Goal: Transaction & Acquisition: Download file/media

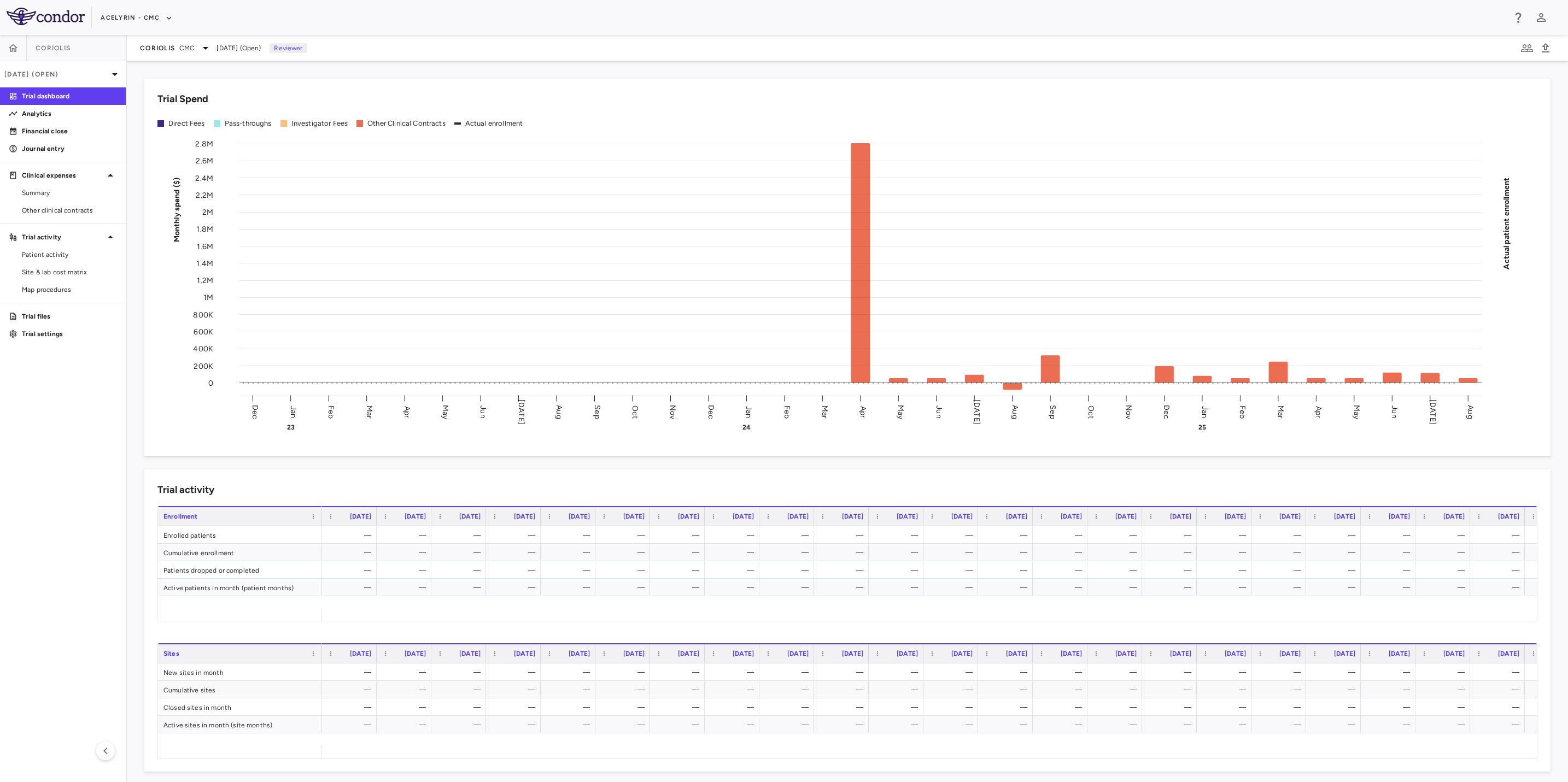
click at [64, 427] on aside "Coriolis [DATE] (Open) Trial dashboard Analytics Financial close Journal entry …" at bounding box center [63, 408] width 127 height 747
click at [12, 51] on icon "button" at bounding box center [13, 48] width 11 height 11
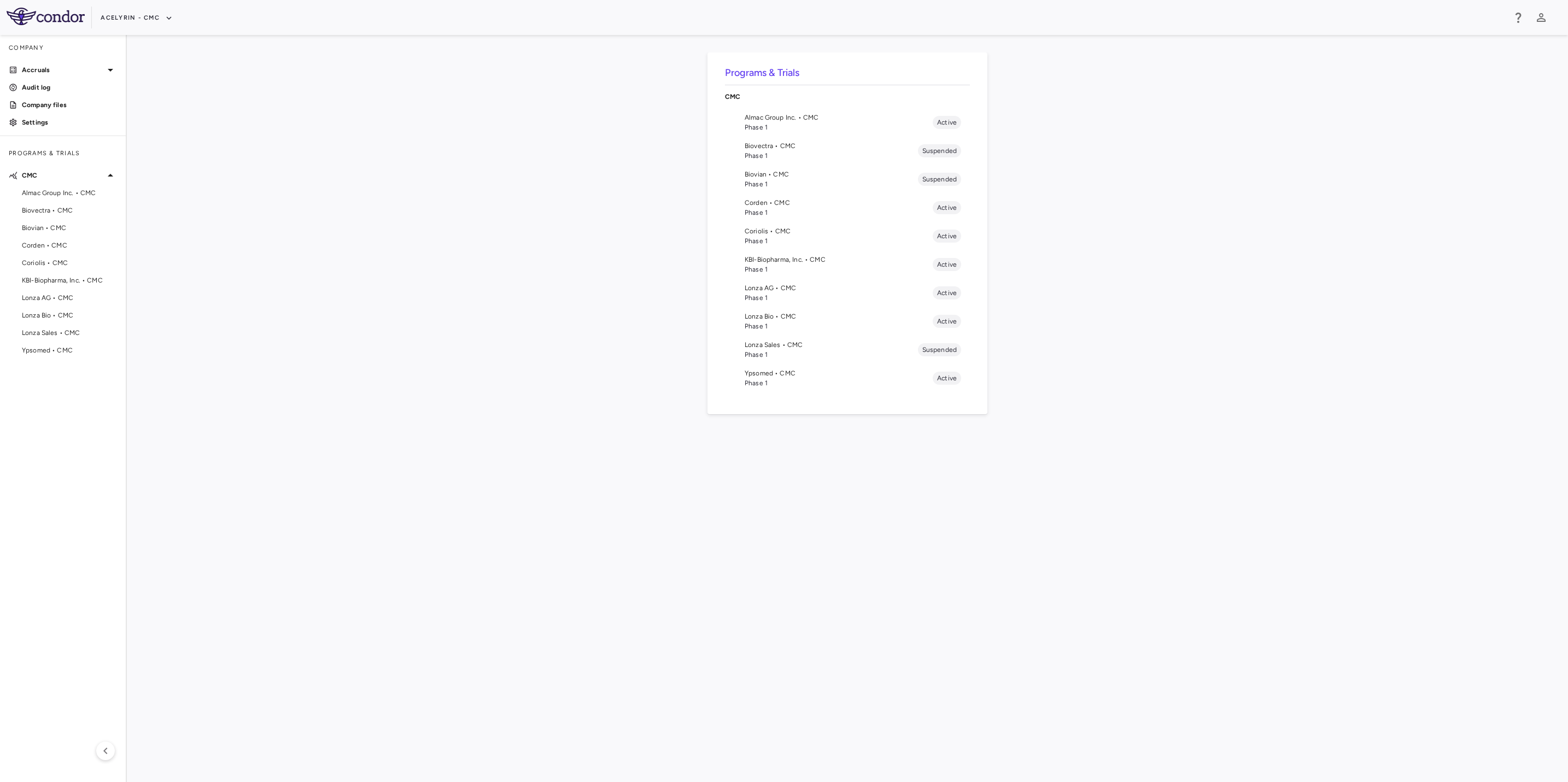
click at [771, 322] on span "Phase 1" at bounding box center [838, 326] width 188 height 10
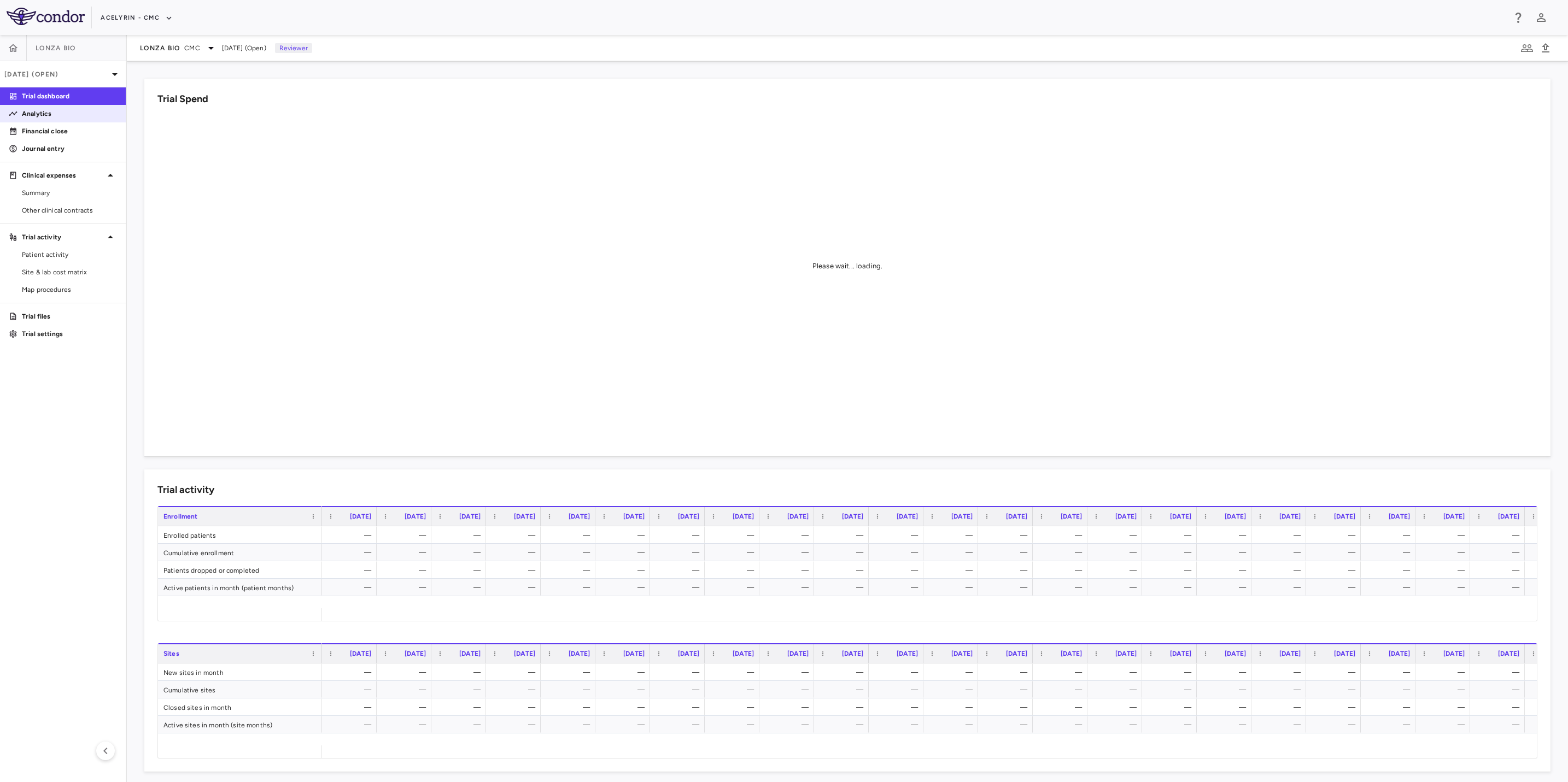
click at [38, 115] on p "Analytics" at bounding box center [69, 114] width 95 height 10
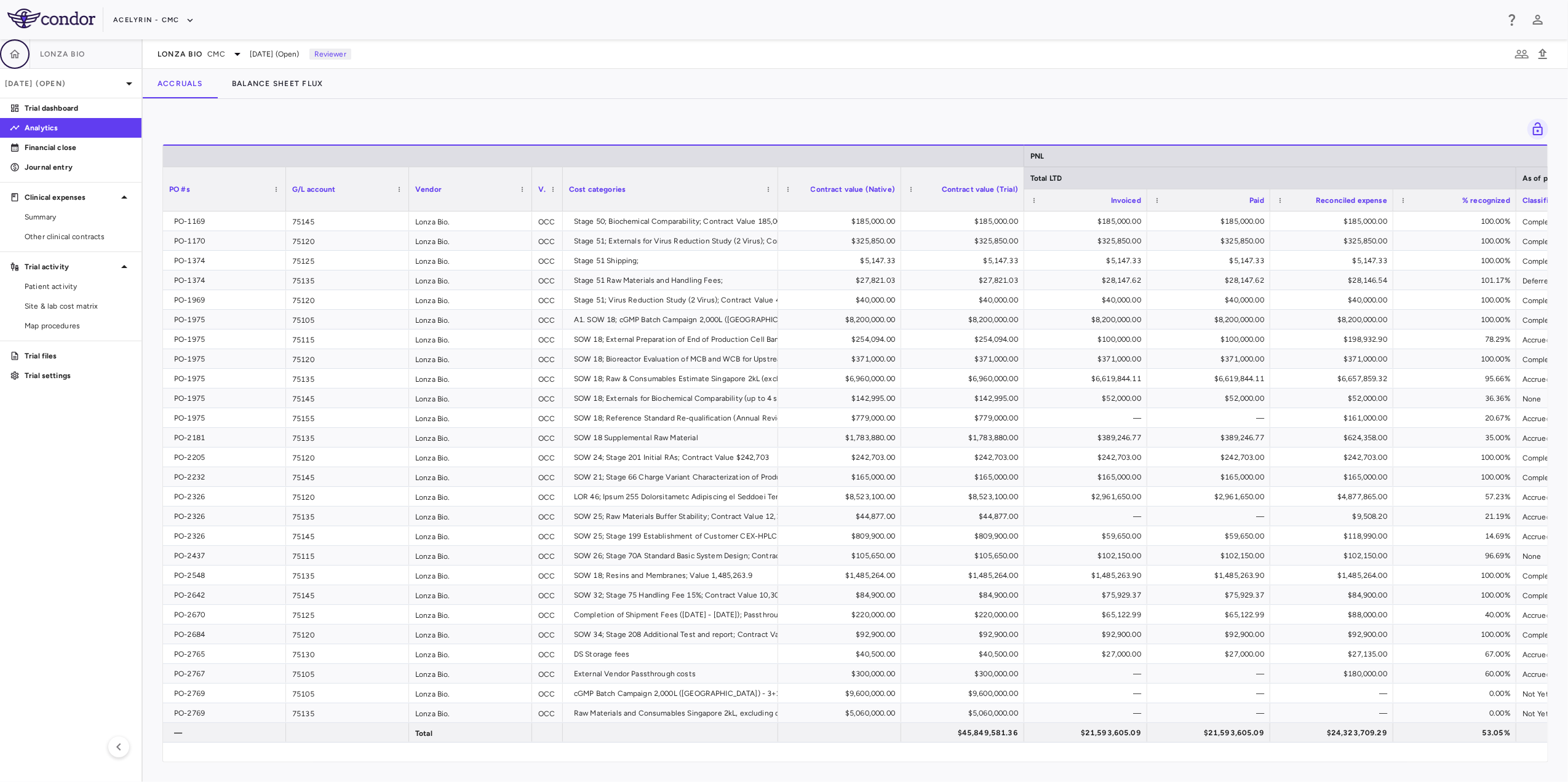
click at [15, 54] on icon "button" at bounding box center [15, 54] width 12 height 12
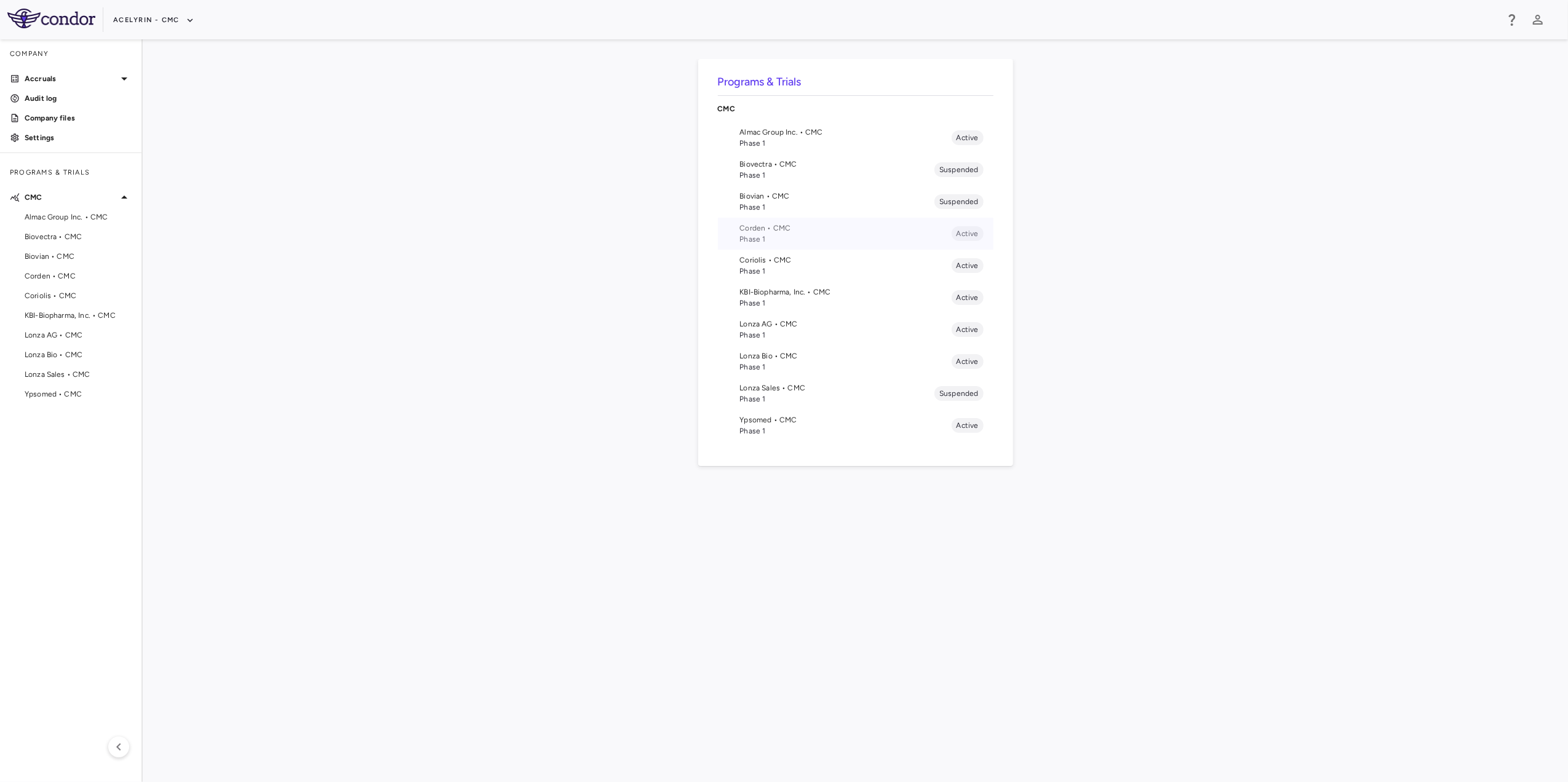
click at [749, 236] on span "Phase 1" at bounding box center [846, 239] width 212 height 11
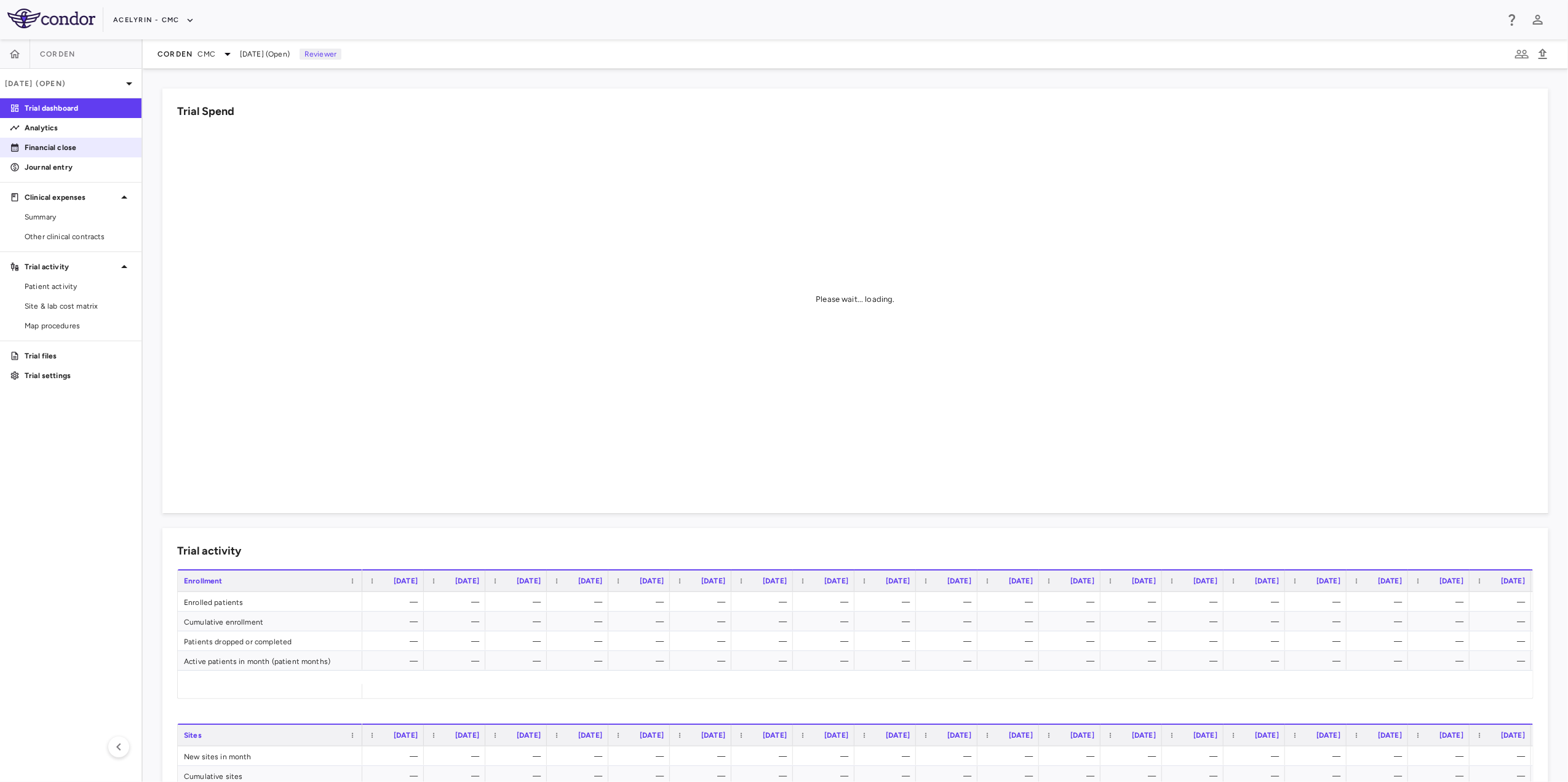
click at [51, 138] on link "Financial close" at bounding box center [71, 147] width 142 height 18
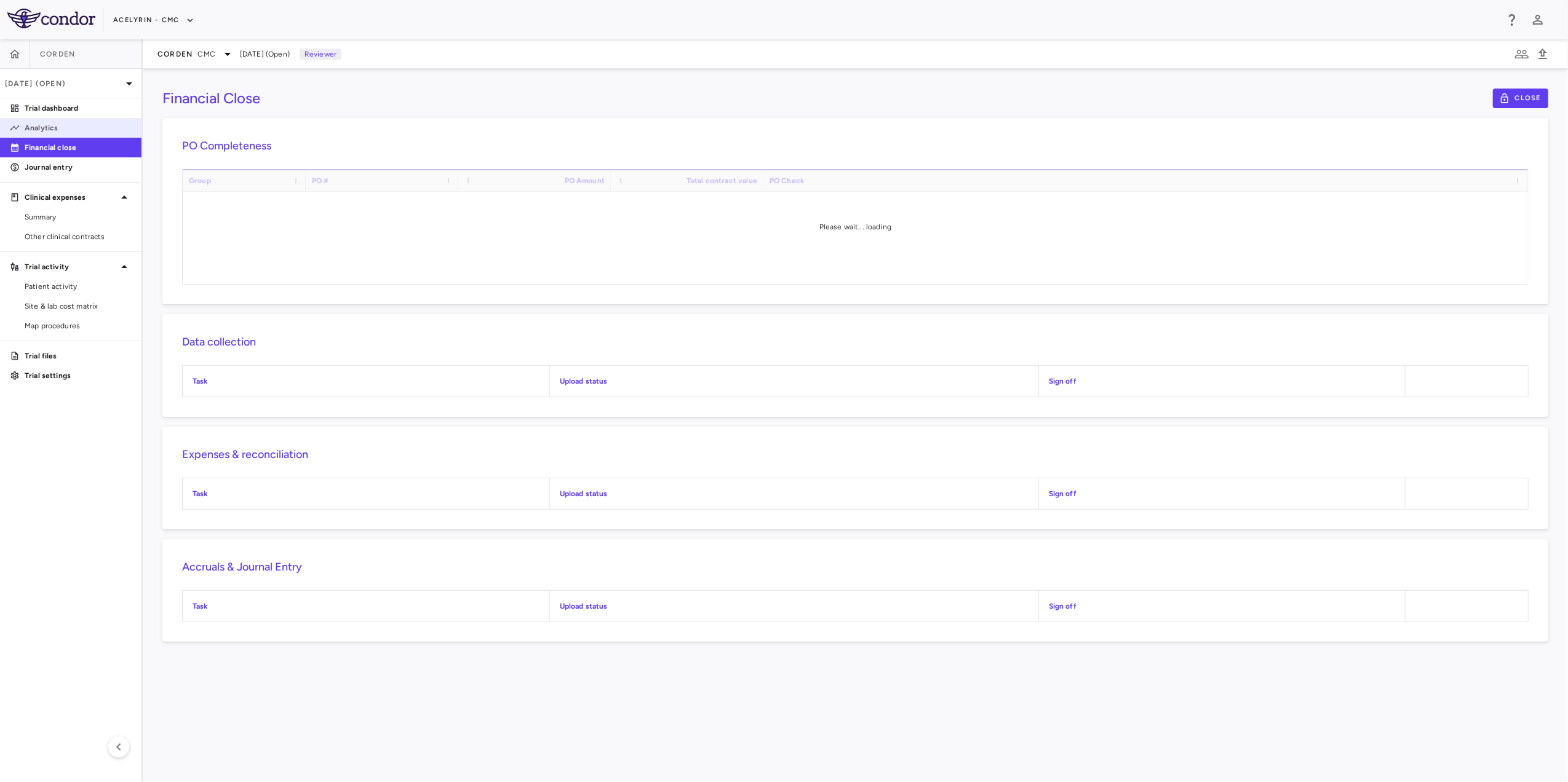
click at [47, 129] on p "Analytics" at bounding box center [78, 128] width 107 height 11
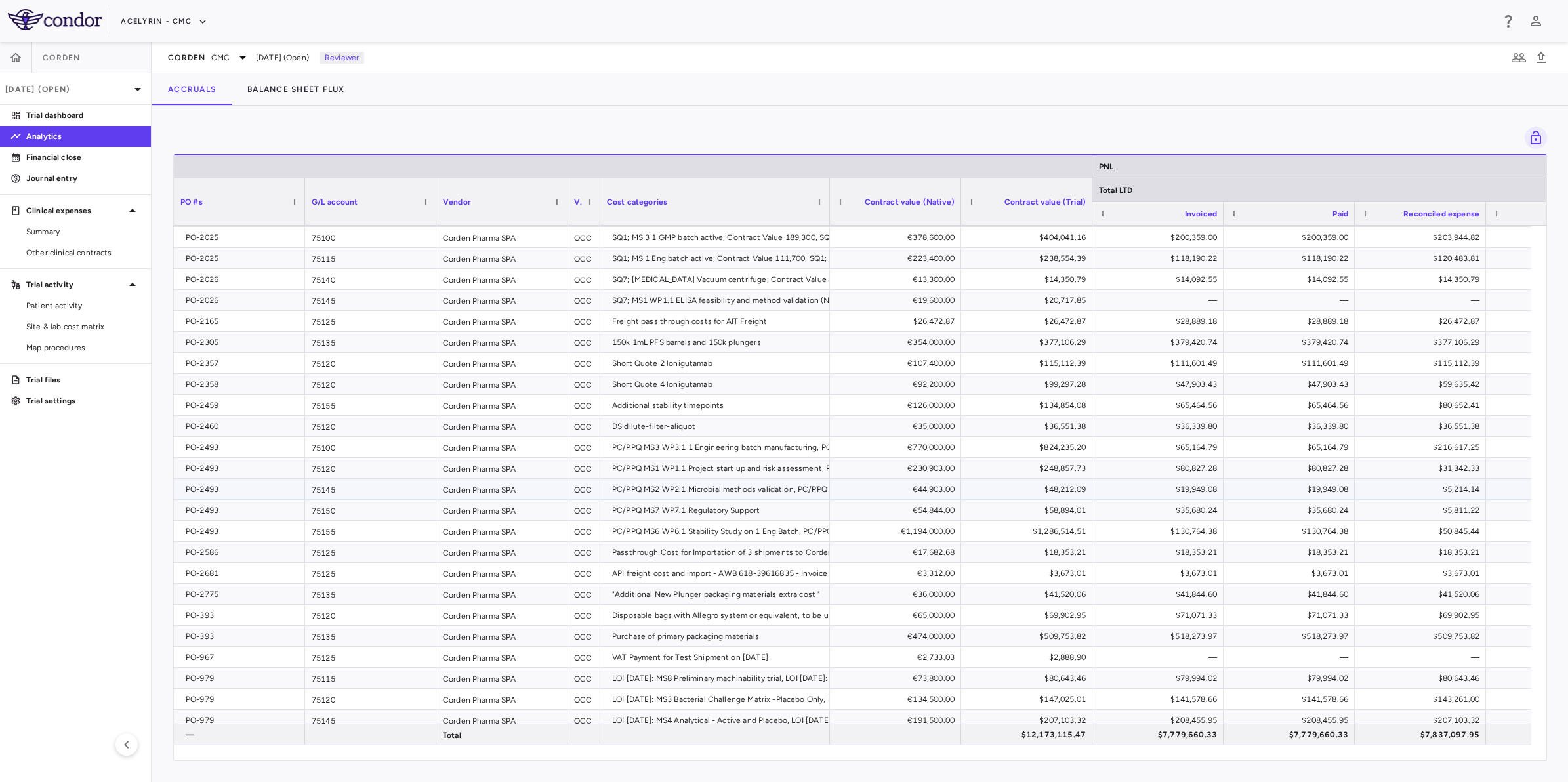
scroll to position [487, 0]
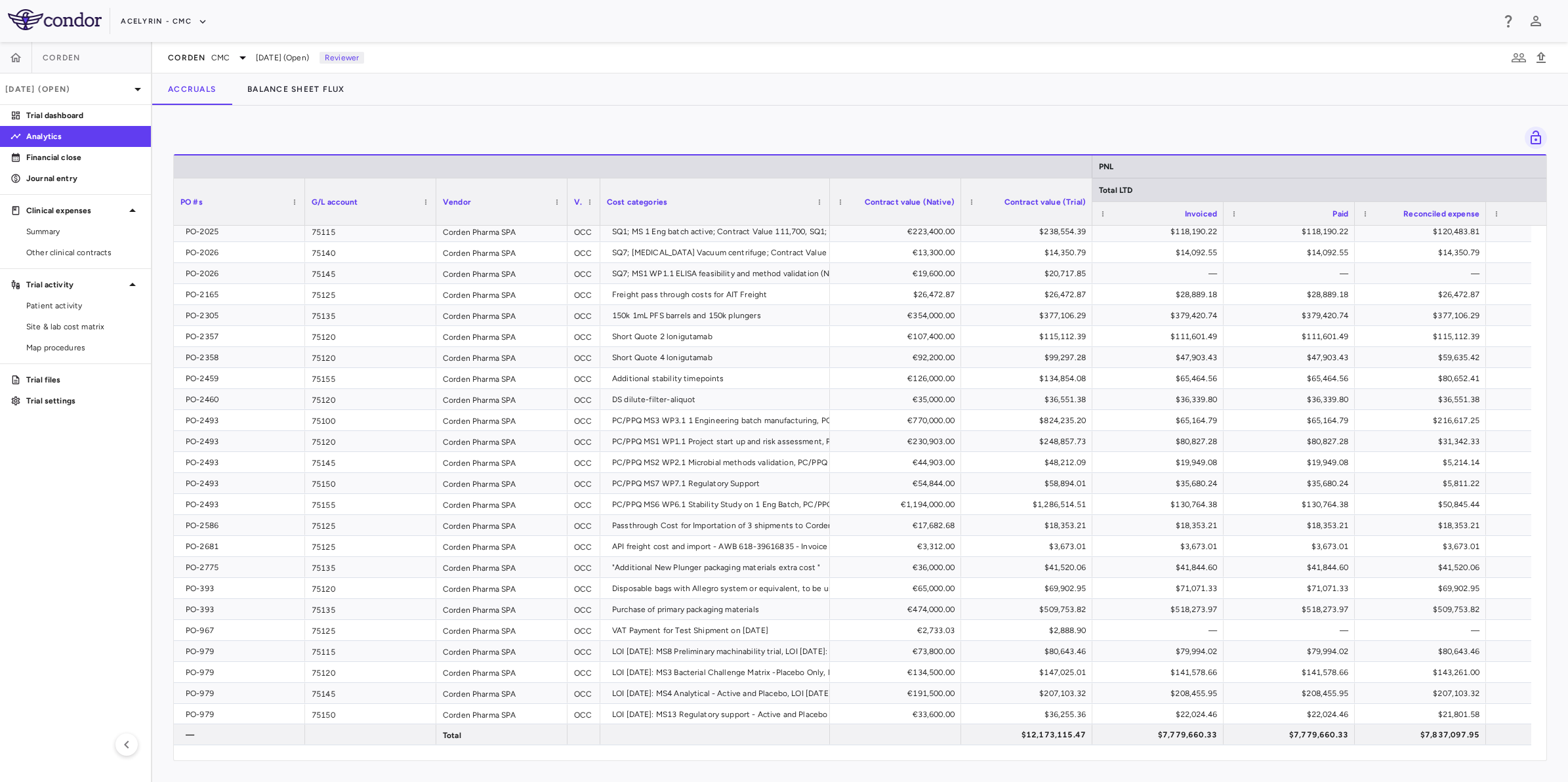
drag, startPoint x: 10, startPoint y: 477, endPoint x: 4, endPoint y: 480, distance: 6.7
click at [4, 480] on aside "Corden Aug 2025 (Open) Trial dashboard Analytics Financial close Journal entry …" at bounding box center [76, 411] width 152 height 740
drag, startPoint x: 634, startPoint y: 115, endPoint x: 641, endPoint y: 115, distance: 7.0
click at [641, 115] on div "Drag here to set row groups Drag here to set column labels PNL Total LTD As of …" at bounding box center [860, 444] width 1415 height 676
drag, startPoint x: 791, startPoint y: 118, endPoint x: 217, endPoint y: 283, distance: 597.2
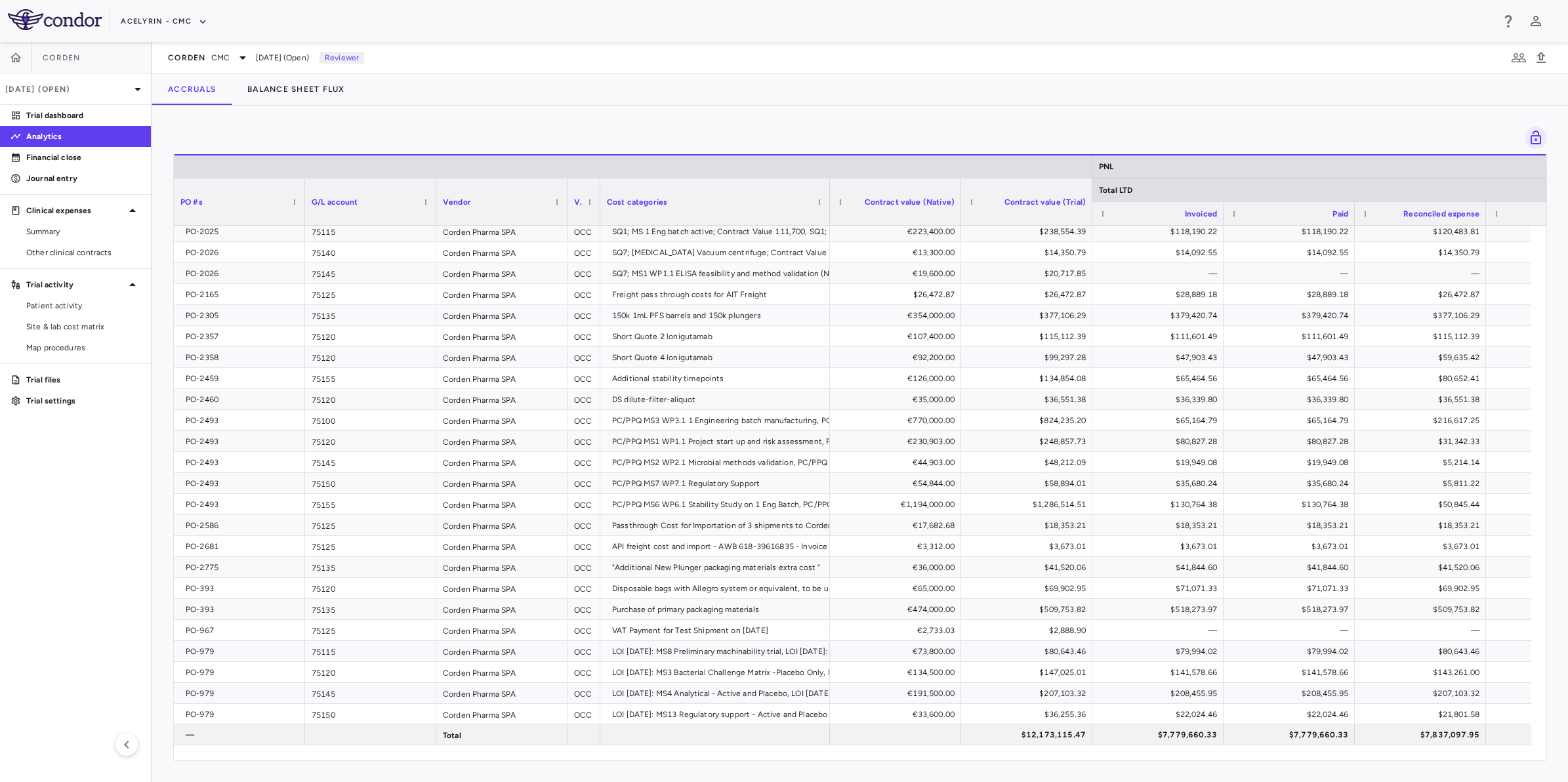
click at [787, 118] on div "Drag here to set row groups Drag here to set column labels PNL Total LTD As of …" at bounding box center [860, 444] width 1415 height 676
click at [87, 525] on aside "Corden Aug 2025 (Open) Trial dashboard Analytics Financial close Journal entry …" at bounding box center [76, 411] width 152 height 740
click at [15, 62] on icon "button" at bounding box center [16, 58] width 13 height 13
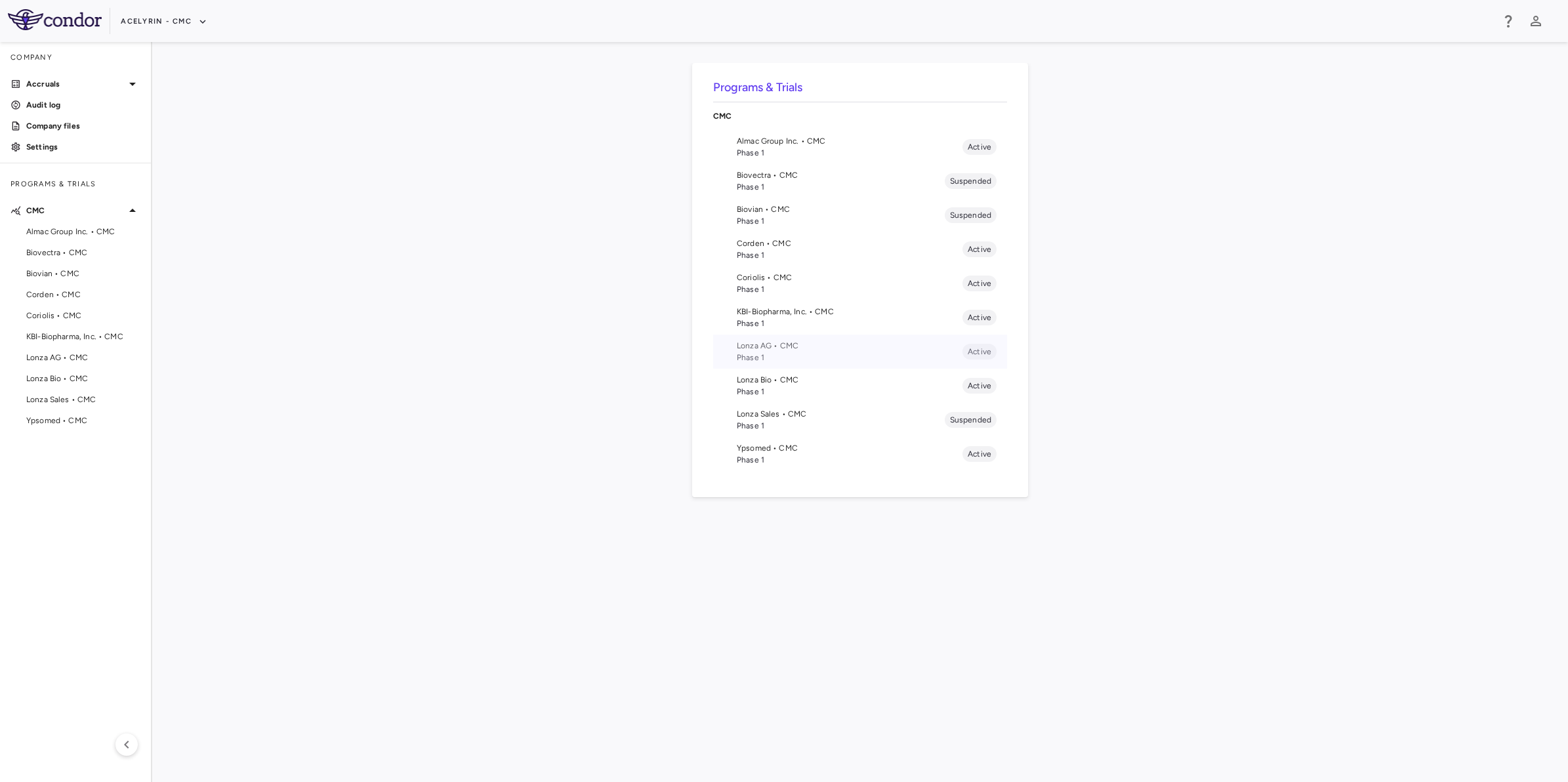
click at [764, 351] on span "Phase 1" at bounding box center [849, 357] width 226 height 12
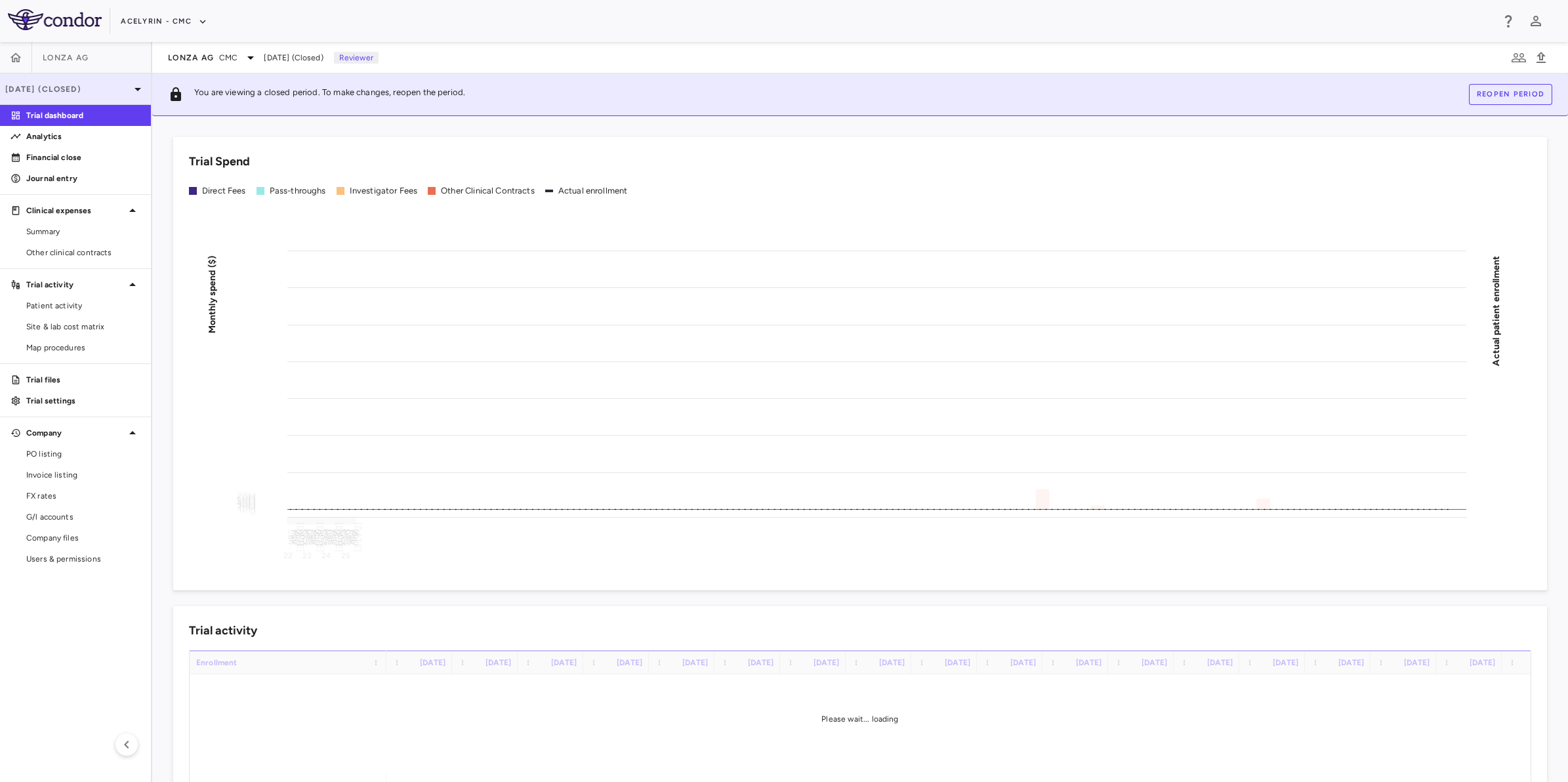
click at [57, 85] on p "Jul 2025 (Closed)" at bounding box center [67, 89] width 125 height 12
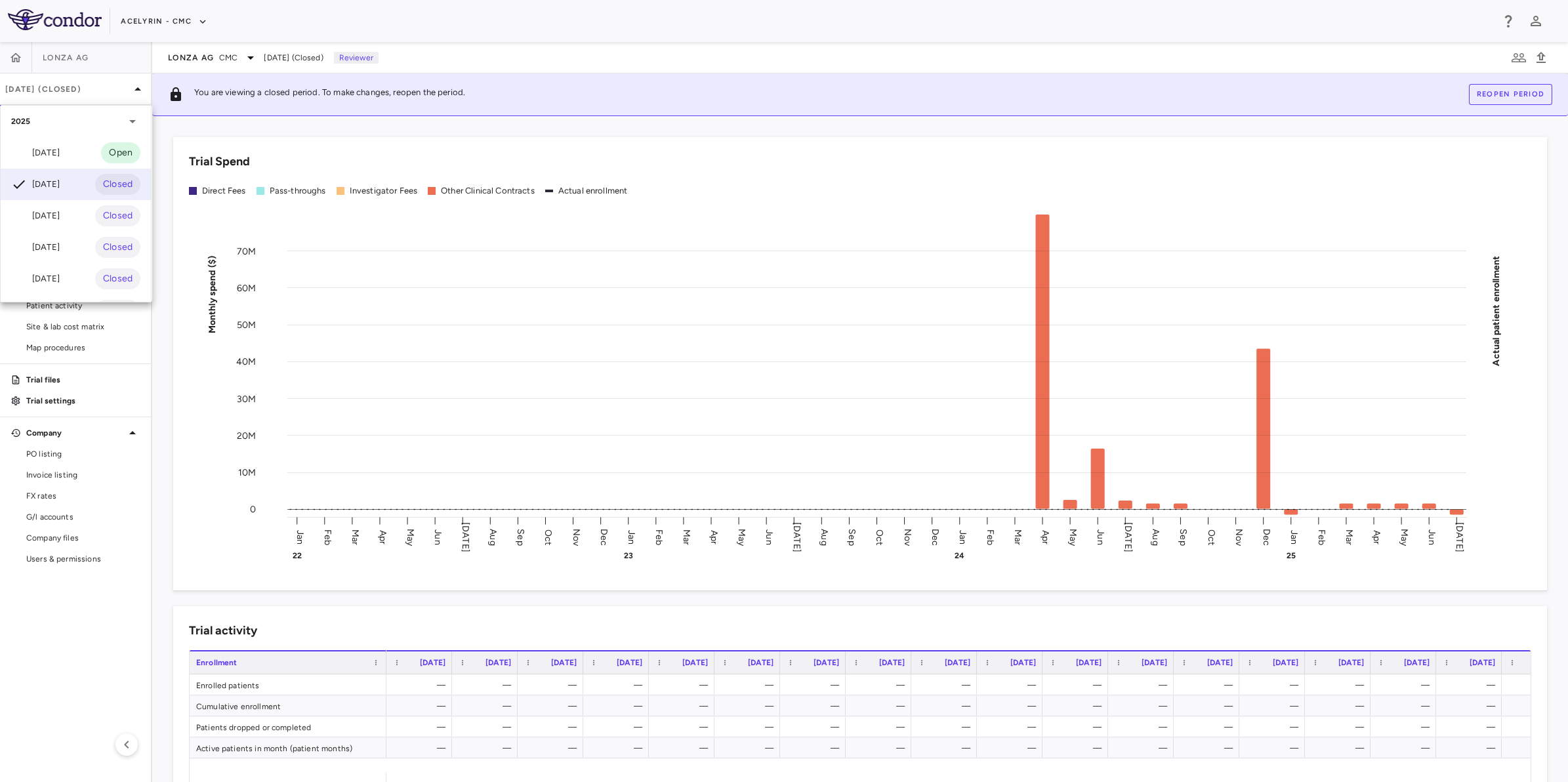
click at [53, 147] on div "Aug 2025" at bounding box center [35, 153] width 48 height 16
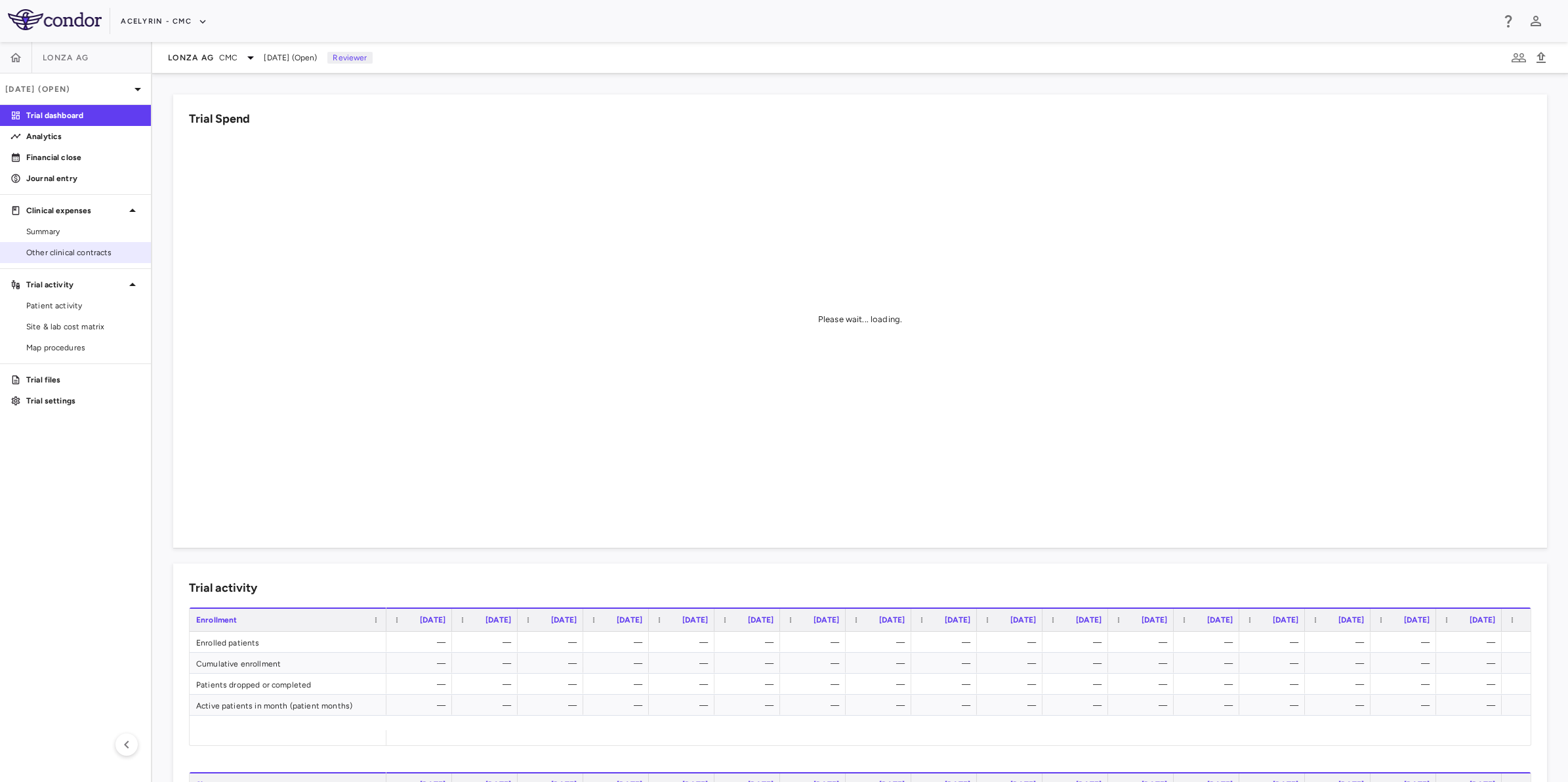
click at [47, 256] on span "Other clinical contracts" at bounding box center [83, 253] width 114 height 12
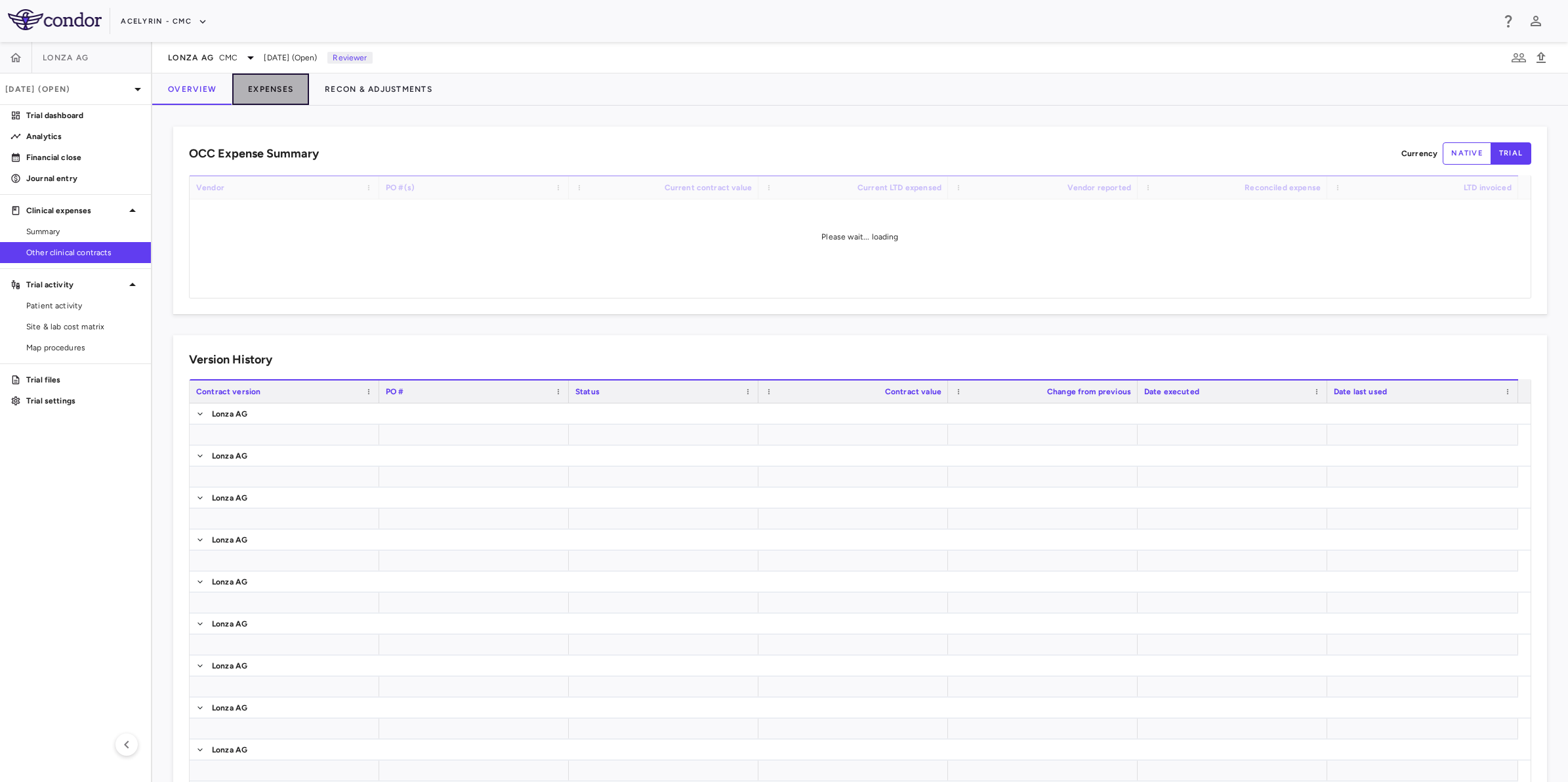
click at [269, 85] on button "Expenses" at bounding box center [270, 89] width 77 height 31
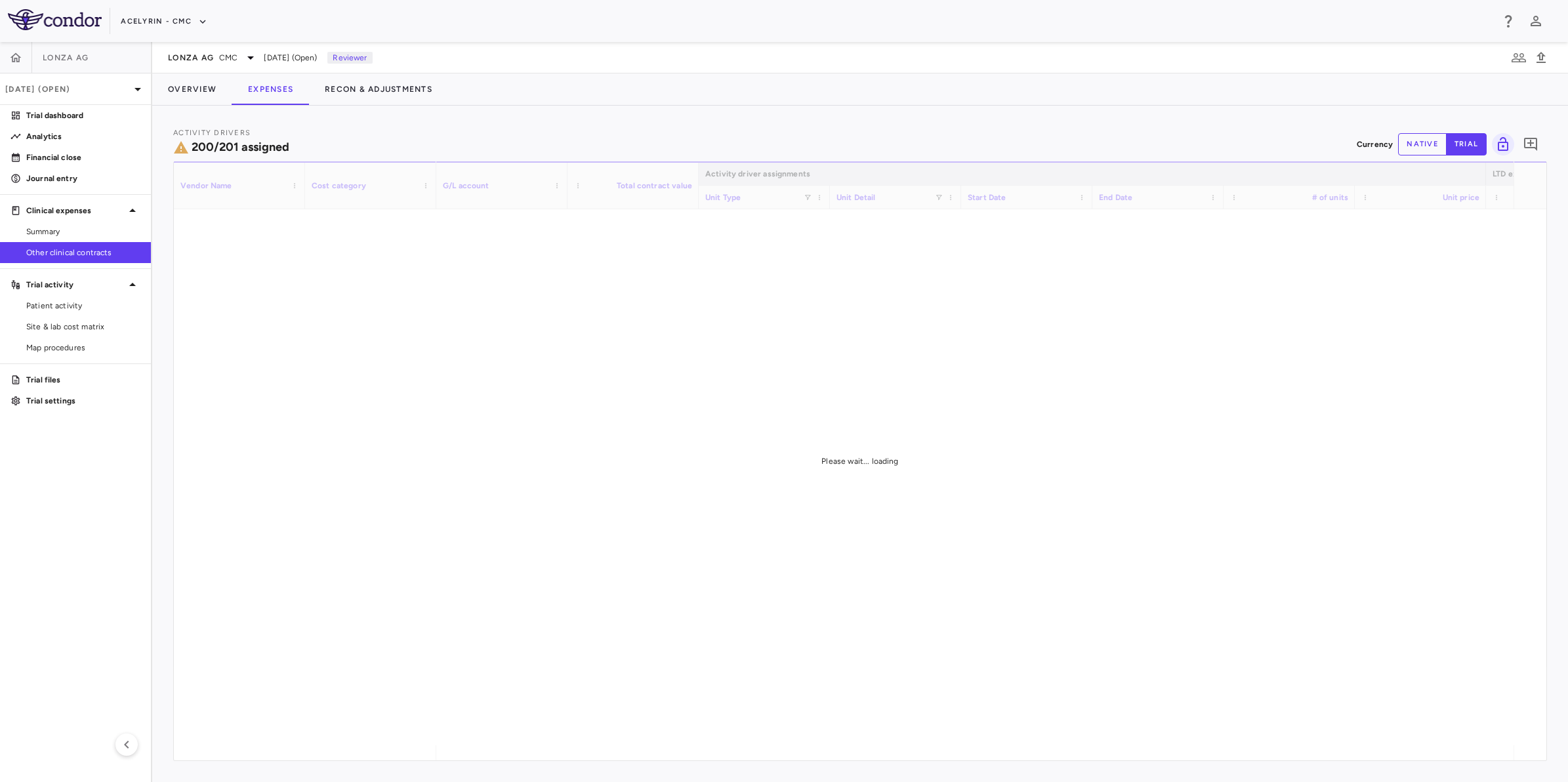
click at [1429, 143] on button "native" at bounding box center [1422, 144] width 48 height 23
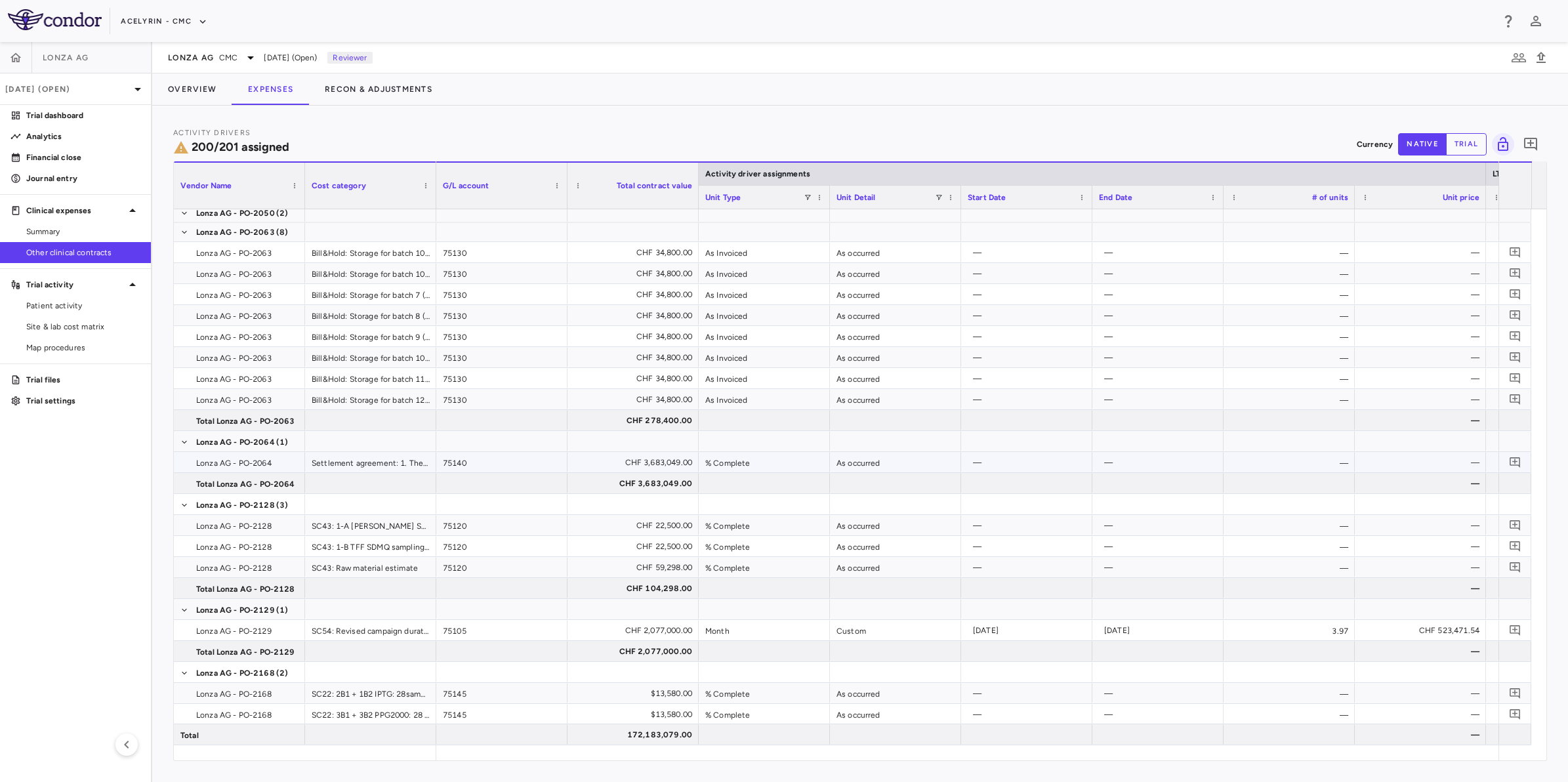
scroll to position [3115, 0]
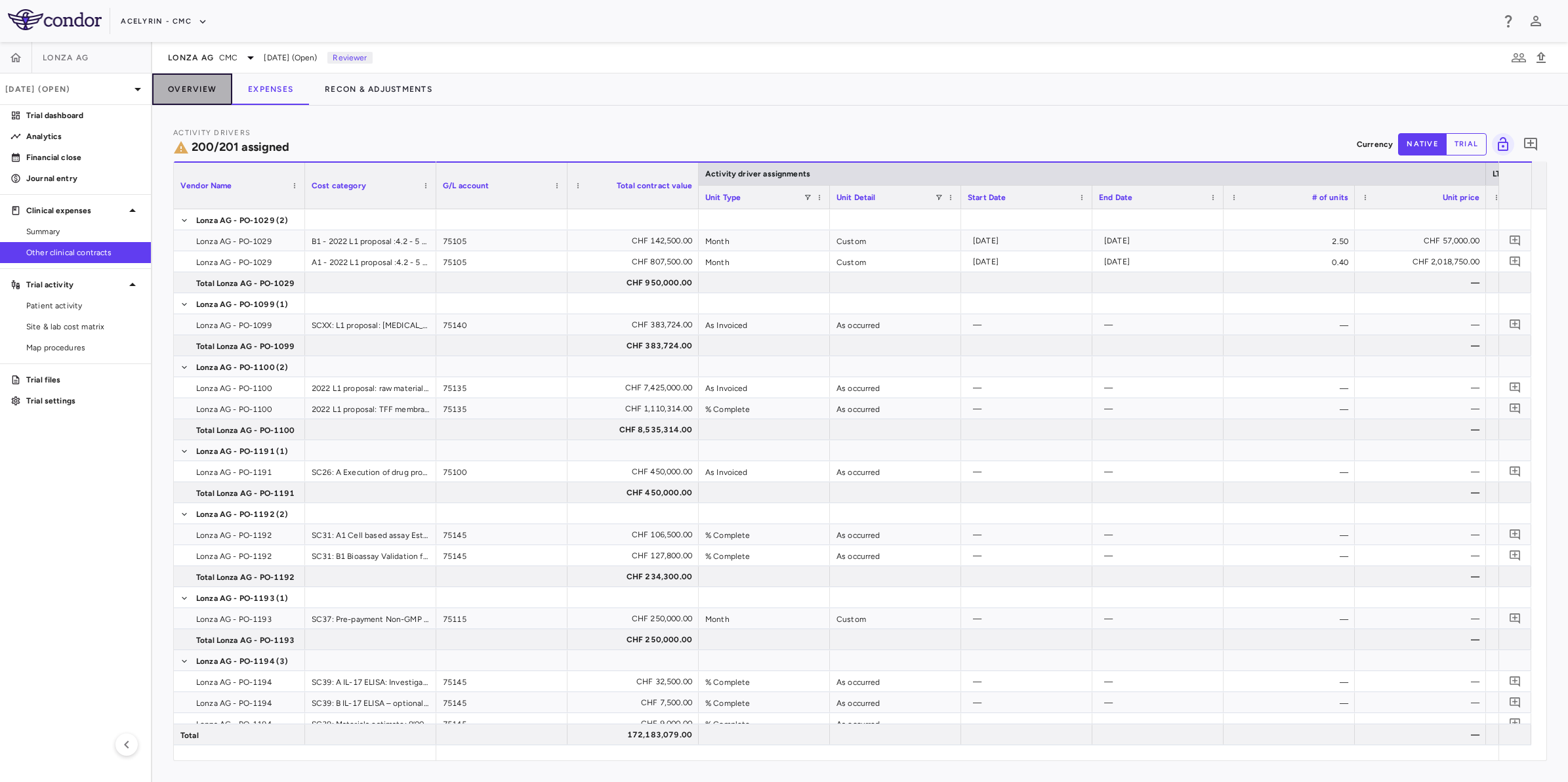
click at [191, 93] on button "Overview" at bounding box center [192, 89] width 80 height 31
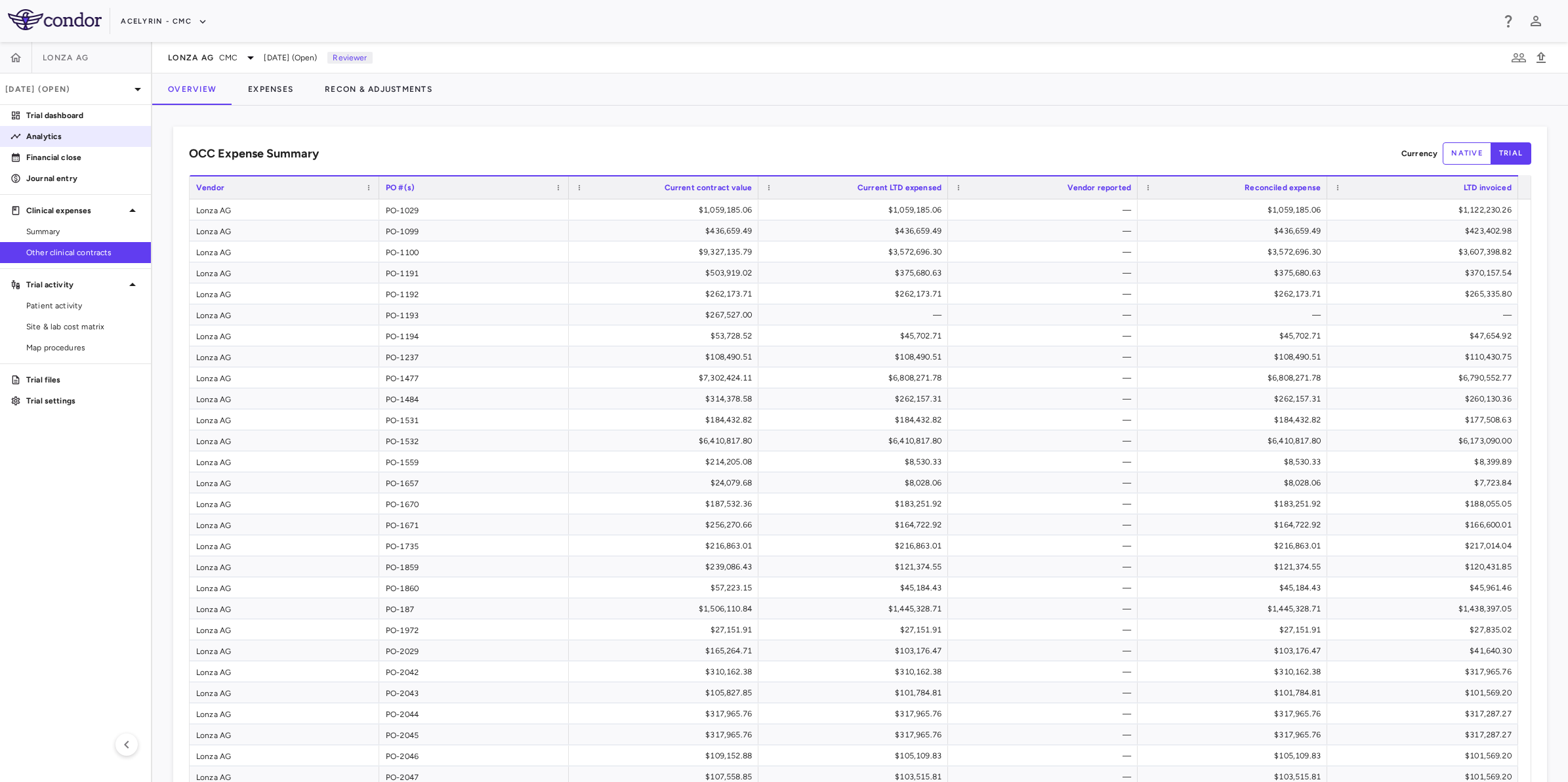
click at [42, 132] on p "Analytics" at bounding box center [83, 137] width 114 height 12
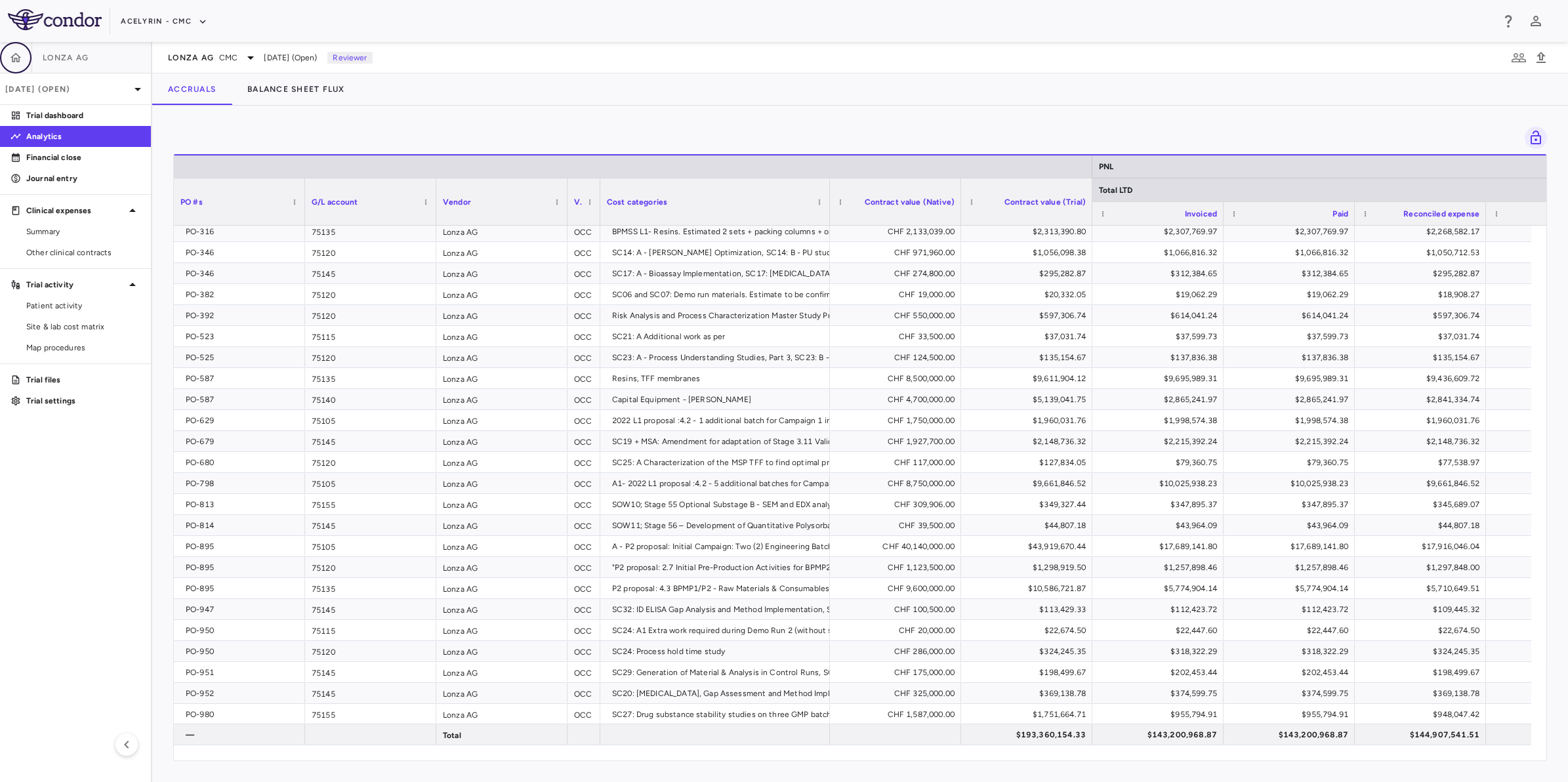
click at [20, 60] on icon "button" at bounding box center [16, 58] width 13 height 13
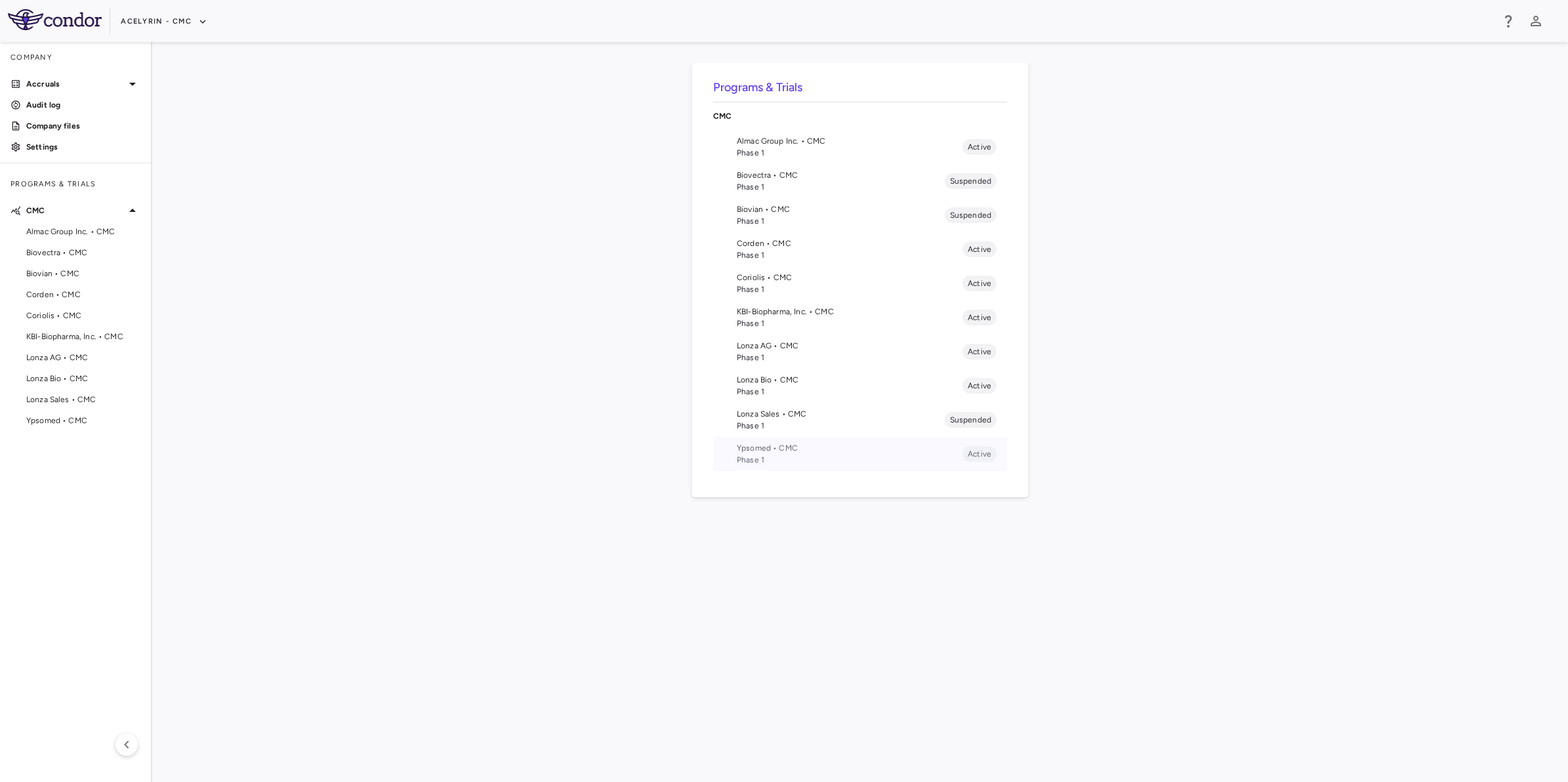
click at [778, 454] on span "Phase 1" at bounding box center [849, 460] width 226 height 12
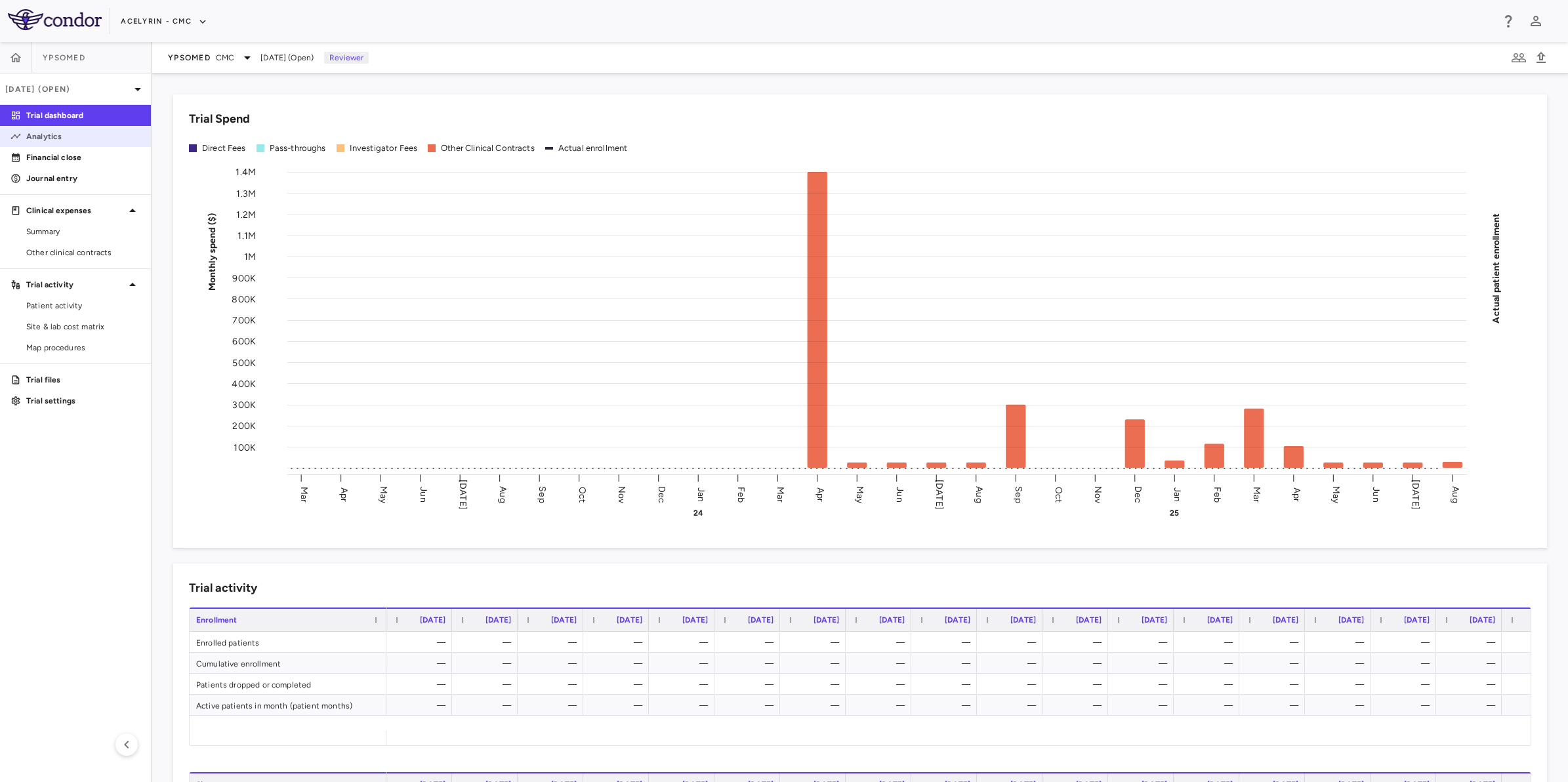
click at [42, 145] on link "Analytics" at bounding box center [75, 136] width 151 height 20
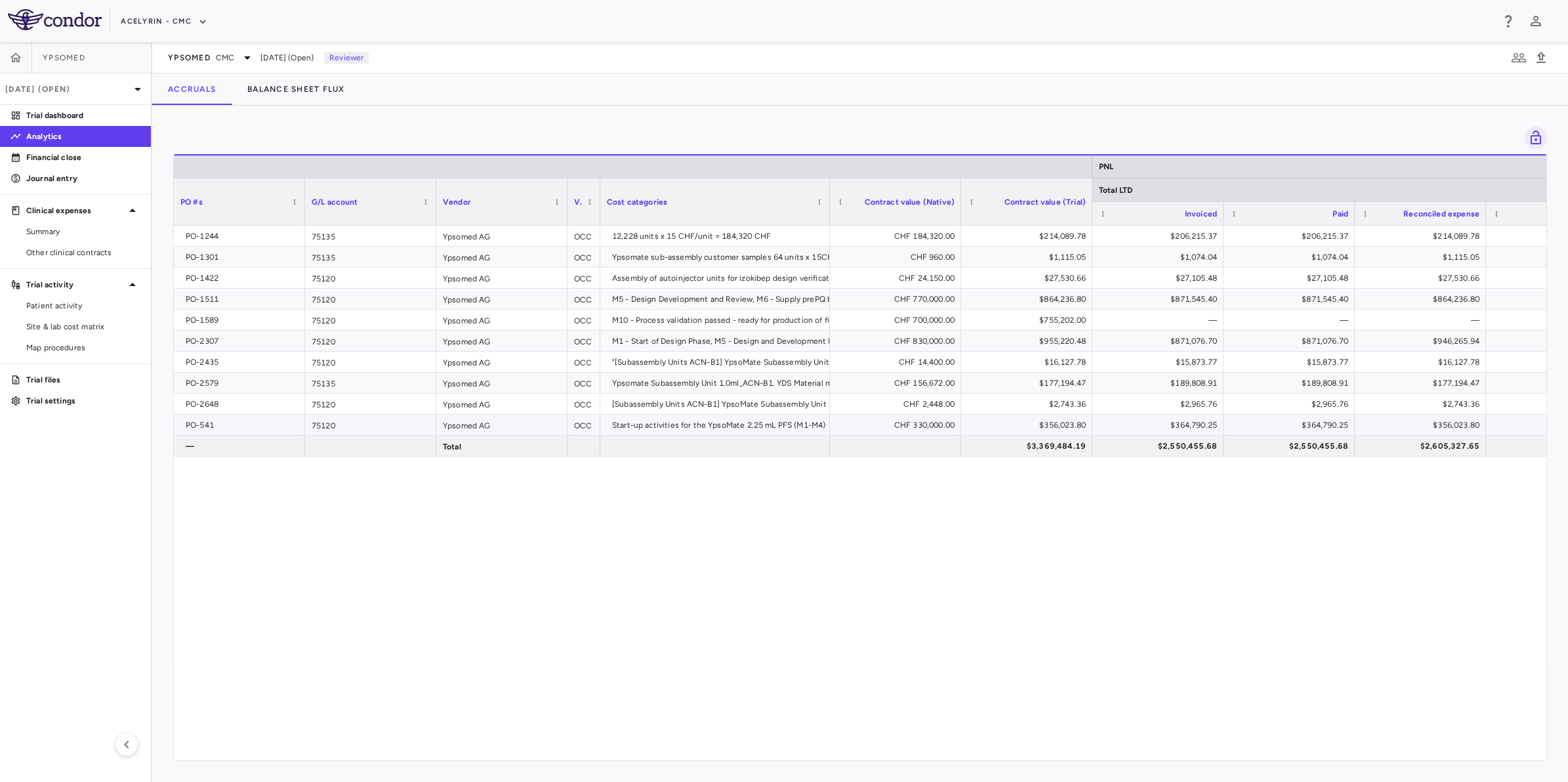
click at [1106, 432] on div "$364,790.25" at bounding box center [1160, 425] width 112 height 21
click at [1071, 558] on div "PO-1244 75135 Ypsomed AG OCC 12,228 units x 15 CHF/unit = 184,320 CHF CHF 184,3…" at bounding box center [860, 485] width 1372 height 519
click at [930, 532] on div "PO-1244 75135 Ypsomed AG OCC 12,228 units x 15 CHF/unit = 184,320 CHF CHF 184,3…" at bounding box center [860, 485] width 1372 height 519
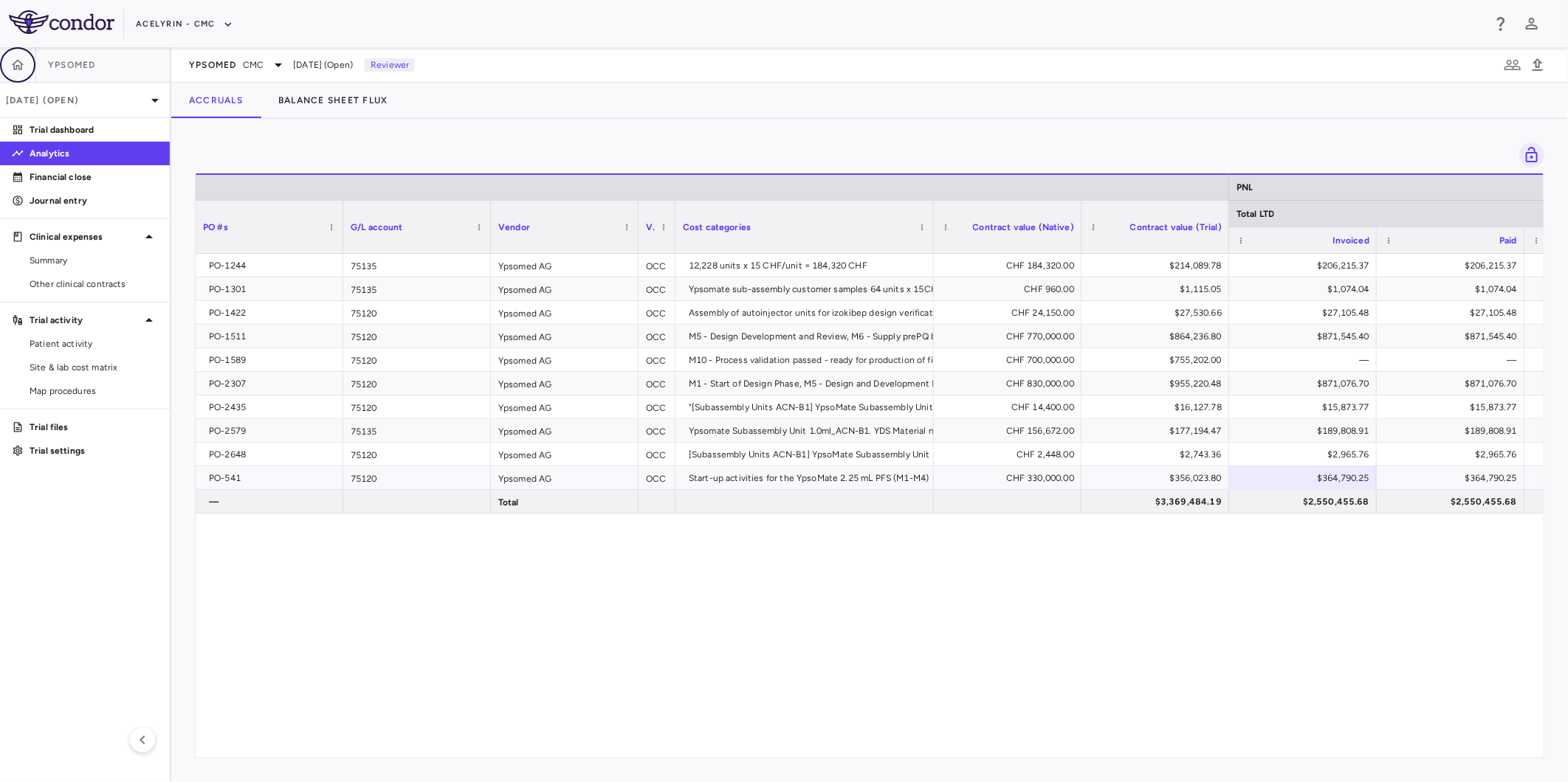
click at [22, 60] on icon "button" at bounding box center [18, 65] width 15 height 15
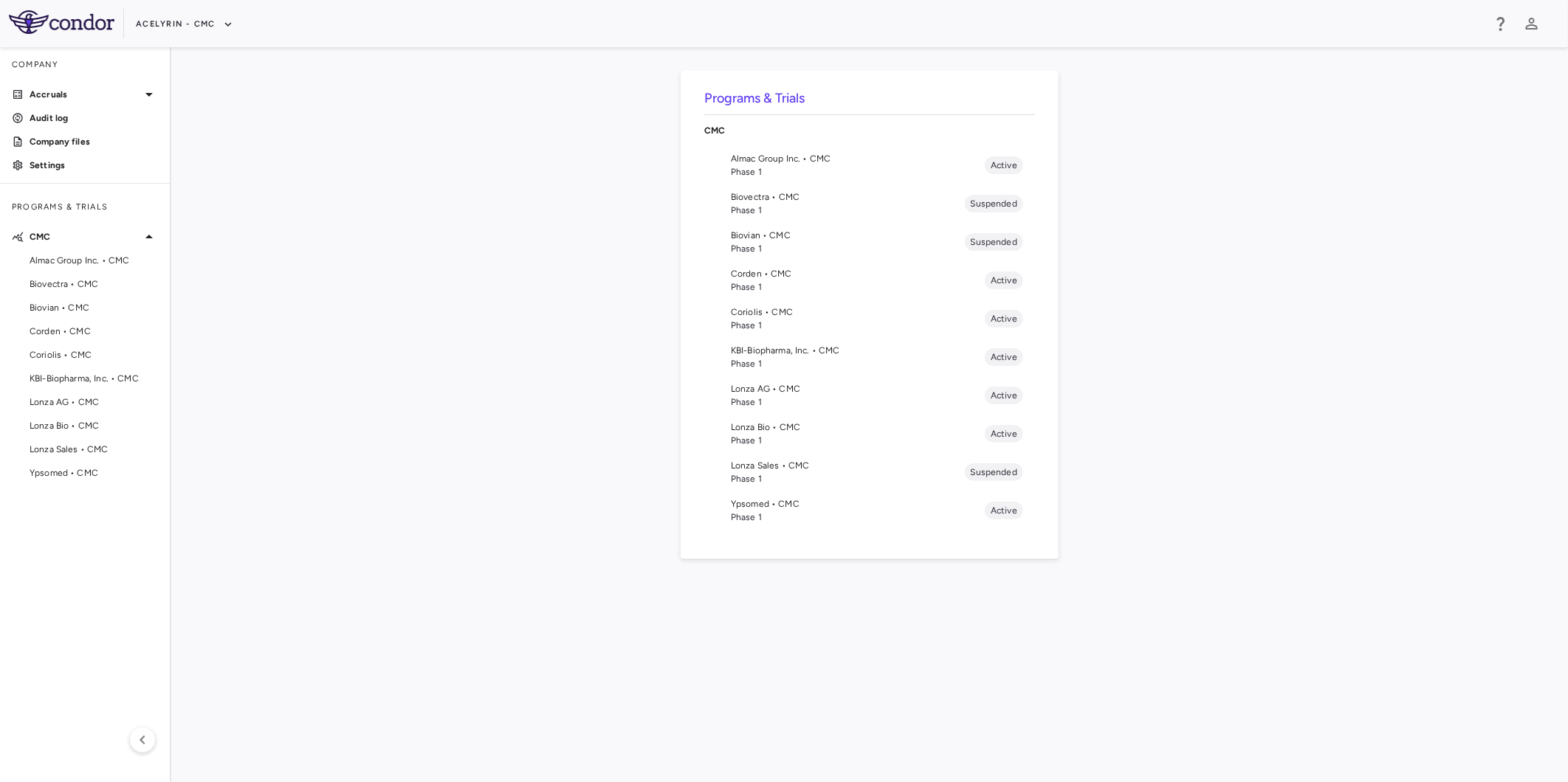
click at [756, 356] on span "KBI-Biopharma, Inc. • CMC" at bounding box center [857, 351] width 254 height 13
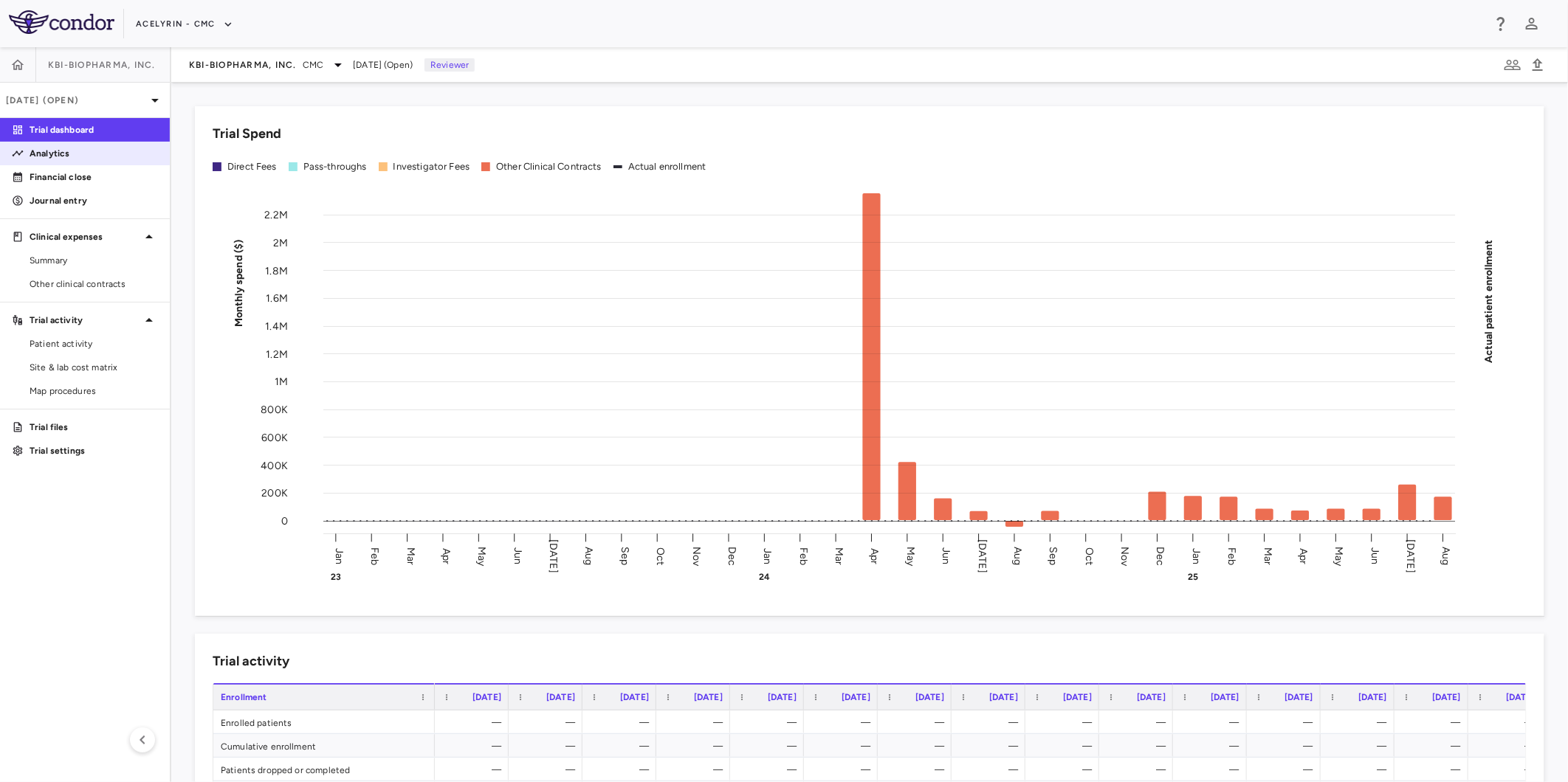
click at [67, 154] on p "Analytics" at bounding box center [94, 154] width 128 height 13
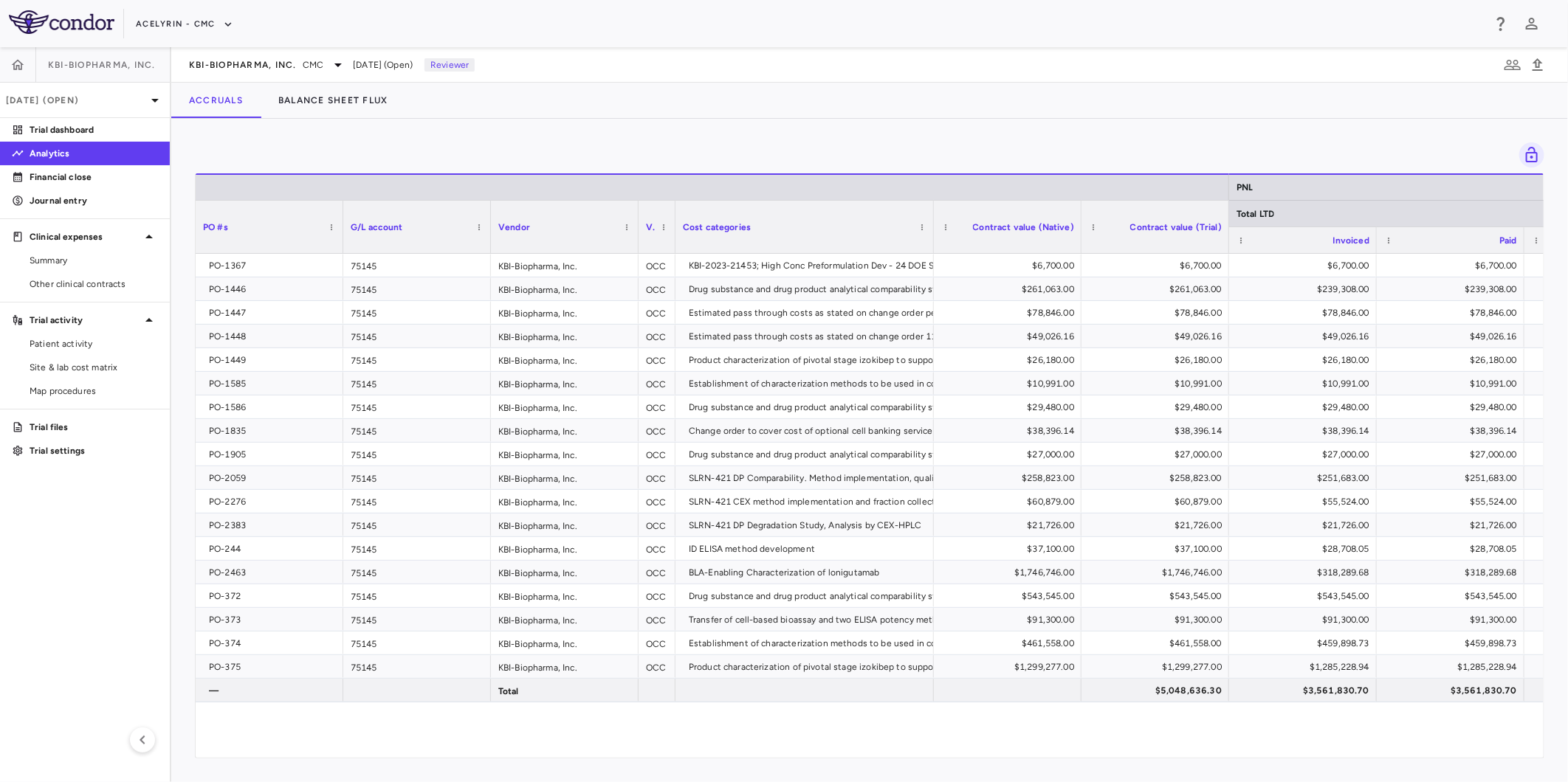
click at [97, 554] on aside "KBI-Biopharma, Inc. Aug 2025 (Open) Trial dashboard Analytics Financial close J…" at bounding box center [85, 414] width 171 height 735
click at [85, 288] on span "Other clinical contracts" at bounding box center [94, 284] width 128 height 13
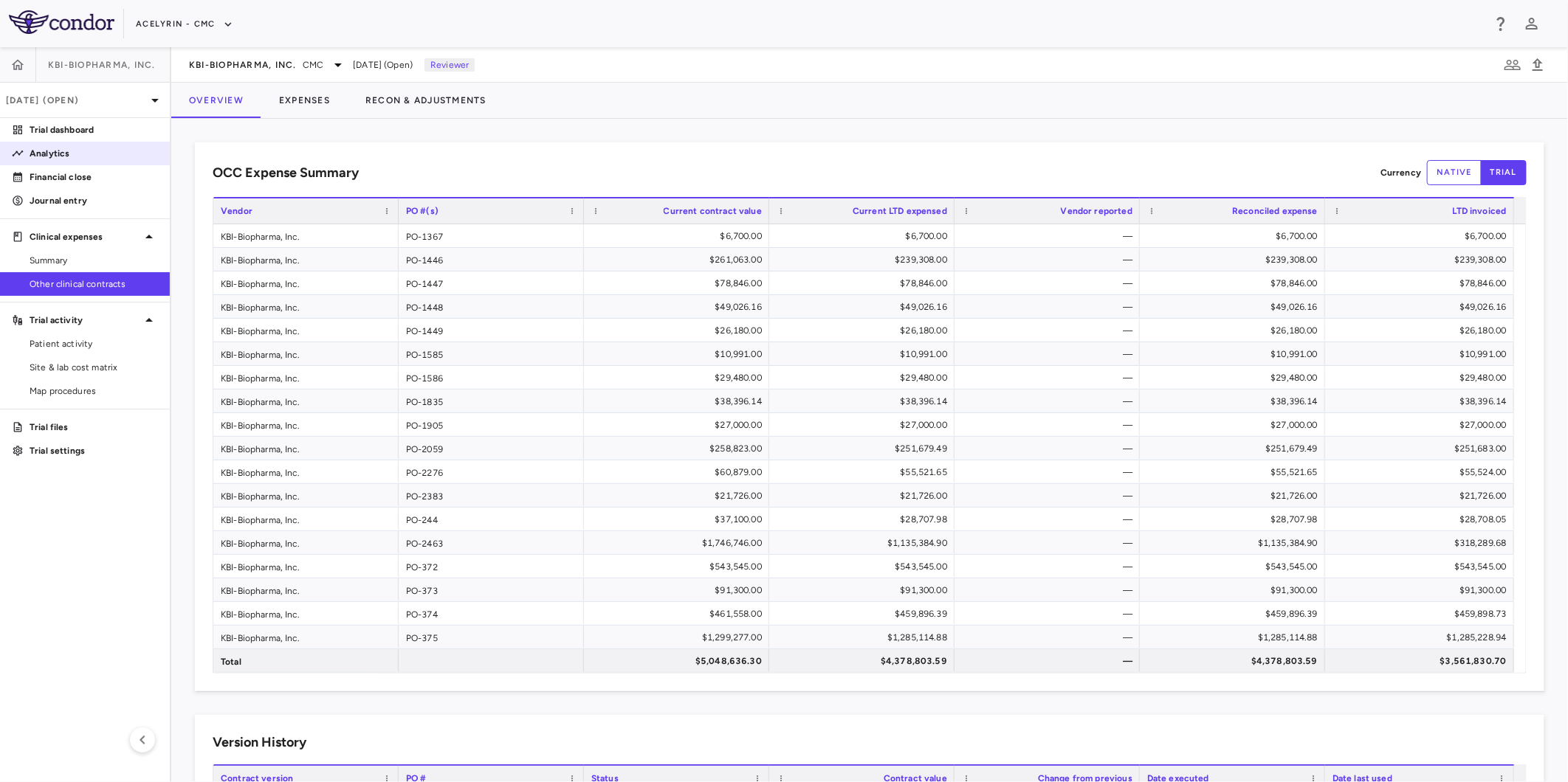
click at [75, 145] on link "Analytics" at bounding box center [85, 153] width 170 height 22
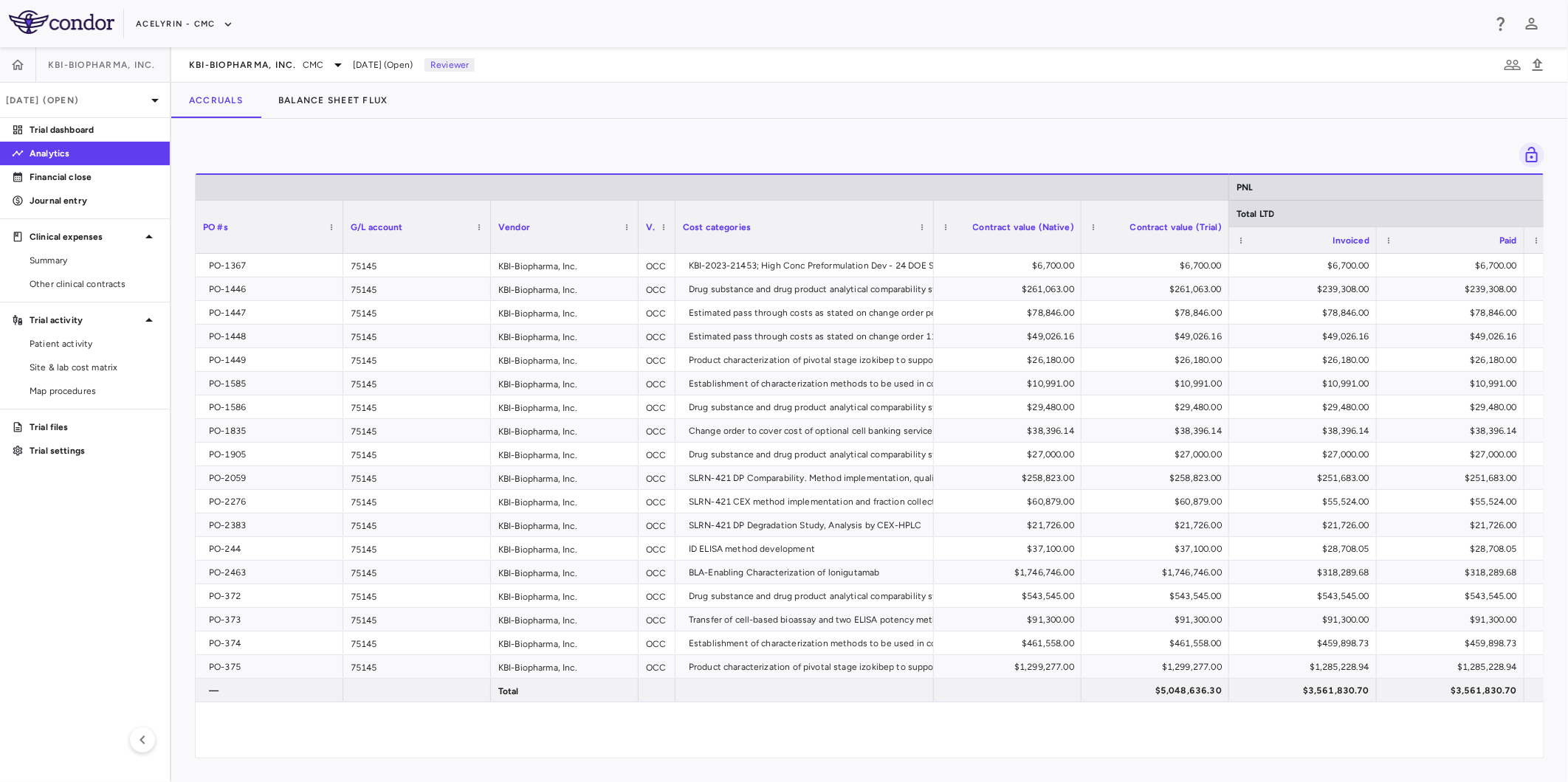
click at [112, 513] on aside "KBI-Biopharma, Inc. Aug 2025 (Open) Trial dashboard Analytics Financial close J…" at bounding box center [85, 414] width 171 height 735
click at [351, 163] on div at bounding box center [869, 154] width 1349 height 25
click at [452, 158] on div at bounding box center [869, 154] width 1349 height 25
click at [113, 563] on aside "KBI-Biopharma, Inc. Aug 2025 (Open) Trial dashboard Analytics Financial close J…" at bounding box center [85, 414] width 171 height 735
drag, startPoint x: 446, startPoint y: 138, endPoint x: 735, endPoint y: 134, distance: 289.0
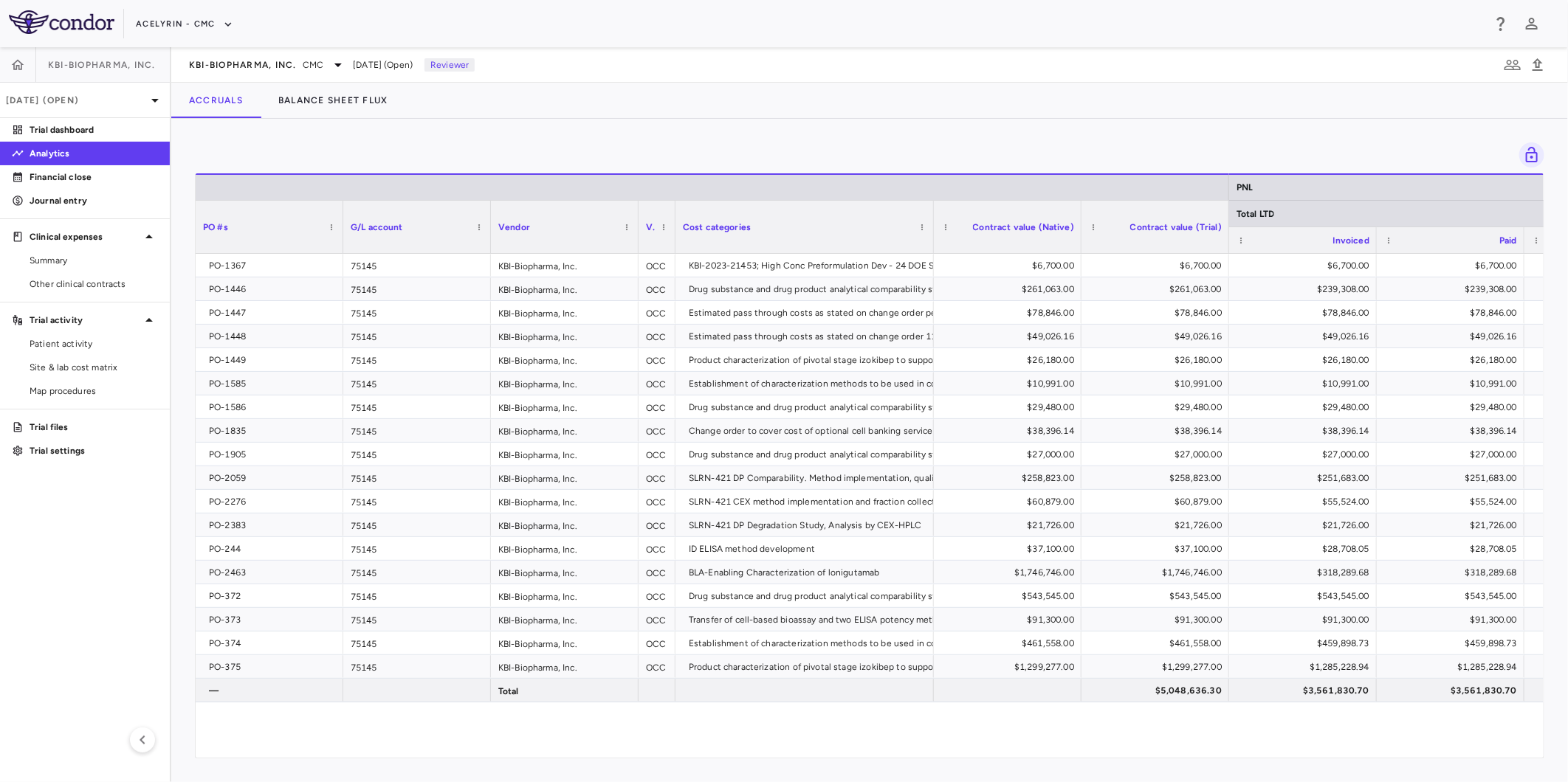
click at [463, 140] on div "Drag here to set row groups Drag here to set column labels PNL Total LTD PO #s …" at bounding box center [869, 450] width 1396 height 663
drag, startPoint x: 749, startPoint y: 131, endPoint x: 722, endPoint y: 136, distance: 27.5
click at [732, 135] on div "Drag here to set row groups Drag here to set column labels PNL Total LTD PO #s …" at bounding box center [869, 450] width 1396 height 663
click at [505, 148] on div at bounding box center [869, 154] width 1349 height 25
click at [99, 537] on aside "KBI-Biopharma, Inc. Aug 2025 (Open) Trial dashboard Analytics Financial close J…" at bounding box center [85, 414] width 171 height 735
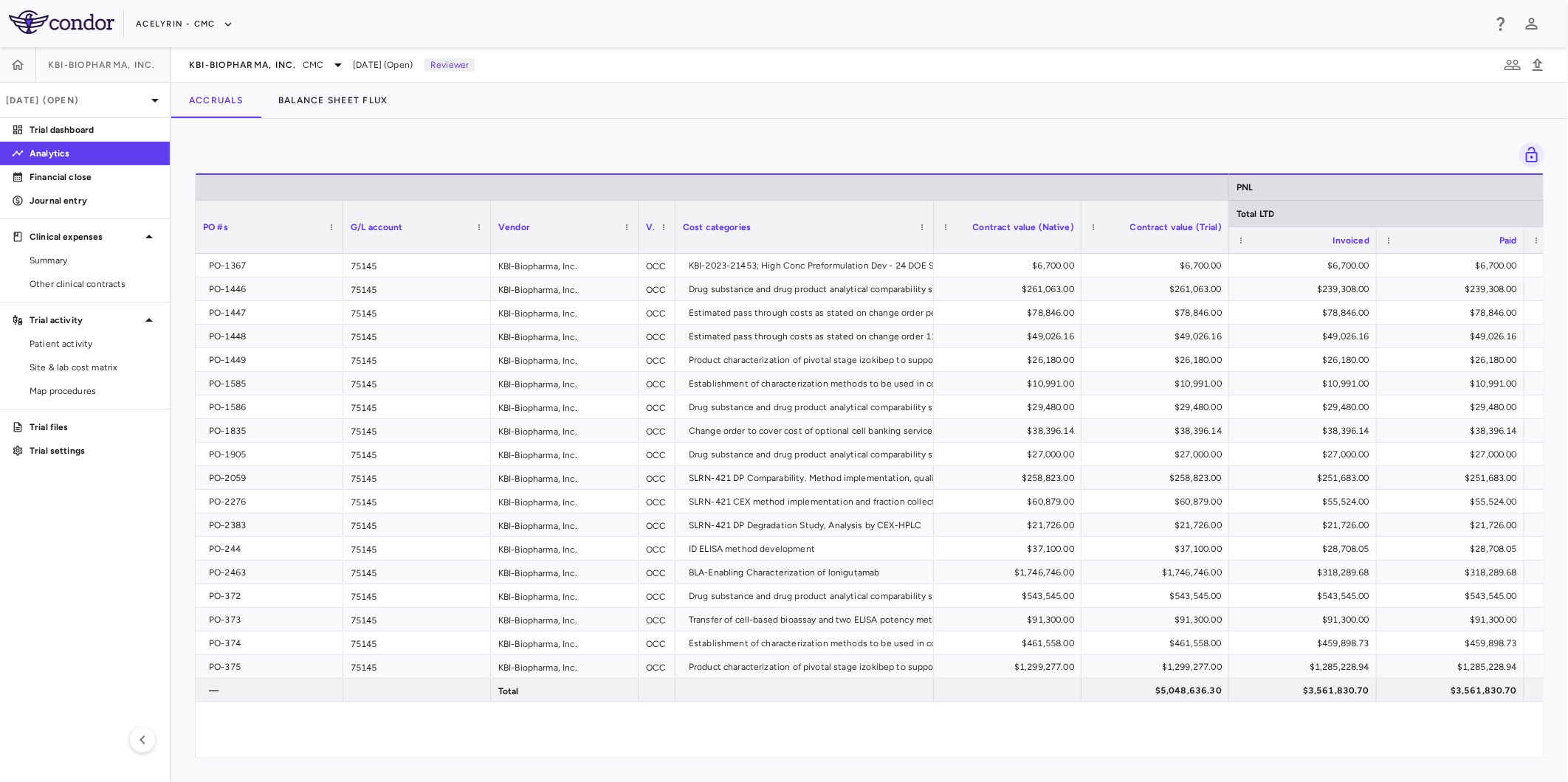
drag, startPoint x: 694, startPoint y: 163, endPoint x: 896, endPoint y: 155, distance: 202.2
click at [703, 159] on div at bounding box center [869, 154] width 1349 height 25
drag, startPoint x: 902, startPoint y: 155, endPoint x: 620, endPoint y: 145, distance: 282.2
click at [901, 155] on div at bounding box center [869, 154] width 1349 height 25
click at [623, 145] on div at bounding box center [869, 154] width 1349 height 25
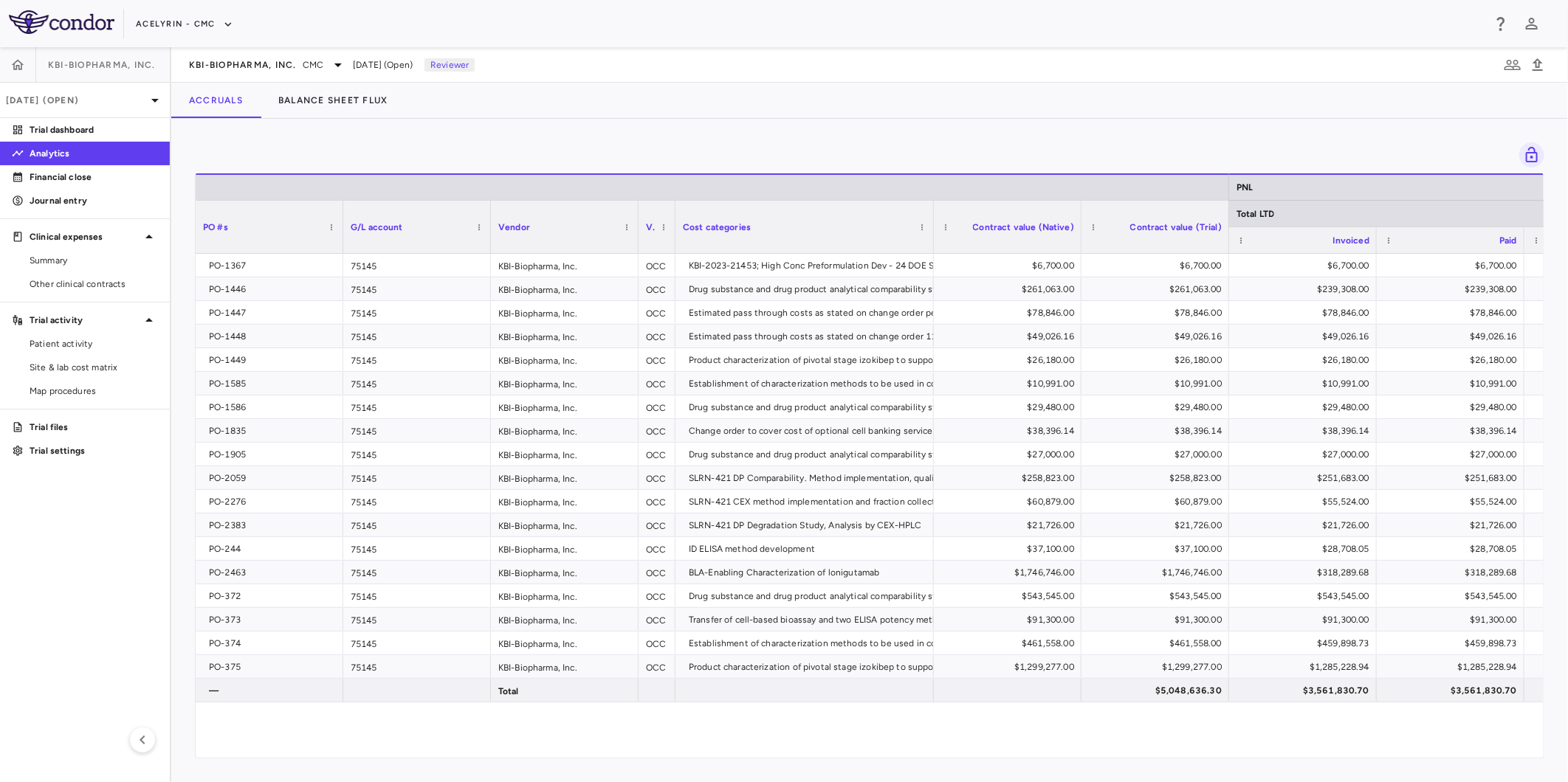
click at [83, 521] on aside "KBI-Biopharma, Inc. Aug 2025 (Open) Trial dashboard Analytics Financial close J…" at bounding box center [85, 414] width 171 height 735
click at [570, 136] on div "Drag here to set row groups Drag here to set column labels PNL Total LTD PO #s …" at bounding box center [869, 450] width 1396 height 663
click at [749, 135] on div "Drag here to set row groups Drag here to set column labels PNL Total LTD PO #s …" at bounding box center [869, 450] width 1396 height 663
click at [874, 142] on div at bounding box center [869, 154] width 1349 height 25
drag, startPoint x: 11, startPoint y: 540, endPoint x: 521, endPoint y: 216, distance: 604.2
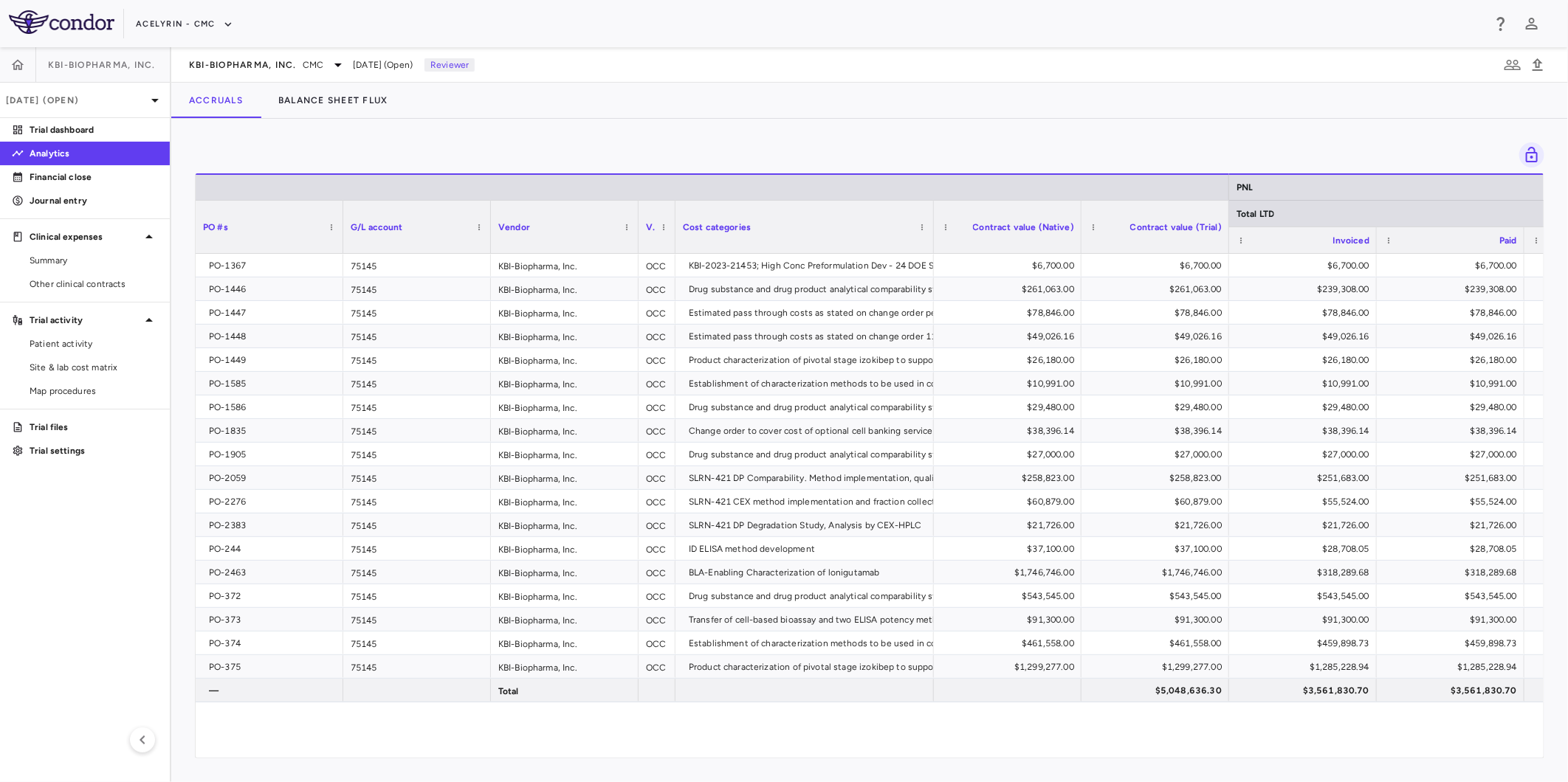
click at [12, 536] on aside "KBI-Biopharma, Inc. Aug 2025 (Open) Trial dashboard Analytics Financial close J…" at bounding box center [85, 414] width 171 height 735
click at [506, 141] on div "Drag here to set row groups Drag here to set column labels PNL Total LTD PO #s …" at bounding box center [869, 450] width 1396 height 663
click at [779, 150] on div at bounding box center [869, 154] width 1349 height 25
drag, startPoint x: 1068, startPoint y: 149, endPoint x: 956, endPoint y: 146, distance: 112.0
click at [1049, 149] on div at bounding box center [869, 154] width 1349 height 25
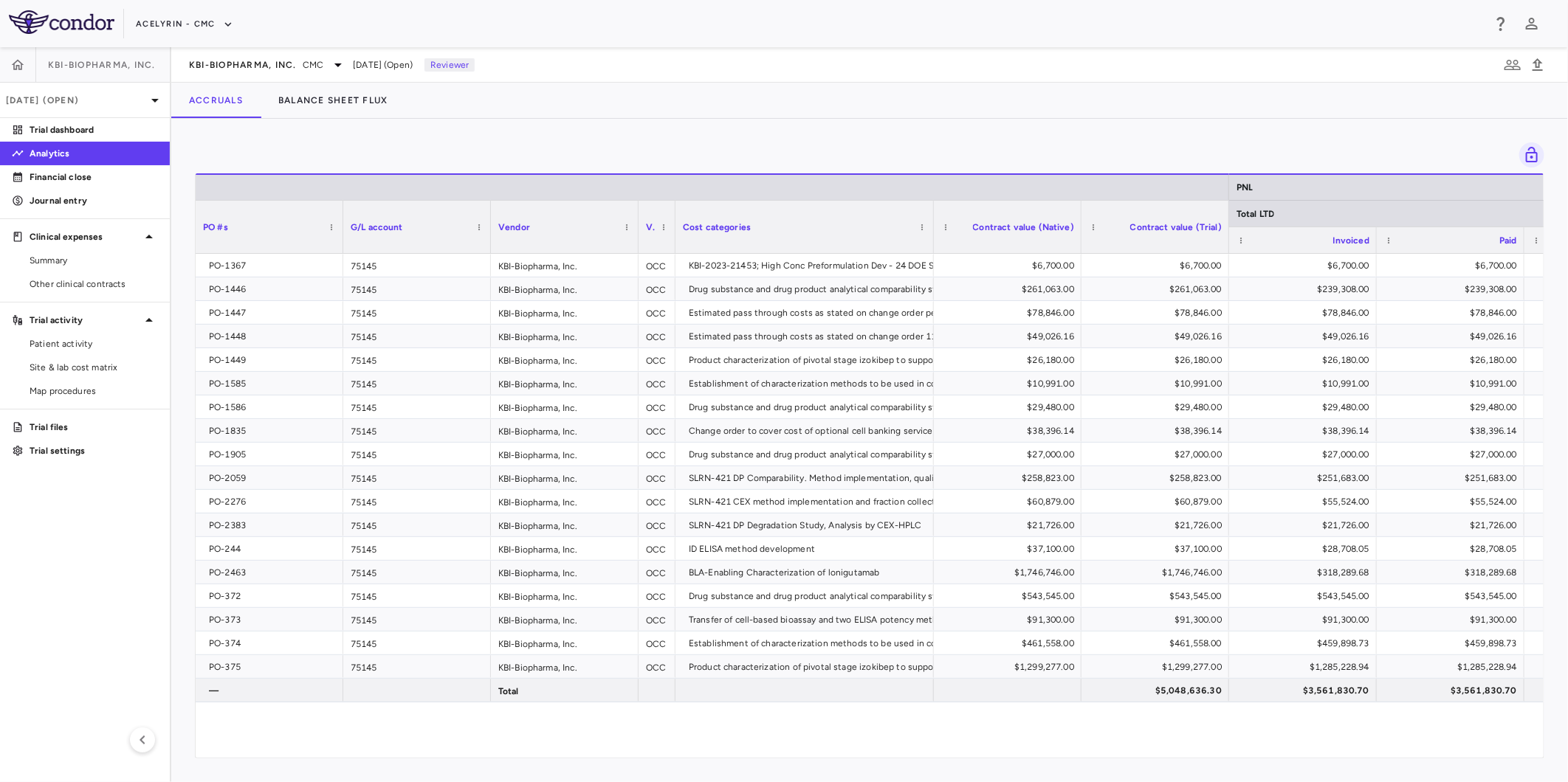
click at [618, 149] on div at bounding box center [869, 154] width 1349 height 25
drag, startPoint x: 846, startPoint y: 144, endPoint x: 918, endPoint y: 143, distance: 72.0
click at [850, 142] on div at bounding box center [869, 154] width 1349 height 25
drag, startPoint x: 957, startPoint y: 145, endPoint x: 656, endPoint y: 141, distance: 301.0
click at [933, 145] on div at bounding box center [869, 154] width 1349 height 25
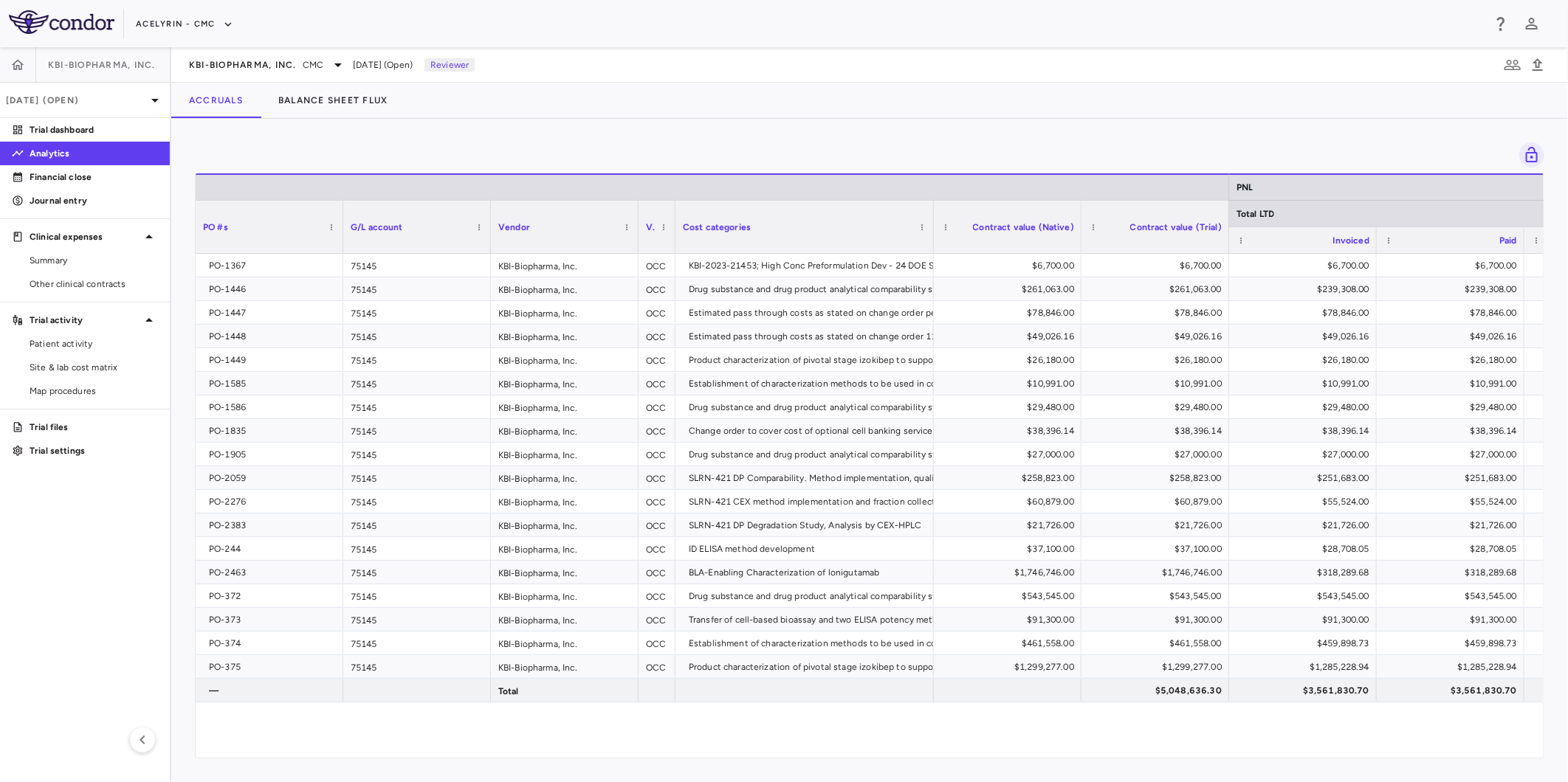
drag, startPoint x: 656, startPoint y: 141, endPoint x: 821, endPoint y: 141, distance: 165.0
click at [657, 141] on div "Drag here to set row groups Drag here to set column labels PNL Total LTD PO #s …" at bounding box center [869, 450] width 1396 height 663
drag, startPoint x: 821, startPoint y: 141, endPoint x: 720, endPoint y: 137, distance: 101.1
click at [818, 141] on div "Drag here to set row groups Drag here to set column labels PNL Total LTD PO #s …" at bounding box center [869, 450] width 1396 height 663
click at [720, 137] on div "Drag here to set row groups Drag here to set column labels PNL Total LTD PO #s …" at bounding box center [869, 450] width 1396 height 663
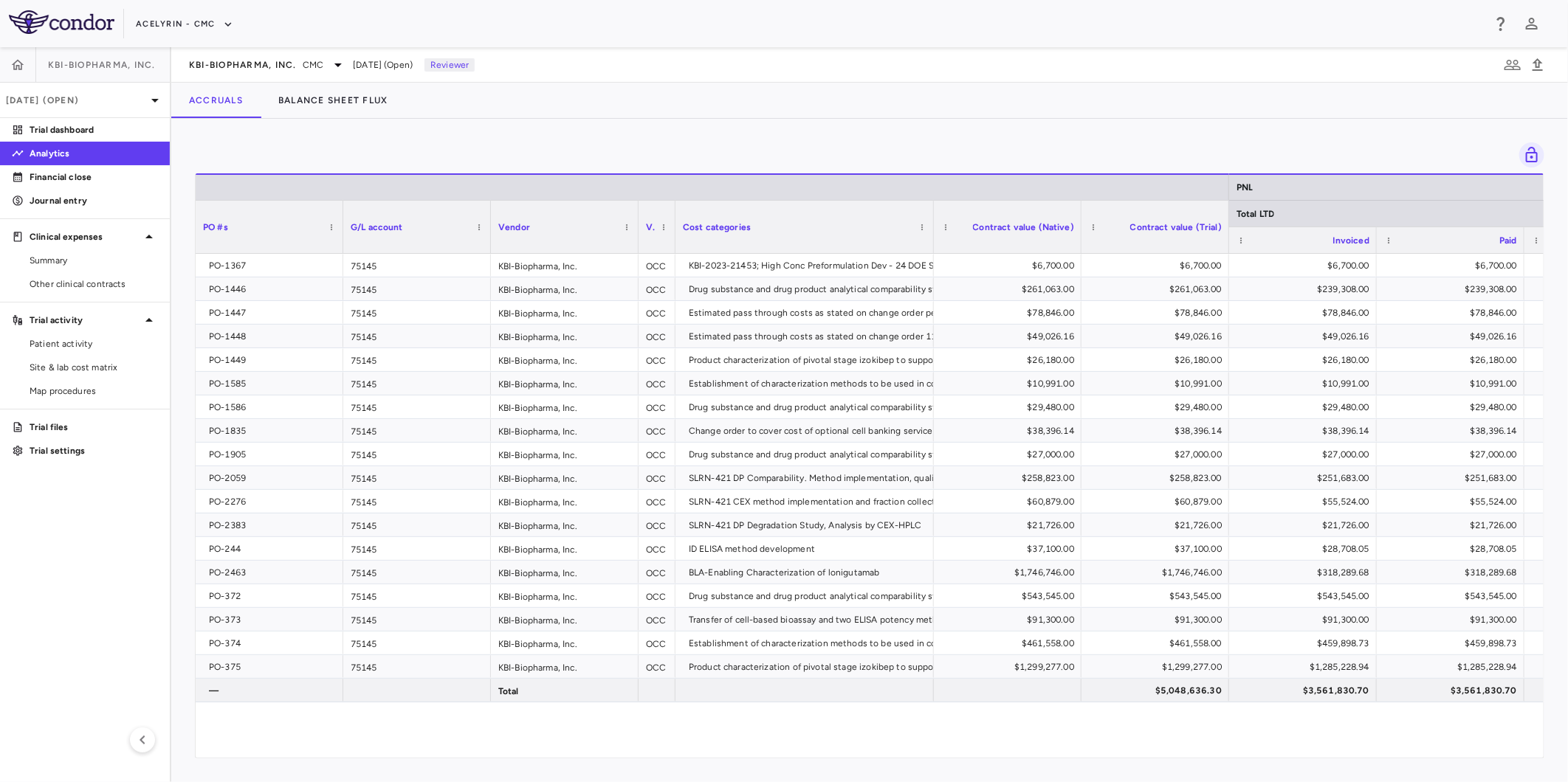
click at [76, 555] on aside "KBI-Biopharma, Inc. Aug 2025 (Open) Trial dashboard Analytics Financial close J…" at bounding box center [85, 414] width 171 height 735
drag, startPoint x: 718, startPoint y: 157, endPoint x: 749, endPoint y: 154, distance: 31.1
click at [729, 156] on div at bounding box center [869, 154] width 1349 height 25
drag, startPoint x: 919, startPoint y: 153, endPoint x: 945, endPoint y: 150, distance: 26.2
click at [925, 153] on div at bounding box center [869, 154] width 1349 height 25
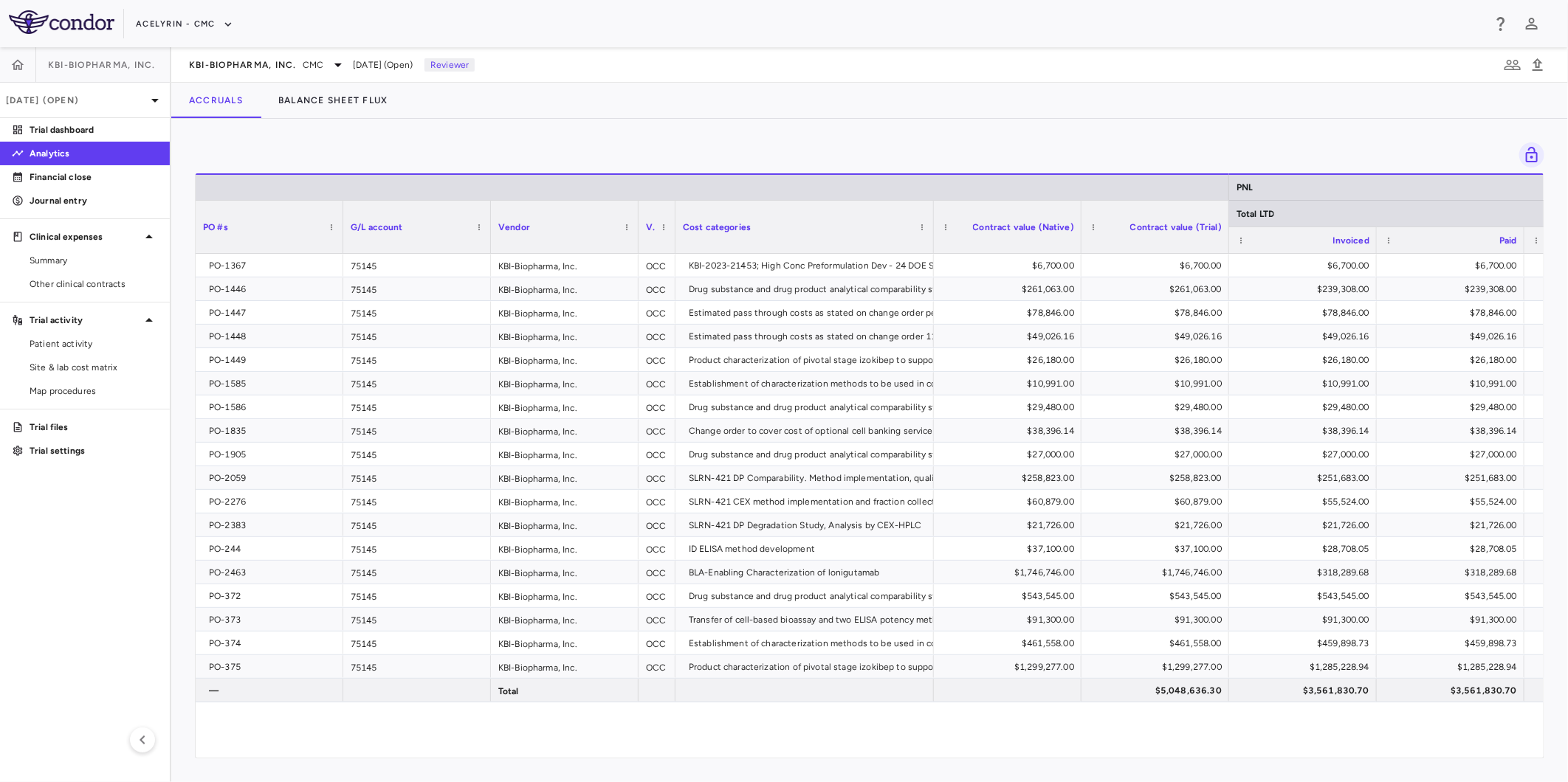
click at [625, 150] on div at bounding box center [869, 154] width 1349 height 25
click at [53, 534] on aside "KBI-Biopharma, Inc. Aug 2025 (Open) Trial dashboard Analytics Financial close J…" at bounding box center [85, 414] width 171 height 735
drag, startPoint x: 643, startPoint y: 154, endPoint x: 765, endPoint y: 151, distance: 122.0
click at [647, 154] on div at bounding box center [869, 154] width 1349 height 25
drag, startPoint x: 793, startPoint y: 151, endPoint x: 703, endPoint y: 149, distance: 90.0
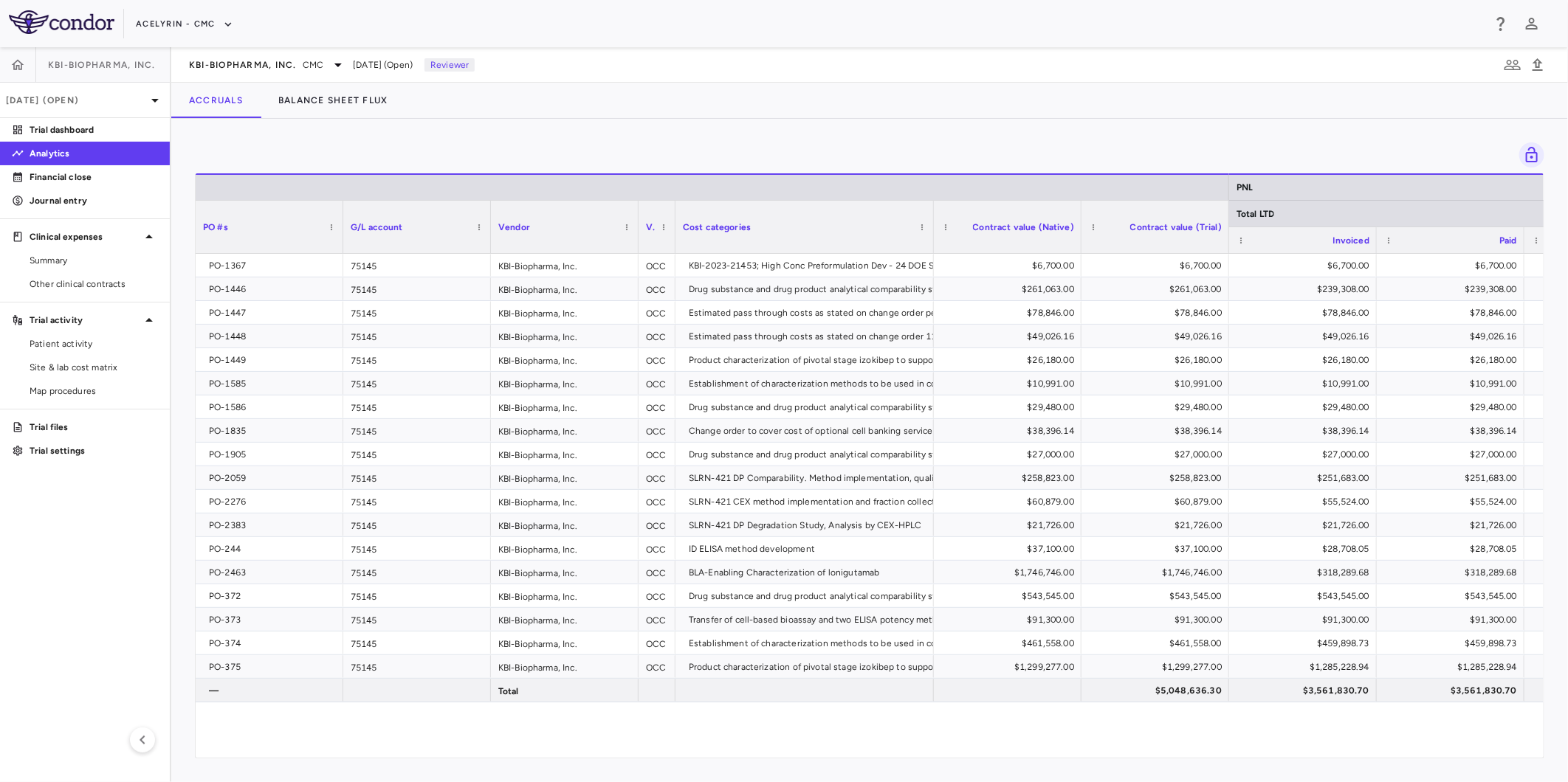
click at [794, 151] on div at bounding box center [869, 154] width 1349 height 25
drag, startPoint x: 696, startPoint y: 149, endPoint x: 666, endPoint y: 160, distance: 32.0
click at [688, 151] on div at bounding box center [869, 154] width 1349 height 25
click at [54, 533] on aside "KBI-Biopharma, Inc. Aug 2025 (Open) Trial dashboard Analytics Financial close J…" at bounding box center [85, 414] width 171 height 735
click at [95, 582] on aside "KBI-Biopharma, Inc. Aug 2025 (Open) Trial dashboard Analytics Financial close J…" at bounding box center [85, 414] width 171 height 735
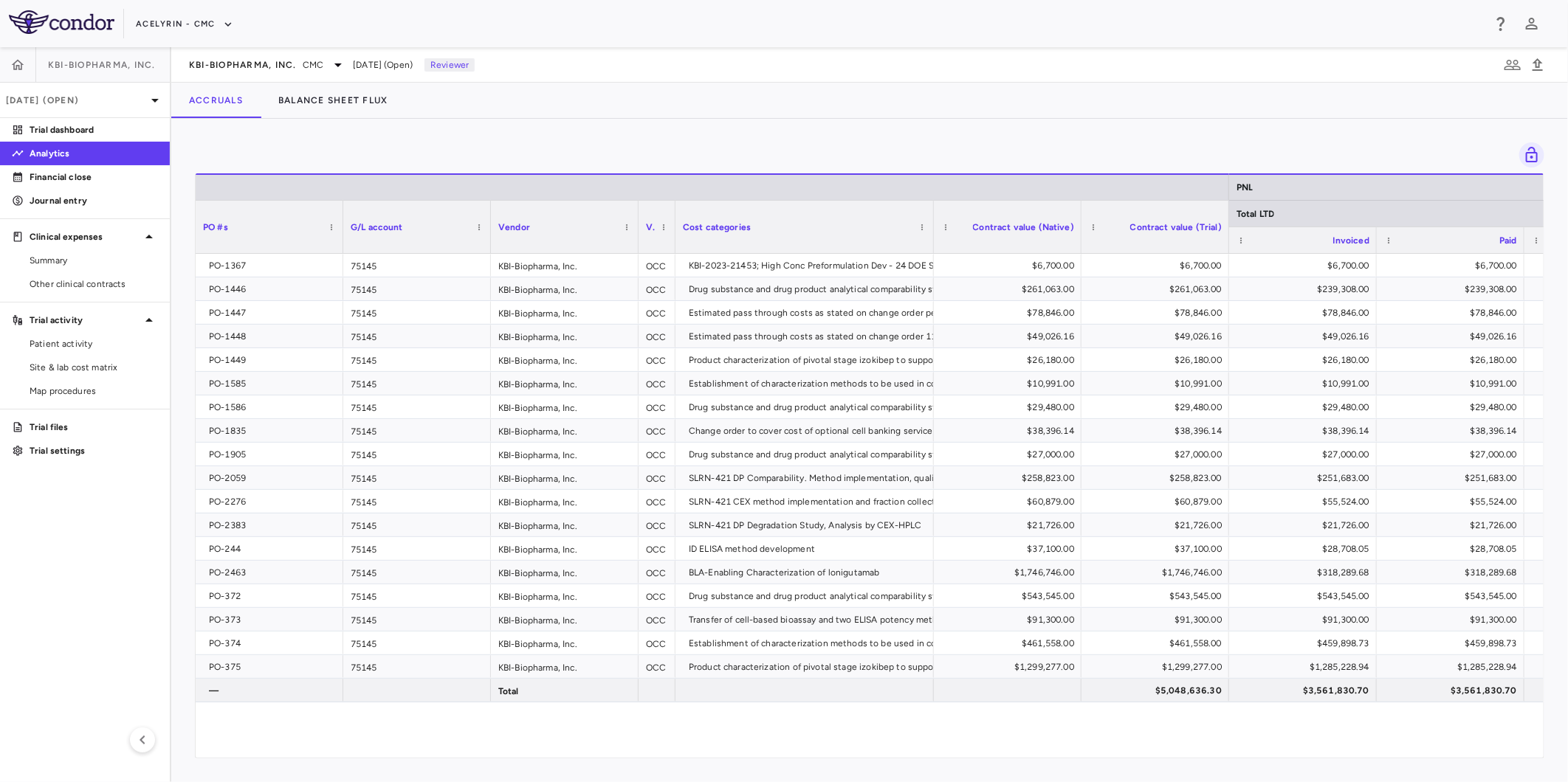
click at [76, 532] on aside "KBI-Biopharma, Inc. Aug 2025 (Open) Trial dashboard Analytics Financial close J…" at bounding box center [85, 414] width 171 height 735
drag, startPoint x: 742, startPoint y: 159, endPoint x: 955, endPoint y: 150, distance: 213.2
click at [743, 158] on div at bounding box center [869, 154] width 1349 height 25
drag, startPoint x: 965, startPoint y: 150, endPoint x: 580, endPoint y: 145, distance: 385.0
click at [946, 151] on div at bounding box center [869, 154] width 1349 height 25
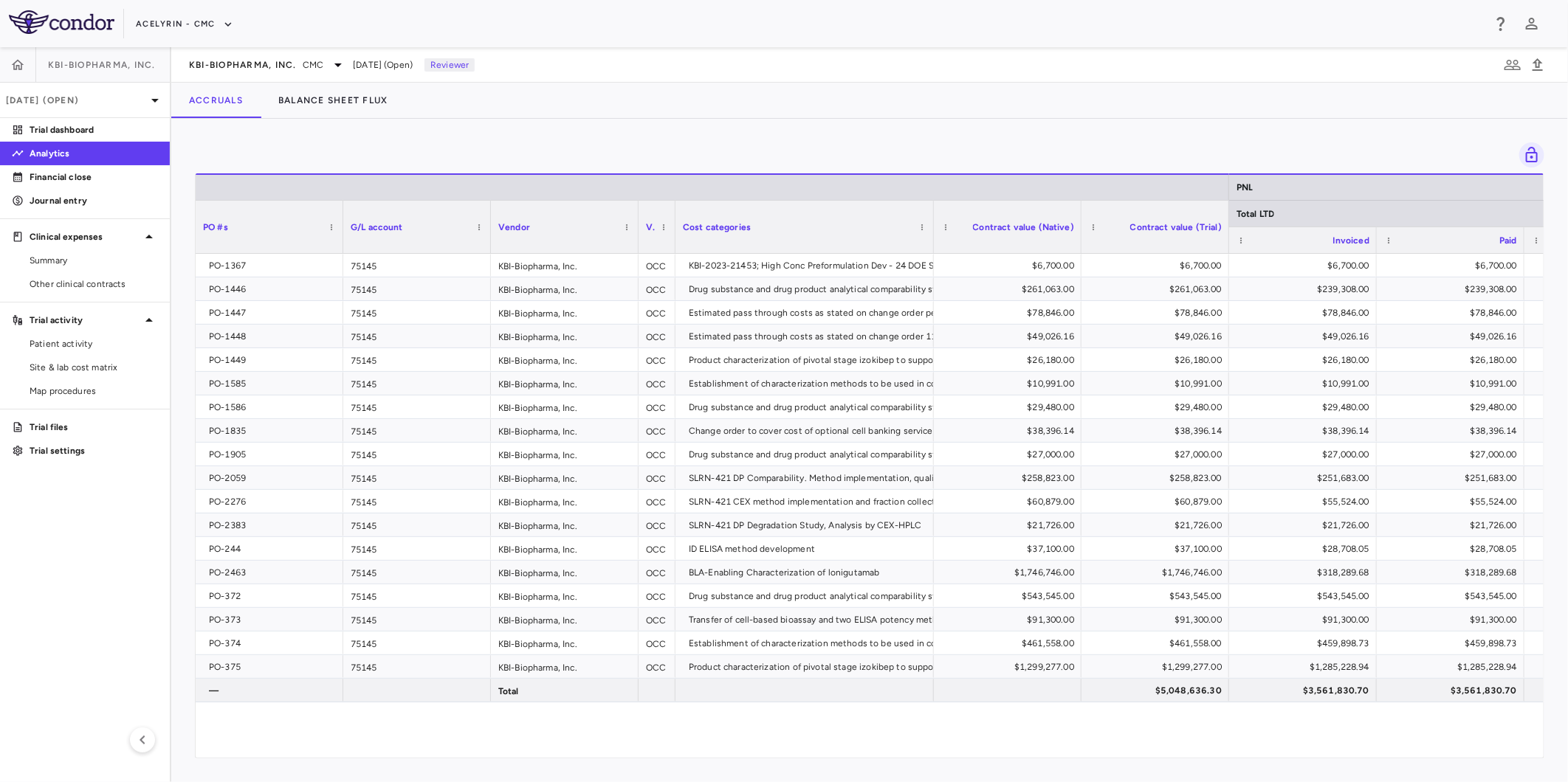
click at [580, 145] on div at bounding box center [869, 154] width 1349 height 25
click at [800, 725] on div "PO-1367 75145 KBI-Biopharma, Inc. OCC KBI-2023-21453; High Conc Preformulation …" at bounding box center [869, 497] width 1348 height 487
click at [105, 583] on aside "KBI-Biopharma, Inc. Aug 2025 (Open) Trial dashboard Analytics Financial close J…" at bounding box center [85, 414] width 171 height 735
click at [562, 149] on div at bounding box center [869, 154] width 1349 height 25
click at [1055, 150] on div at bounding box center [869, 154] width 1349 height 25
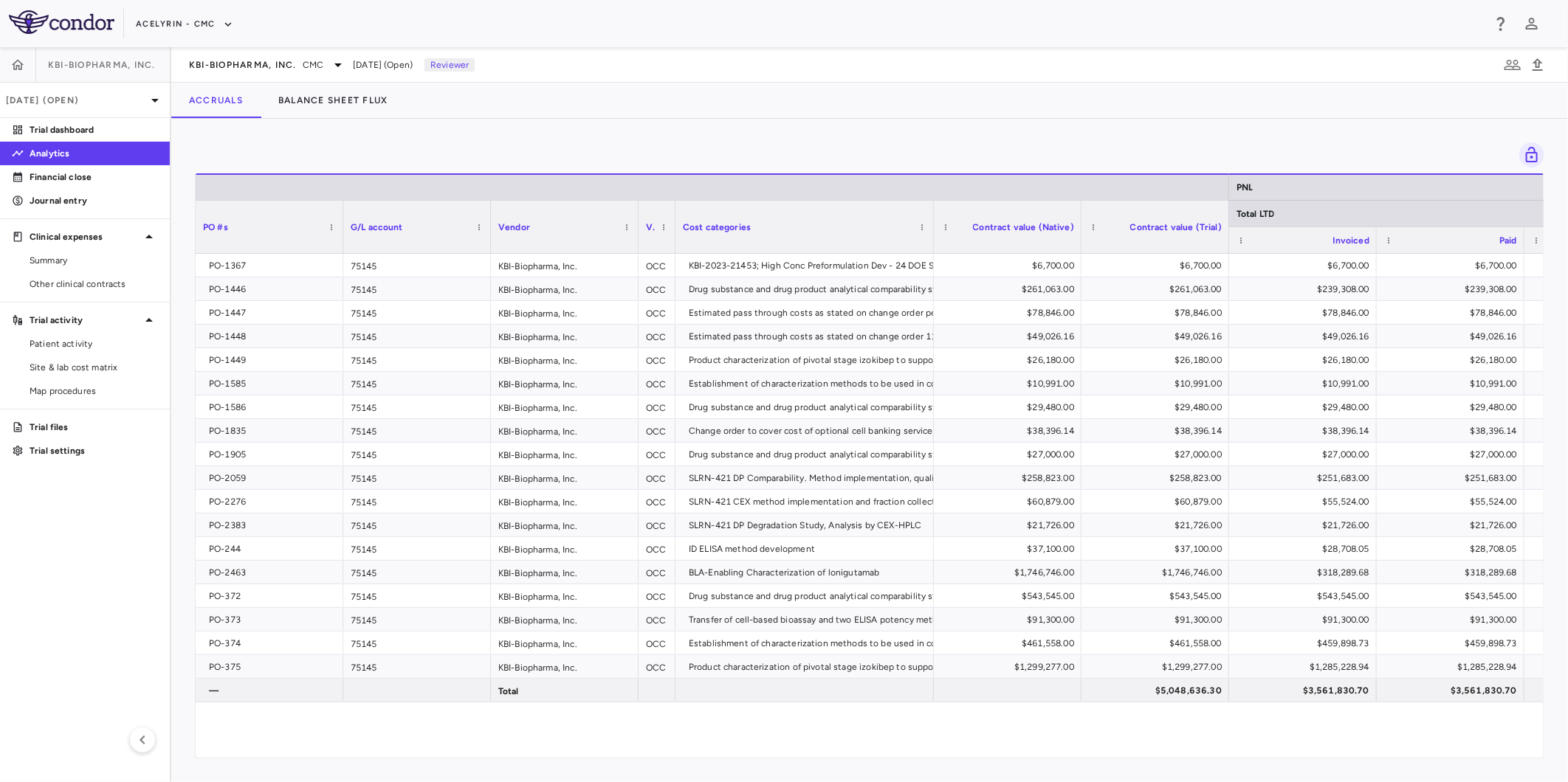
click at [1182, 143] on div at bounding box center [869, 154] width 1349 height 25
click at [1265, 140] on div "Drag here to set row groups Drag here to set column labels PNL Total LTD PO #s …" at bounding box center [869, 450] width 1396 height 663
drag, startPoint x: 998, startPoint y: 161, endPoint x: 1215, endPoint y: 142, distance: 217.8
click at [998, 163] on div at bounding box center [869, 154] width 1349 height 25
click at [1215, 142] on div at bounding box center [869, 154] width 1349 height 25
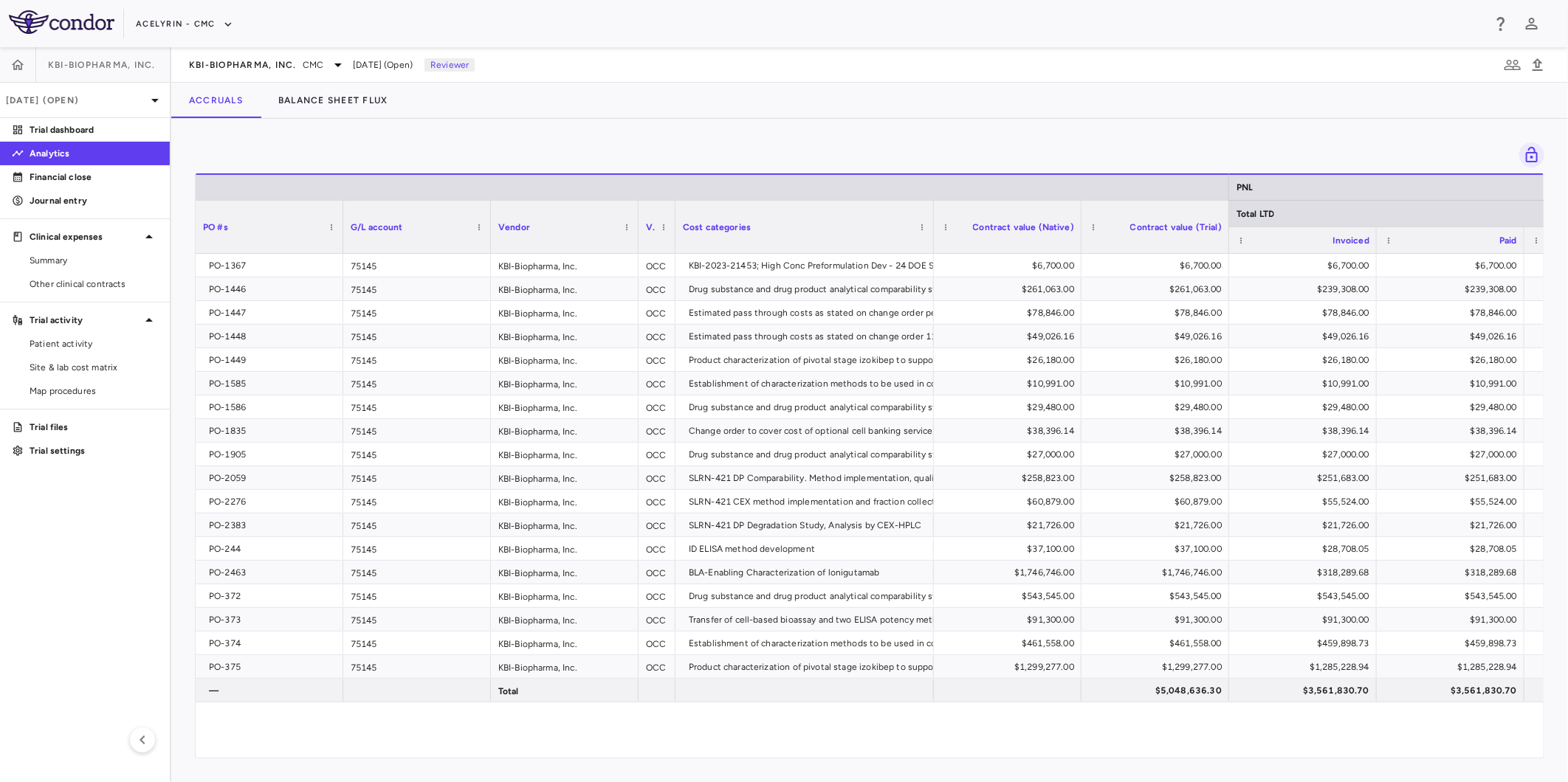
drag, startPoint x: 1326, startPoint y: 142, endPoint x: 1318, endPoint y: 141, distance: 8.1
click at [1324, 142] on div at bounding box center [869, 154] width 1349 height 25
click at [1051, 148] on div at bounding box center [869, 154] width 1349 height 25
drag, startPoint x: 1183, startPoint y: 140, endPoint x: 1289, endPoint y: 141, distance: 106.0
click at [1185, 140] on div "Drag here to set row groups Drag here to set column labels PNL Total LTD PO #s …" at bounding box center [869, 450] width 1396 height 663
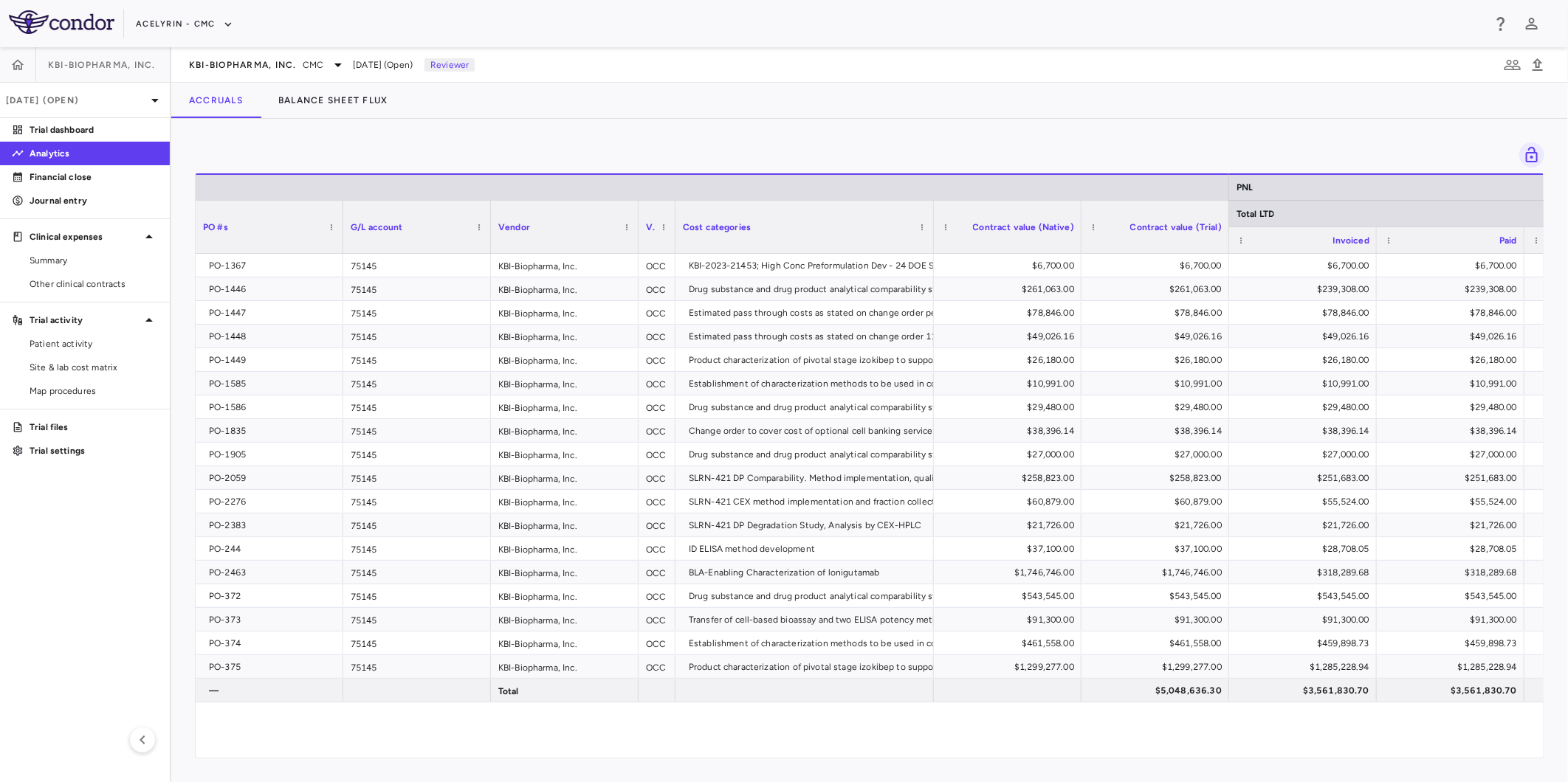
click at [1289, 142] on div at bounding box center [869, 154] width 1349 height 25
drag, startPoint x: 1019, startPoint y: 143, endPoint x: 1236, endPoint y: 133, distance: 217.2
click at [1020, 143] on div at bounding box center [869, 154] width 1349 height 25
click at [1236, 133] on div "Drag here to set row groups Drag here to set column labels PNL Total LTD PO #s …" at bounding box center [869, 450] width 1396 height 663
drag, startPoint x: 1333, startPoint y: 131, endPoint x: 1018, endPoint y: 140, distance: 315.1
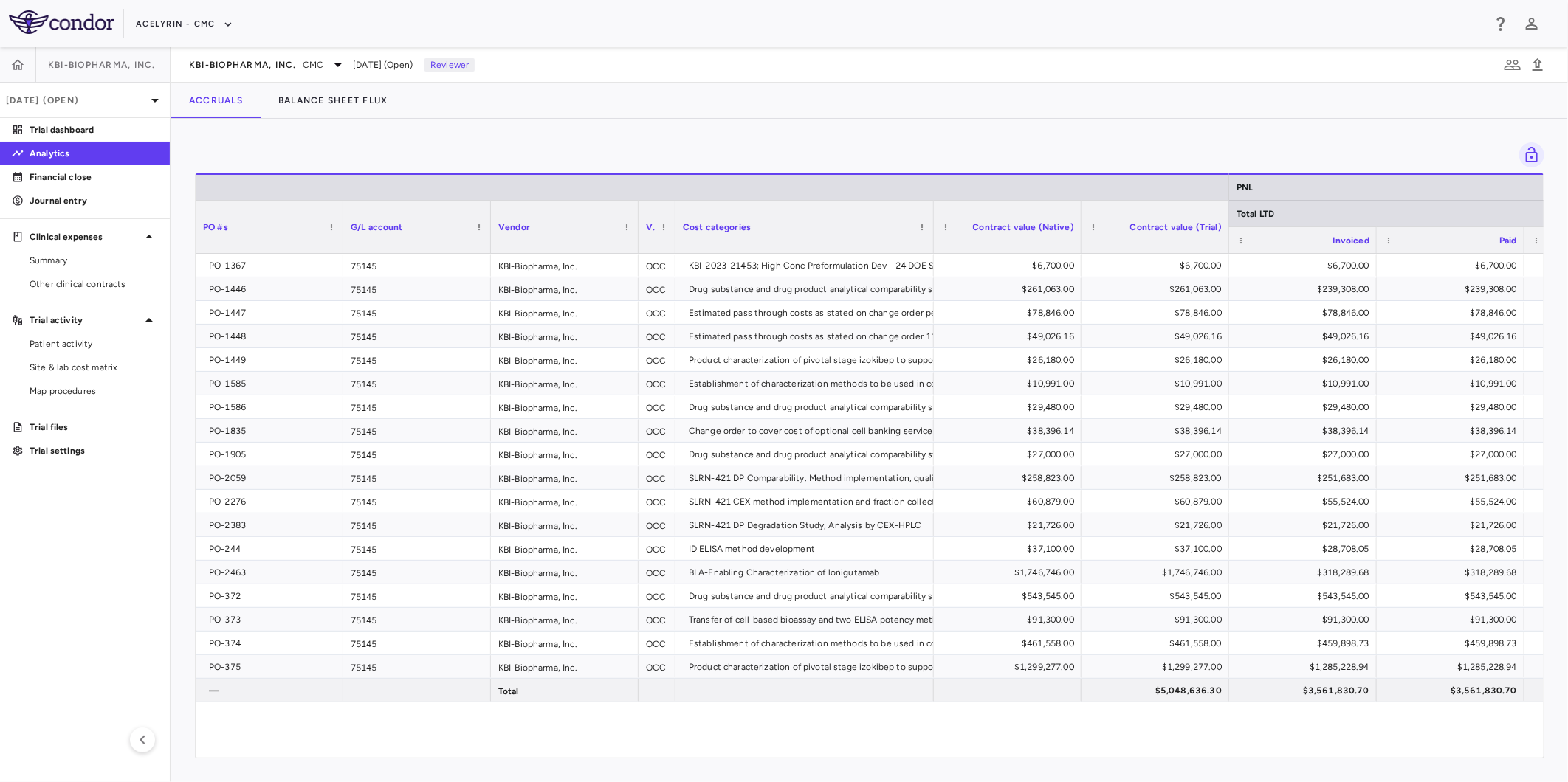
click at [1323, 131] on div "Drag here to set row groups Drag here to set column labels PNL Total LTD PO #s …" at bounding box center [869, 450] width 1396 height 663
drag, startPoint x: 1014, startPoint y: 140, endPoint x: 1268, endPoint y: 134, distance: 254.1
click at [1015, 141] on div "Drag here to set row groups Drag here to set column labels PNL Total LTD PO #s …" at bounding box center [869, 450] width 1396 height 663
click at [1268, 134] on div "Drag here to set row groups Drag here to set column labels PNL Total LTD PO #s …" at bounding box center [869, 450] width 1396 height 663
drag, startPoint x: 1302, startPoint y: 136, endPoint x: 1286, endPoint y: 137, distance: 16.0
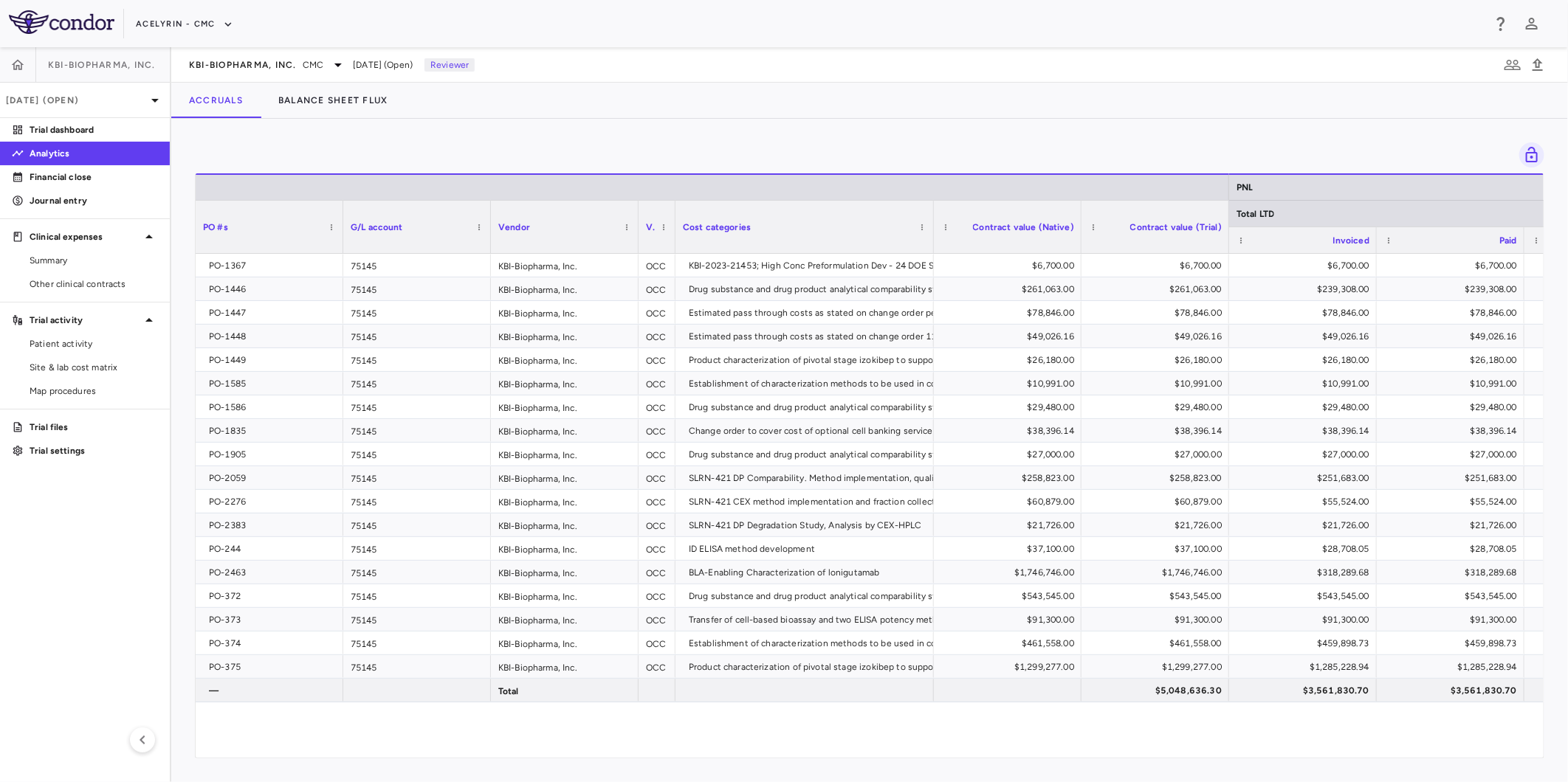
click at [1293, 137] on div "Drag here to set row groups Drag here to set column labels PNL Total LTD PO #s …" at bounding box center [869, 450] width 1396 height 663
drag, startPoint x: 1054, startPoint y: 138, endPoint x: 1223, endPoint y: 138, distance: 169.0
click at [1054, 139] on div "Drag here to set row groups Drag here to set column labels PNL Total LTD PO #s …" at bounding box center [869, 450] width 1396 height 663
drag, startPoint x: 1223, startPoint y: 138, endPoint x: 1303, endPoint y: 144, distance: 80.2
click at [1228, 138] on div "Drag here to set row groups Drag here to set column labels PNL Total LTD PO #s …" at bounding box center [869, 450] width 1396 height 663
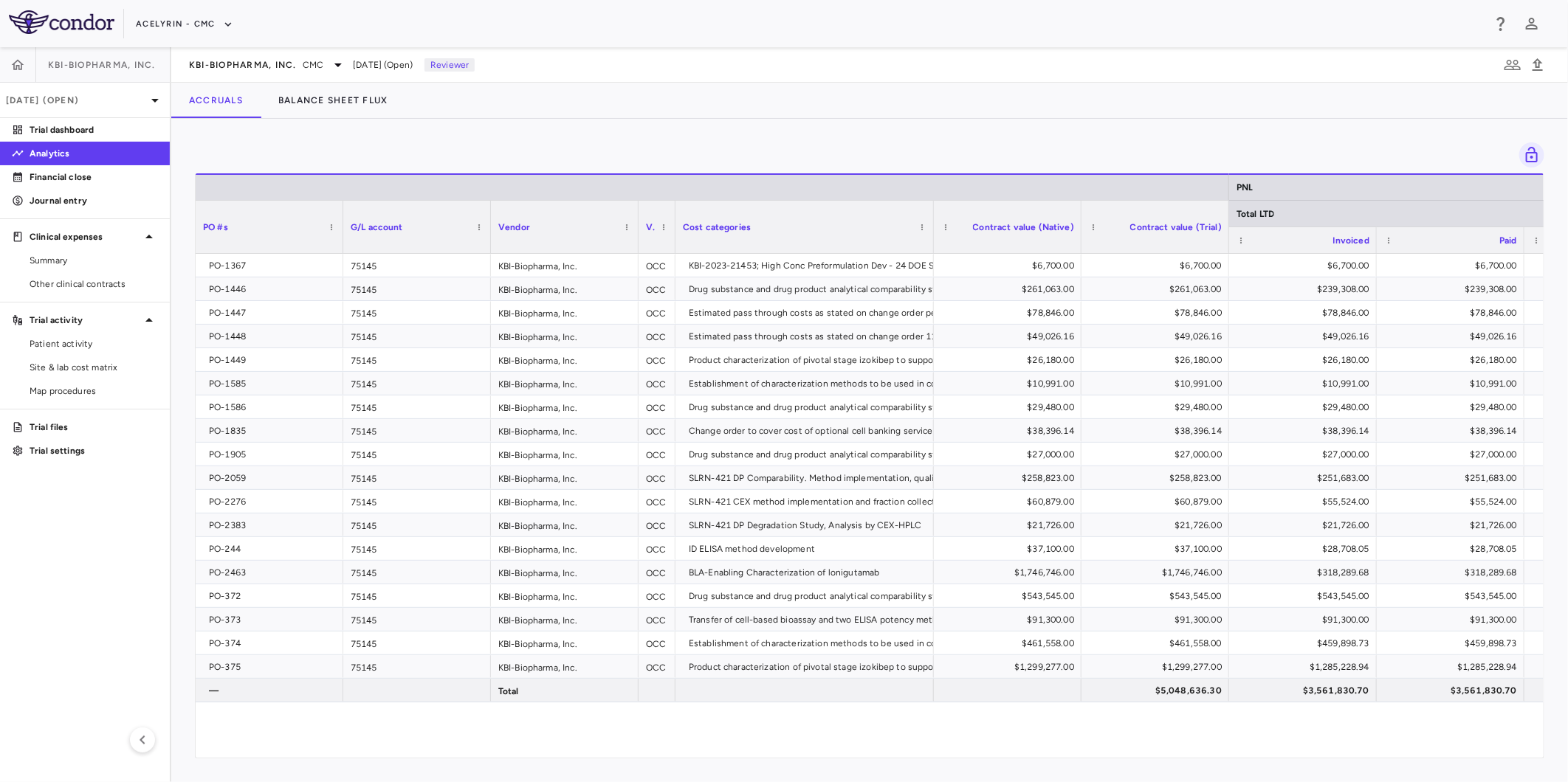
drag, startPoint x: 1303, startPoint y: 144, endPoint x: 1279, endPoint y: 141, distance: 24.2
click at [1288, 142] on div at bounding box center [869, 154] width 1349 height 25
click at [997, 138] on div "Drag here to set row groups Drag here to set column labels PNL Total LTD PO #s …" at bounding box center [869, 450] width 1396 height 663
drag, startPoint x: 928, startPoint y: 730, endPoint x: 1067, endPoint y: 734, distance: 139.1
click at [932, 730] on div "PO-1367 75145 KBI-Biopharma, Inc. OCC KBI-2023-21453; High Conc Preformulation …" at bounding box center [869, 497] width 1348 height 487
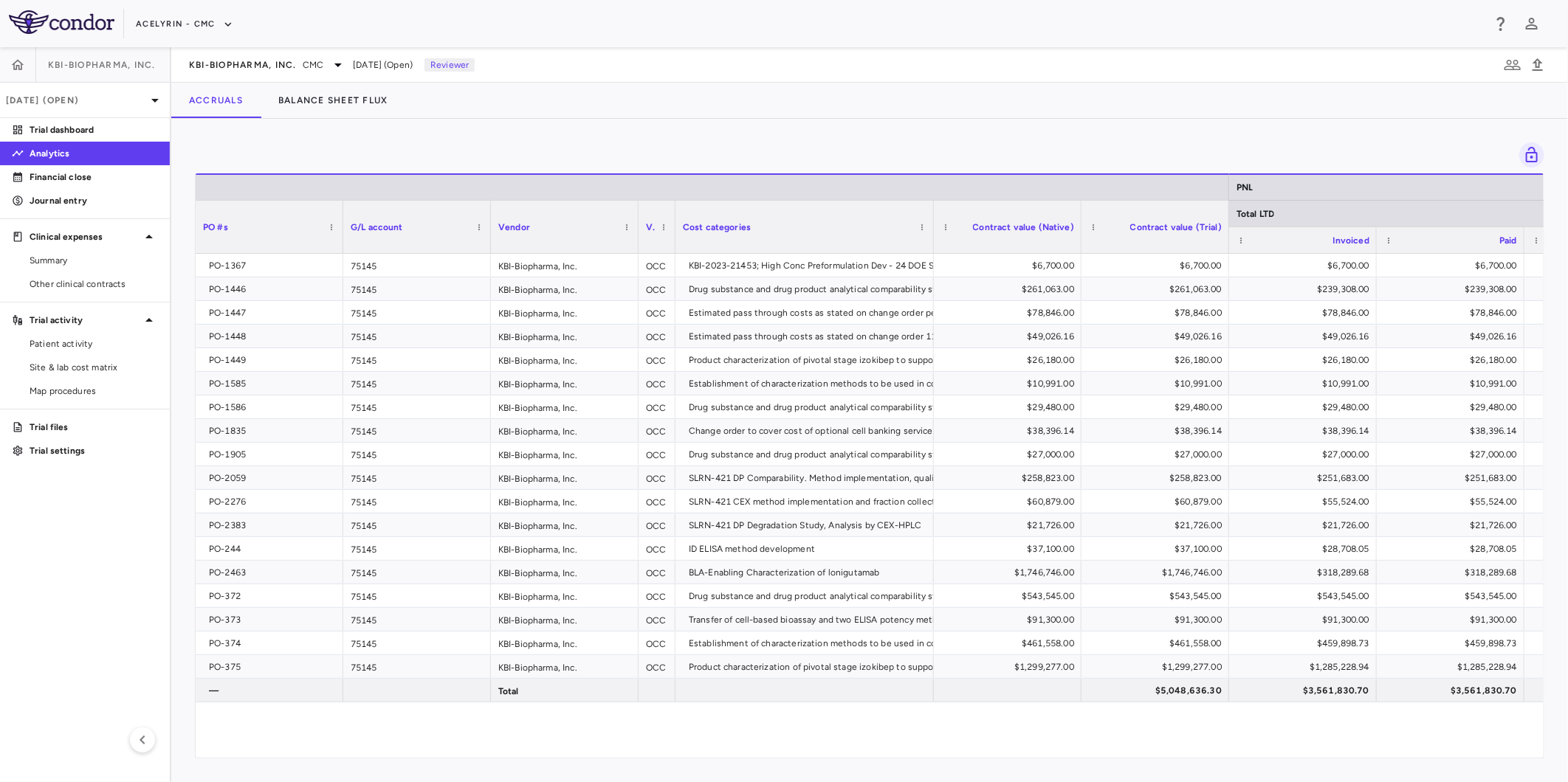
drag, startPoint x: 1067, startPoint y: 734, endPoint x: 821, endPoint y: 709, distance: 247.3
click at [1054, 733] on div "PO-1367 75145 KBI-Biopharma, Inc. OCC KBI-2023-21453; High Conc Preformulation …" at bounding box center [869, 497] width 1348 height 487
click at [821, 709] on div "PO-1367 75145 KBI-Biopharma, Inc. OCC KBI-2023-21453; High Conc Preformulation …" at bounding box center [869, 497] width 1348 height 487
click at [64, 554] on aside "KBI-Biopharma, Inc. Aug 2025 (Open) Trial dashboard Analytics Financial close J…" at bounding box center [85, 414] width 171 height 735
drag, startPoint x: 874, startPoint y: 155, endPoint x: 1087, endPoint y: 158, distance: 213.0
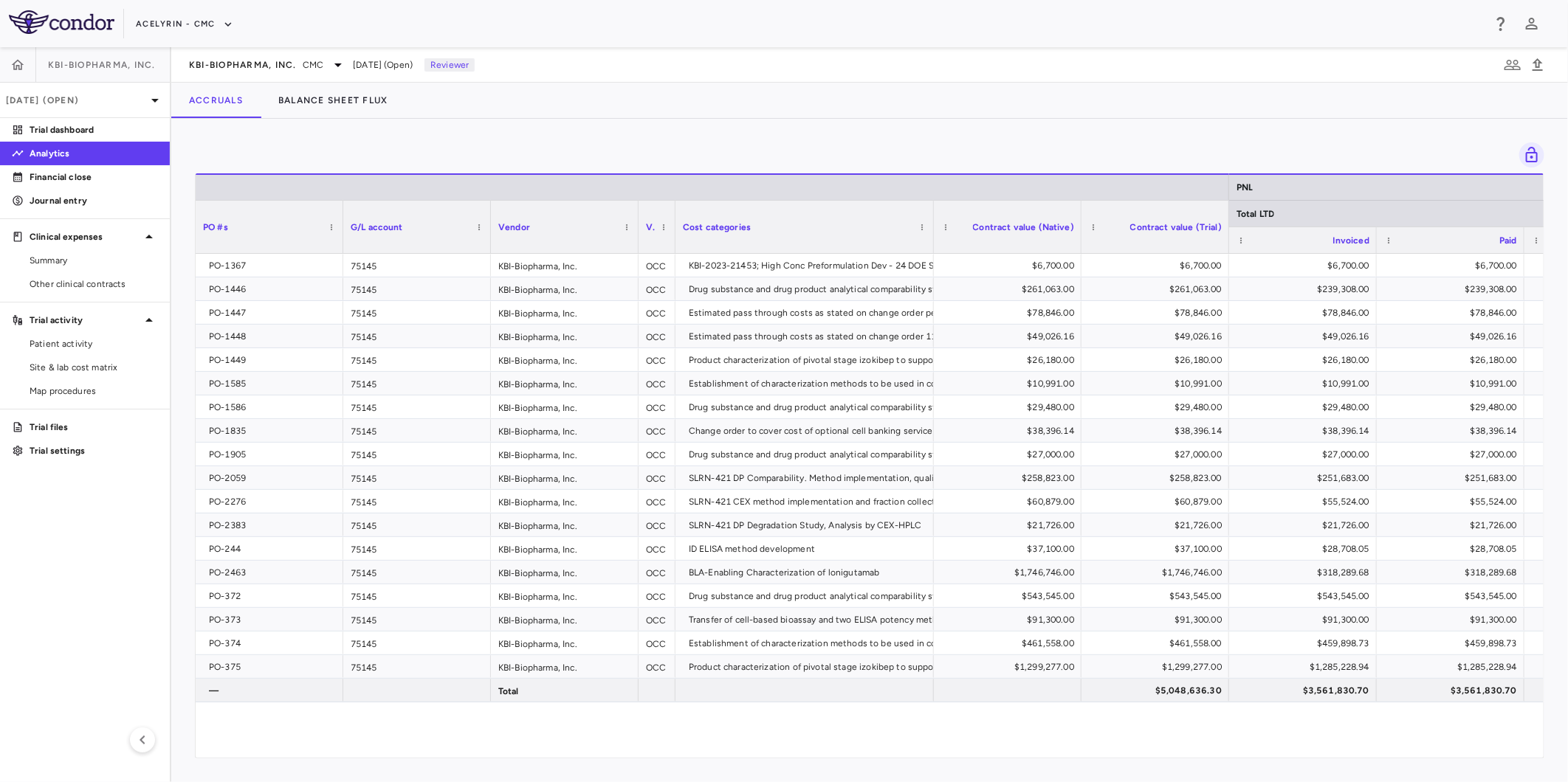
click at [904, 153] on div at bounding box center [869, 154] width 1349 height 25
click at [1102, 154] on div at bounding box center [869, 154] width 1349 height 25
drag, startPoint x: 1302, startPoint y: 149, endPoint x: 817, endPoint y: 144, distance: 485.0
click at [1280, 145] on div at bounding box center [869, 154] width 1349 height 25
click at [814, 145] on div at bounding box center [869, 154] width 1349 height 25
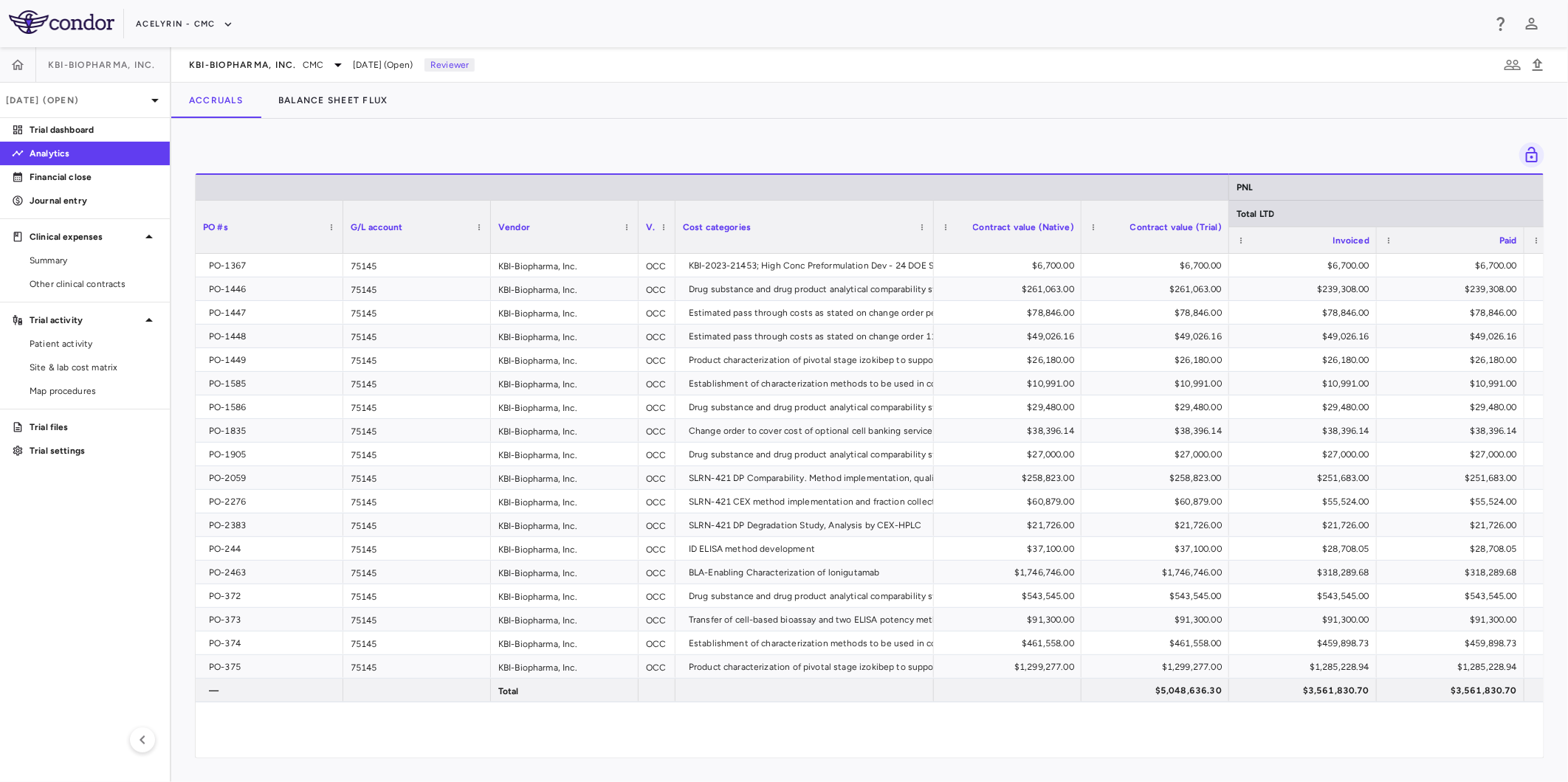
drag, startPoint x: 1022, startPoint y: 145, endPoint x: 1215, endPoint y: 148, distance: 193.0
click at [1041, 143] on div at bounding box center [869, 154] width 1349 height 25
drag, startPoint x: 1215, startPoint y: 148, endPoint x: 1251, endPoint y: 148, distance: 36.0
click at [1222, 148] on div at bounding box center [869, 154] width 1349 height 25
drag, startPoint x: 1405, startPoint y: 148, endPoint x: 823, endPoint y: 138, distance: 582.1
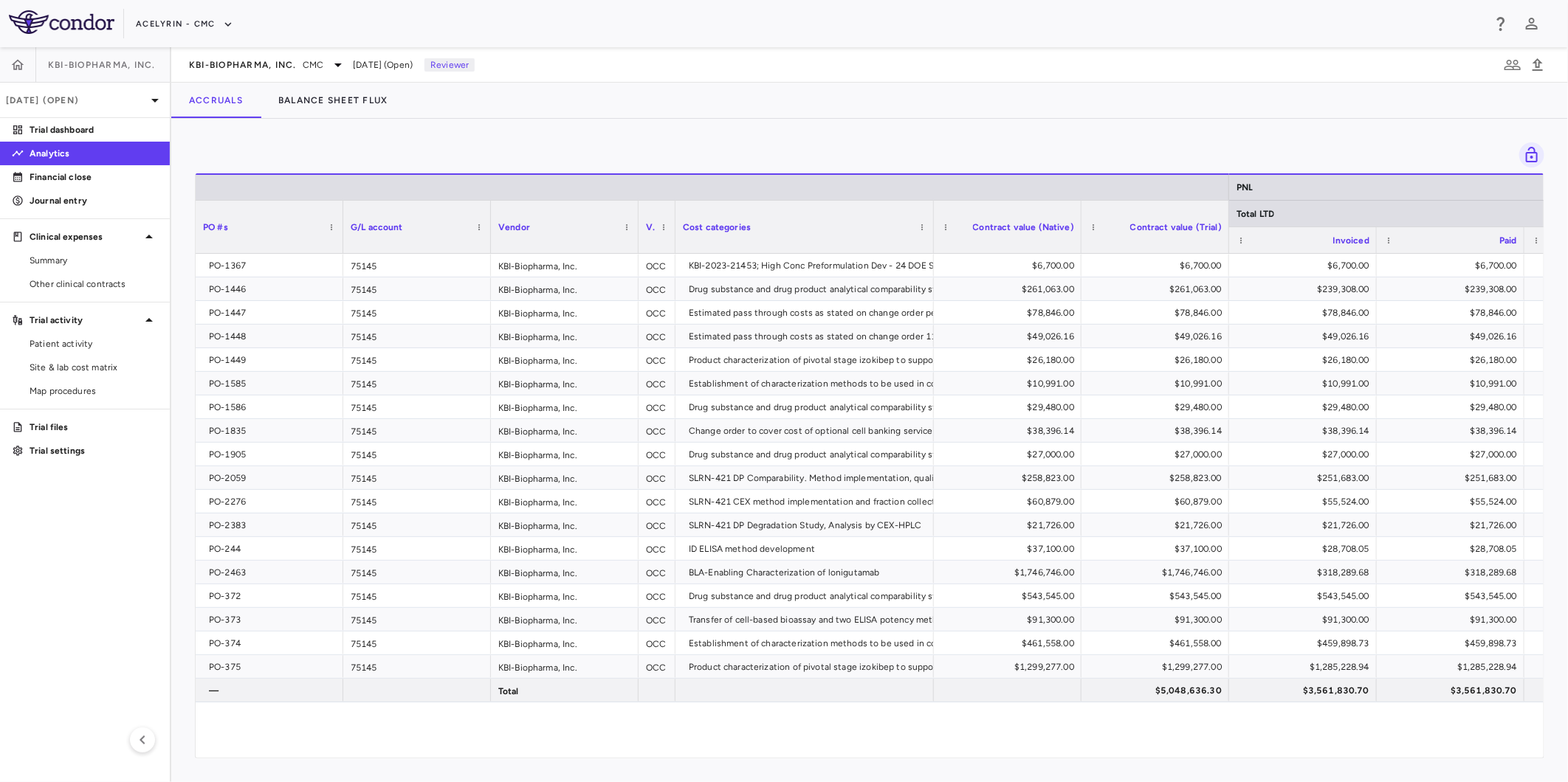
click at [1344, 145] on div at bounding box center [869, 154] width 1349 height 25
drag, startPoint x: 823, startPoint y: 138, endPoint x: 1031, endPoint y: 136, distance: 208.0
click at [830, 139] on div "Drag here to set row groups Drag here to set column labels PNL Total LTD PO #s …" at bounding box center [869, 450] width 1396 height 663
click at [1117, 136] on div "Drag here to set row groups Drag here to set column labels PNL Total LTD PO #s …" at bounding box center [869, 450] width 1396 height 663
drag, startPoint x: 1358, startPoint y: 140, endPoint x: 1287, endPoint y: 140, distance: 71.0
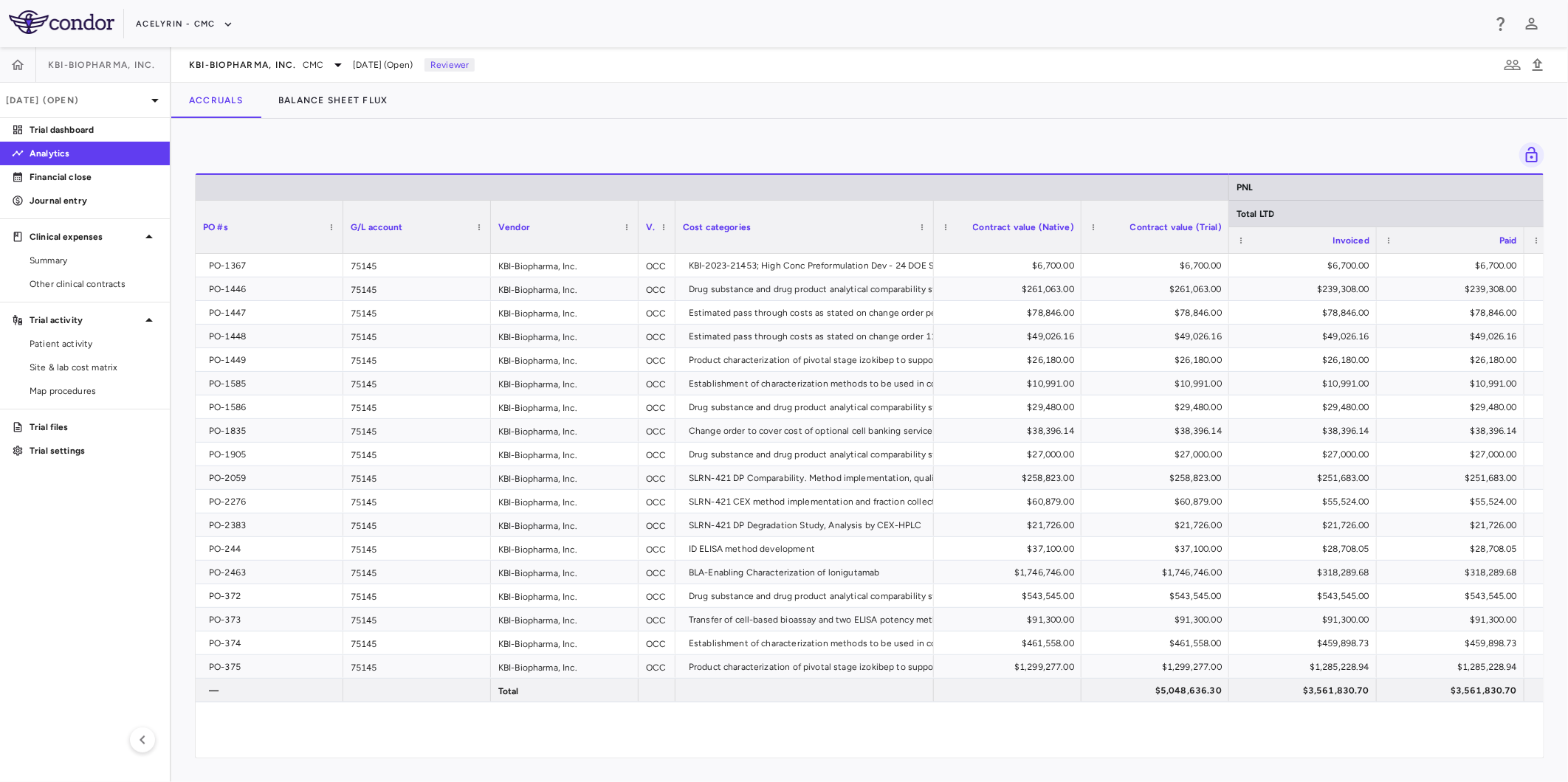
click at [1355, 140] on div "Drag here to set row groups Drag here to set column labels PNL Total LTD PO #s …" at bounding box center [869, 450] width 1396 height 663
click at [806, 140] on div "Drag here to set row groups Drag here to set column labels PNL Total LTD PO #s …" at bounding box center [869, 450] width 1396 height 663
drag, startPoint x: 1084, startPoint y: 139, endPoint x: 1178, endPoint y: 143, distance: 94.1
click at [1178, 143] on div "Drag here to set row groups Drag here to set column labels PNL Total LTD PO #s …" at bounding box center [869, 450] width 1396 height 663
click at [1368, 155] on div at bounding box center [869, 154] width 1349 height 25
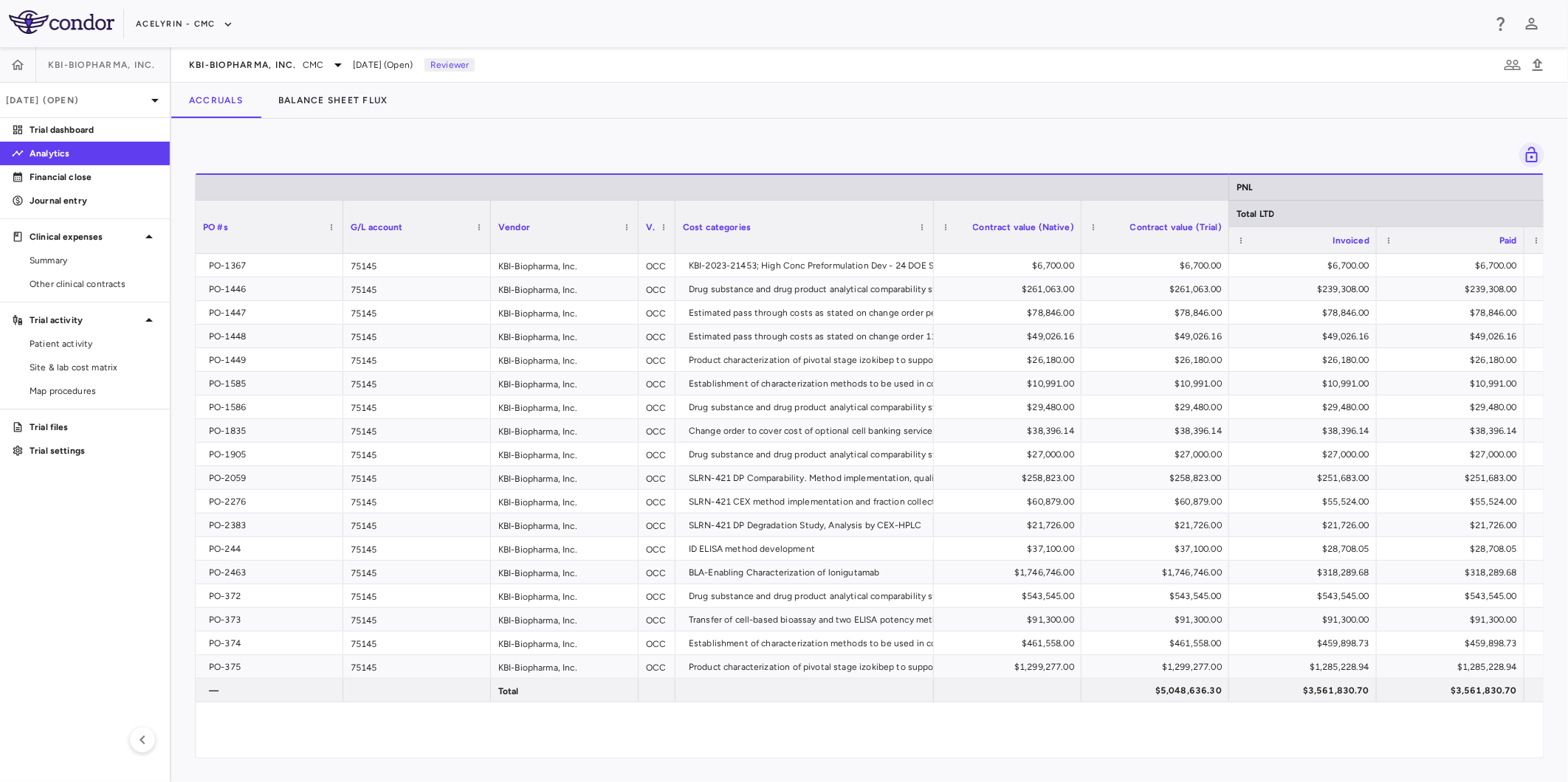
drag, startPoint x: 916, startPoint y: 141, endPoint x: 985, endPoint y: 140, distance: 69.0
click at [918, 142] on div at bounding box center [869, 154] width 1349 height 25
click at [1213, 138] on div "Drag here to set row groups Drag here to set column labels PNL Total LTD PO #s …" at bounding box center [869, 450] width 1396 height 663
drag, startPoint x: 1287, startPoint y: 140, endPoint x: 828, endPoint y: 141, distance: 459.0
click at [1255, 141] on div "Drag here to set row groups Drag here to set column labels PNL Total LTD PO #s …" at bounding box center [869, 450] width 1396 height 663
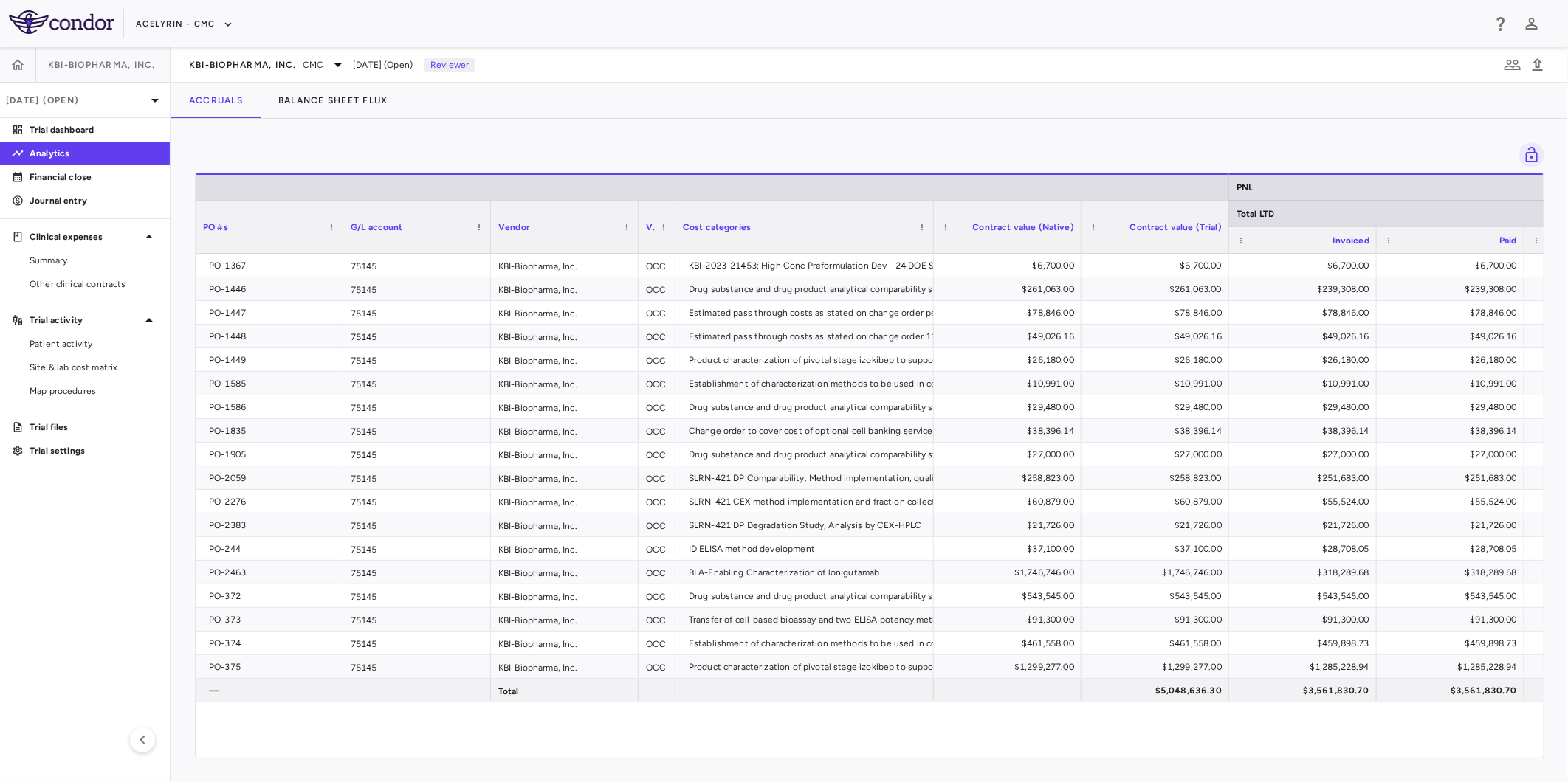
click at [828, 141] on div "Drag here to set row groups Drag here to set column labels PNL Total LTD PO #s …" at bounding box center [869, 450] width 1396 height 663
click at [632, 141] on div "Drag here to set row groups Drag here to set column labels PNL Total LTD PO #s …" at bounding box center [869, 450] width 1396 height 663
click at [564, 142] on div at bounding box center [869, 154] width 1349 height 25
click at [89, 586] on aside "KBI-Biopharma, Inc. Aug 2025 (Open) Trial dashboard Analytics Financial close J…" at bounding box center [85, 414] width 171 height 735
drag, startPoint x: 709, startPoint y: 728, endPoint x: 915, endPoint y: 731, distance: 206.0
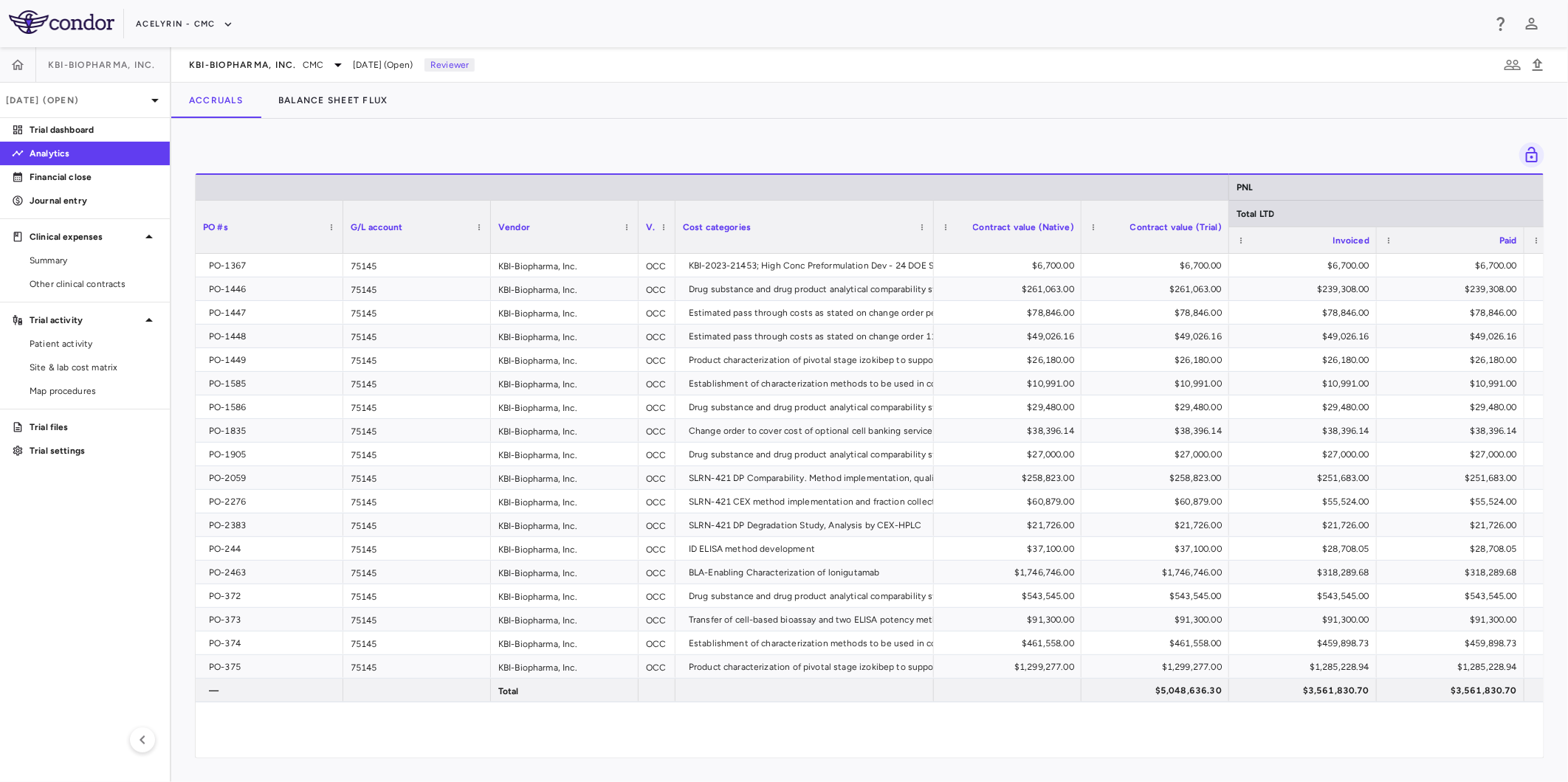
click at [736, 728] on div "PO-1367 75145 KBI-Biopharma, Inc. OCC KBI-2023-21453; High Conc Preformulation …" at bounding box center [869, 497] width 1348 height 487
click at [915, 731] on div "PO-1367 75145 KBI-Biopharma, Inc. OCC KBI-2023-21453; High Conc Preformulation …" at bounding box center [869, 497] width 1348 height 487
drag, startPoint x: 787, startPoint y: 725, endPoint x: 93, endPoint y: 670, distance: 696.2
click at [786, 725] on div "PO-1367 75145 KBI-Biopharma, Inc. OCC KBI-2023-21453; High Conc Preformulation …" at bounding box center [869, 497] width 1348 height 487
click at [70, 577] on aside "KBI-Biopharma, Inc. Aug 2025 (Open) Trial dashboard Analytics Financial close J…" at bounding box center [85, 414] width 171 height 735
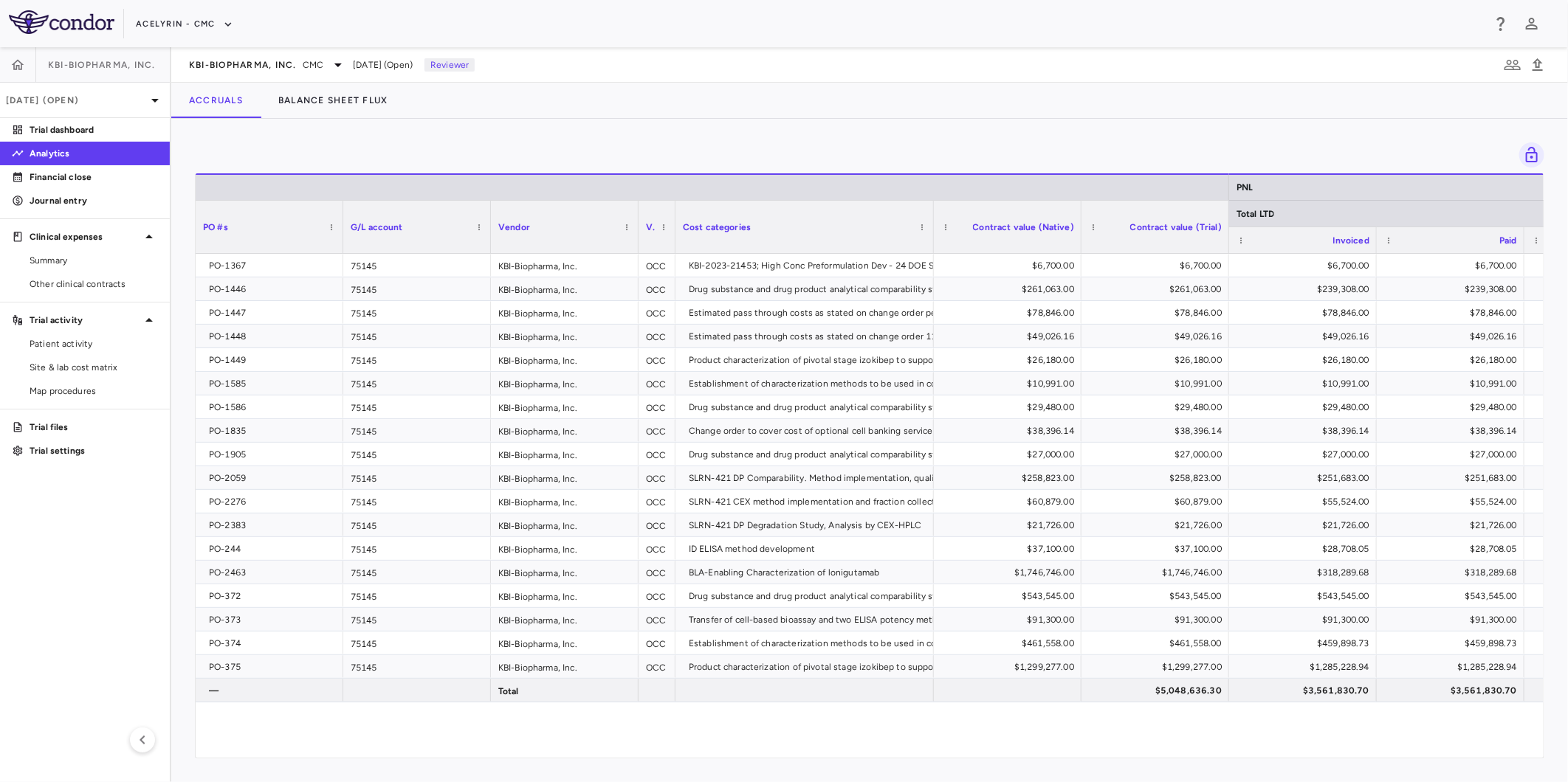
click at [868, 715] on div "PO-1367 75145 KBI-Biopharma, Inc. OCC KBI-2023-21453; High Conc Preformulation …" at bounding box center [869, 497] width 1348 height 487
click at [1009, 728] on div "PO-1367 75145 KBI-Biopharma, Inc. OCC KBI-2023-21453; High Conc Preformulation …" at bounding box center [869, 497] width 1348 height 487
click at [706, 725] on div "PO-1367 75145 KBI-Biopharma, Inc. OCC KBI-2023-21453; High Conc Preformulation …" at bounding box center [869, 497] width 1348 height 487
click at [0, 584] on html "Skip to sidebar Skip to main content Acelyrin - CMC KBI-Biopharma, Inc. Aug 202…" at bounding box center [784, 391] width 1568 height 782
drag, startPoint x: 714, startPoint y: 708, endPoint x: 726, endPoint y: 710, distance: 12.2
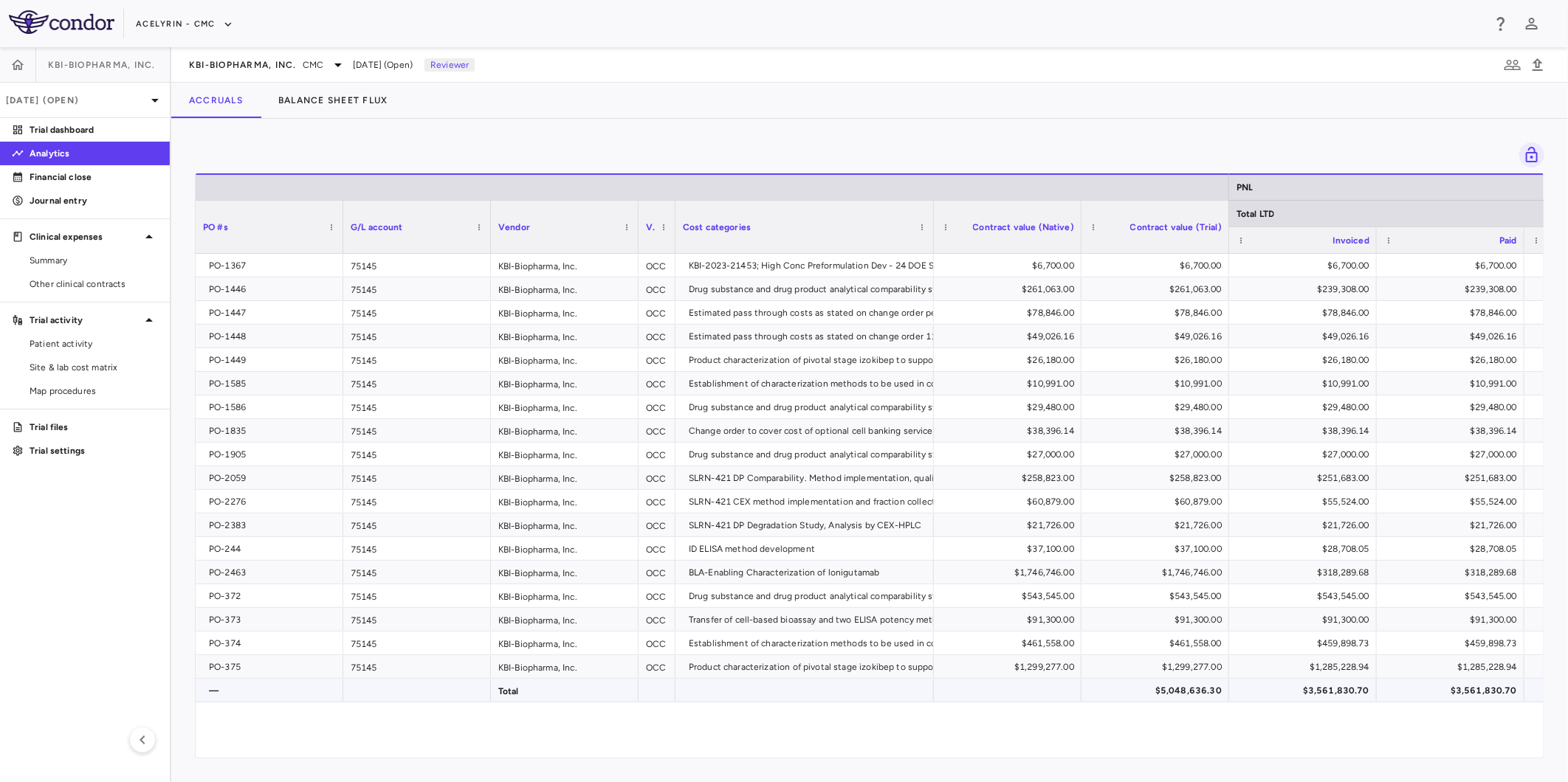
click at [719, 710] on div "PO-1367 75145 KBI-Biopharma, Inc. OCC KBI-2023-21453; High Conc Preformulation …" at bounding box center [869, 497] width 1348 height 487
click at [844, 723] on div "PO-1367 75145 KBI-Biopharma, Inc. OCC KBI-2023-21453; High Conc Preformulation …" at bounding box center [869, 497] width 1348 height 487
drag, startPoint x: 933, startPoint y: 734, endPoint x: 772, endPoint y: 729, distance: 161.1
click at [903, 734] on div "PO-1367 75145 KBI-Biopharma, Inc. OCC KBI-2023-21453; High Conc Preformulation …" at bounding box center [869, 497] width 1348 height 487
click at [112, 591] on aside "KBI-Biopharma, Inc. Aug 2025 (Open) Trial dashboard Analytics Financial close J…" at bounding box center [85, 414] width 171 height 735
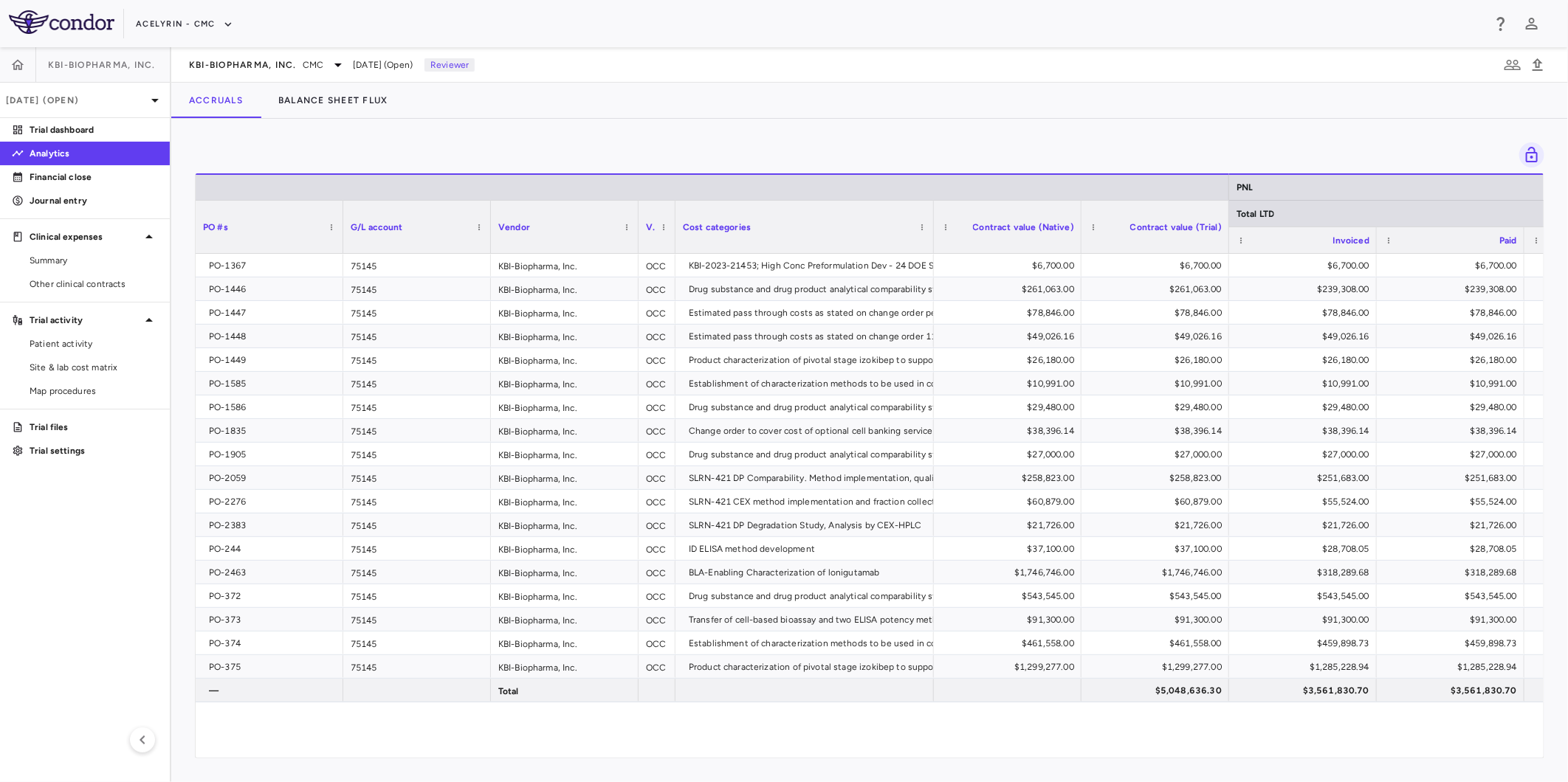
click at [840, 721] on div "PO-1367 75145 KBI-Biopharma, Inc. OCC KBI-2023-21453; High Conc Preformulation …" at bounding box center [869, 497] width 1348 height 487
click at [1045, 725] on div "PO-1367 75145 KBI-Biopharma, Inc. OCC KBI-2023-21453; High Conc Preformulation …" at bounding box center [869, 497] width 1348 height 487
drag, startPoint x: 1118, startPoint y: 729, endPoint x: 854, endPoint y: 728, distance: 264.0
click at [1079, 729] on div "PO-1367 75145 KBI-Biopharma, Inc. OCC KBI-2023-21453; High Conc Preformulation …" at bounding box center [869, 497] width 1348 height 487
click at [852, 728] on div "PO-1367 75145 KBI-Biopharma, Inc. OCC KBI-2023-21453; High Conc Preformulation …" at bounding box center [869, 497] width 1348 height 487
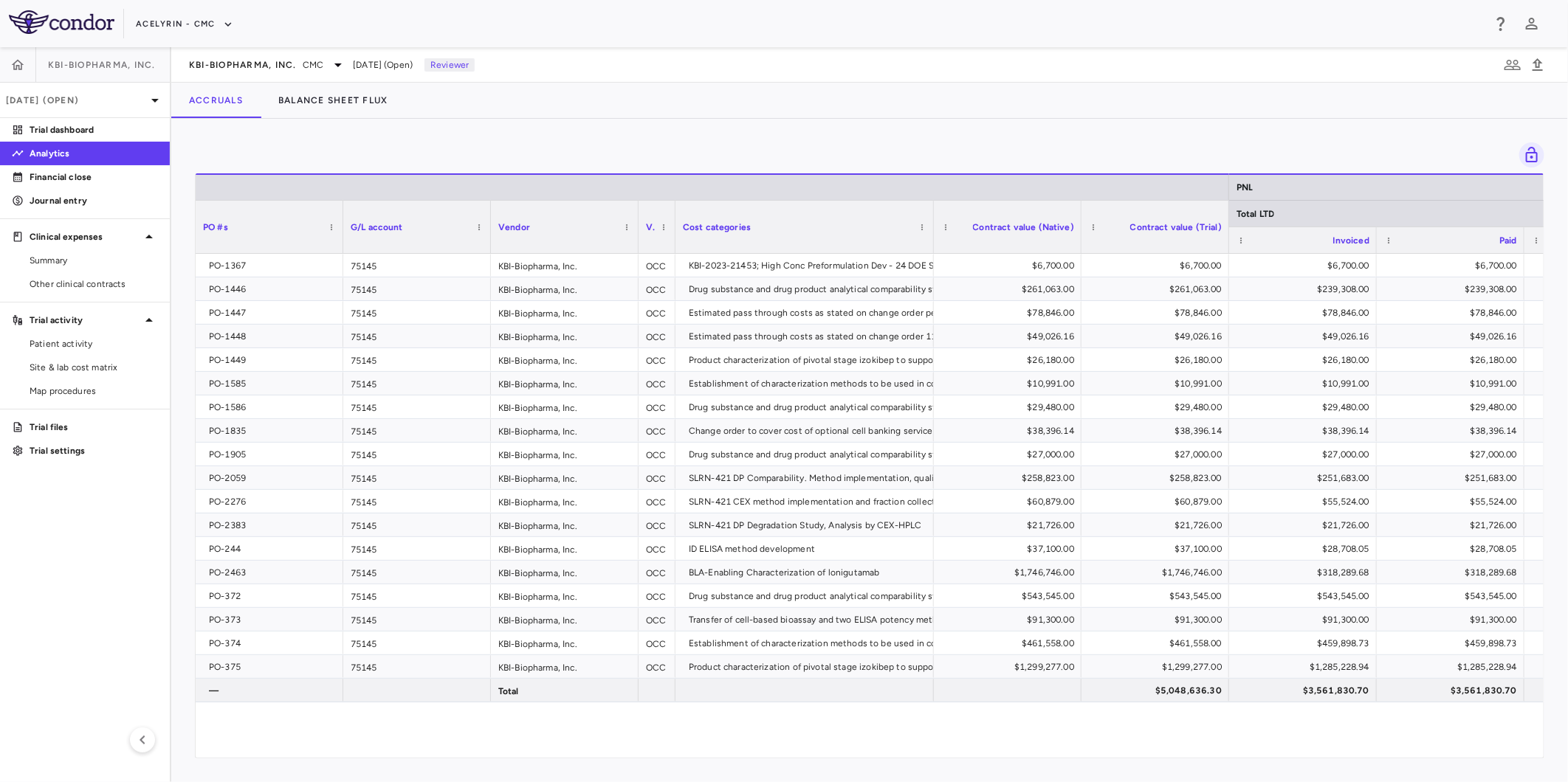
click at [971, 730] on div "PO-1367 75145 KBI-Biopharma, Inc. OCC KBI-2023-21453; High Conc Preformulation …" at bounding box center [869, 497] width 1348 height 487
drag, startPoint x: 851, startPoint y: 730, endPoint x: 840, endPoint y: 730, distance: 11.0
click at [850, 730] on div "PO-1367 75145 KBI-Biopharma, Inc. OCC KBI-2023-21453; High Conc Preformulation …" at bounding box center [869, 497] width 1348 height 487
click at [2, 594] on aside "KBI-Biopharma, Inc. Aug 2025 (Open) Trial dashboard Analytics Financial close J…" at bounding box center [85, 414] width 171 height 735
drag, startPoint x: 754, startPoint y: 724, endPoint x: 932, endPoint y: 734, distance: 178.3
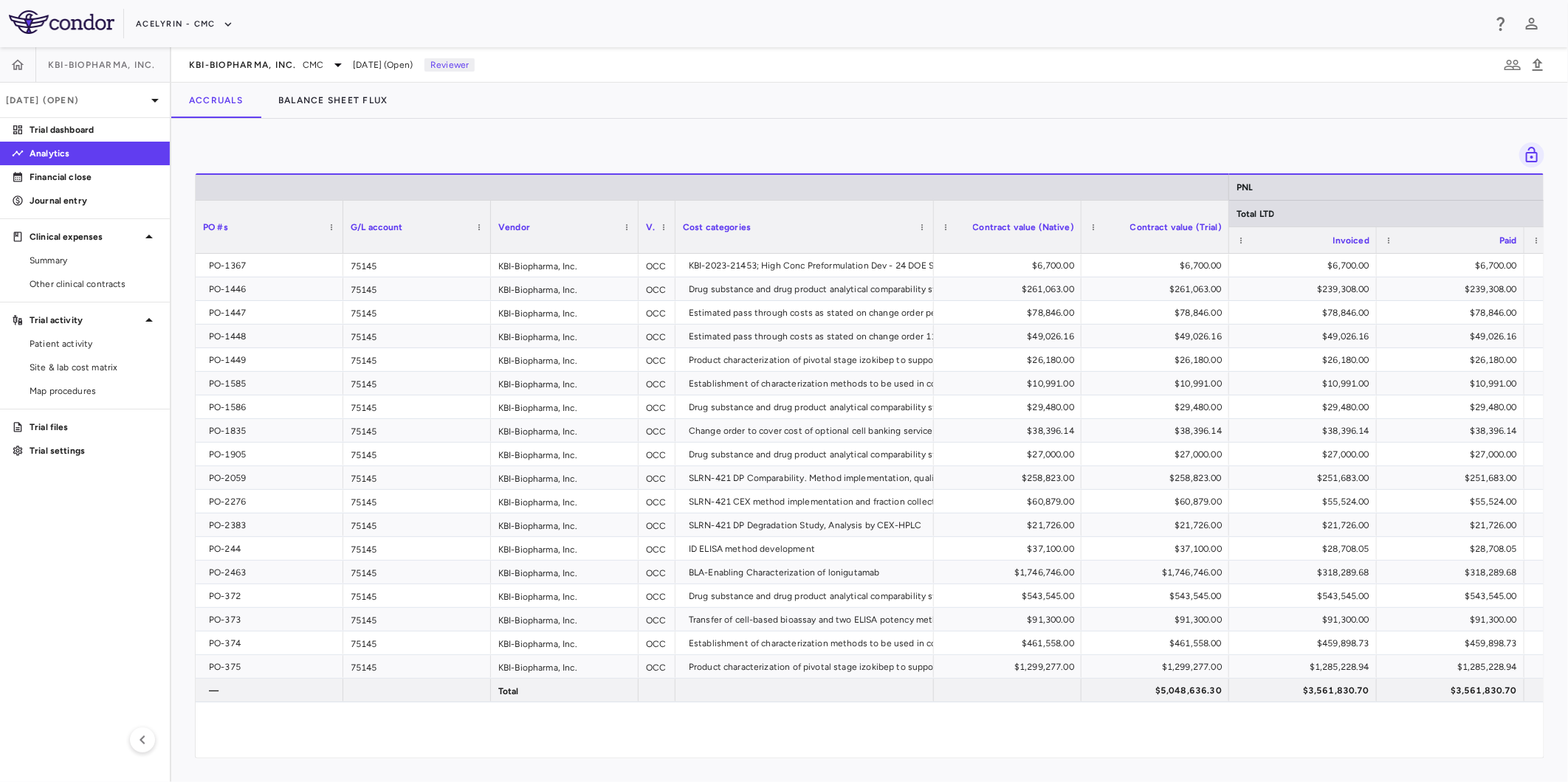
click at [768, 724] on div "PO-1367 75145 KBI-Biopharma, Inc. OCC KBI-2023-21453; High Conc Preformulation …" at bounding box center [869, 497] width 1348 height 487
drag, startPoint x: 952, startPoint y: 734, endPoint x: 1004, endPoint y: 733, distance: 52.0
click at [955, 734] on div "PO-1367 75145 KBI-Biopharma, Inc. OCC KBI-2023-21453; High Conc Preformulation …" at bounding box center [869, 497] width 1348 height 487
drag, startPoint x: 1004, startPoint y: 733, endPoint x: 488, endPoint y: 725, distance: 516.1
click at [869, 734] on div "PO-1367 75145 KBI-Biopharma, Inc. OCC KBI-2023-21453; High Conc Preformulation …" at bounding box center [869, 497] width 1348 height 487
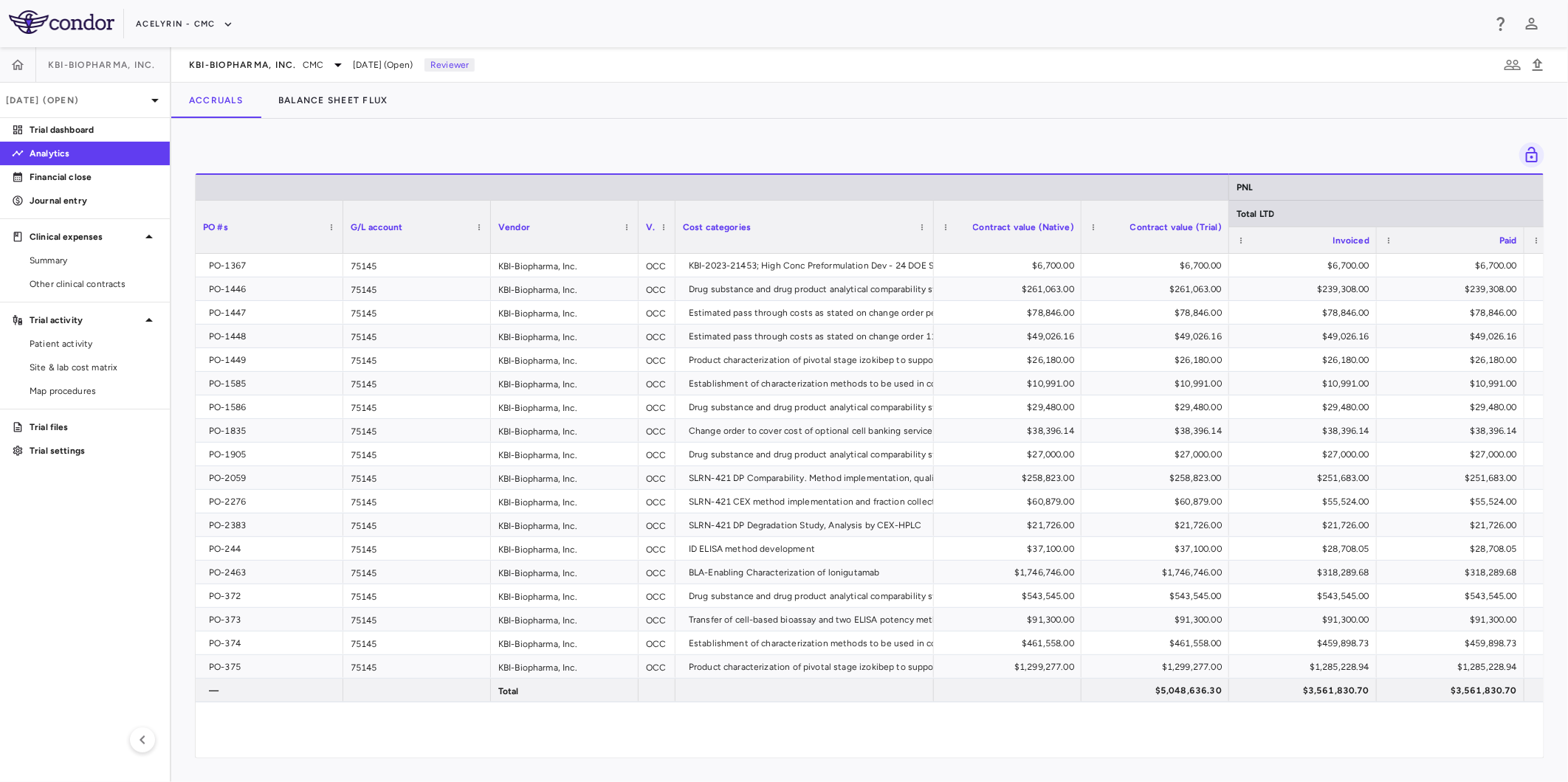
click at [0, 570] on html "Skip to sidebar Skip to main content Acelyrin - CMC KBI-Biopharma, Inc. Aug 202…" at bounding box center [784, 391] width 1568 height 782
drag, startPoint x: 985, startPoint y: 743, endPoint x: 1088, endPoint y: 738, distance: 103.1
click at [1098, 738] on div "PO-1367 75145 KBI-Biopharma, Inc. OCC KBI-2023-21453; High Conc Preformulation …" at bounding box center [869, 497] width 1348 height 487
drag, startPoint x: 831, startPoint y: 732, endPoint x: 823, endPoint y: 733, distance: 8.1
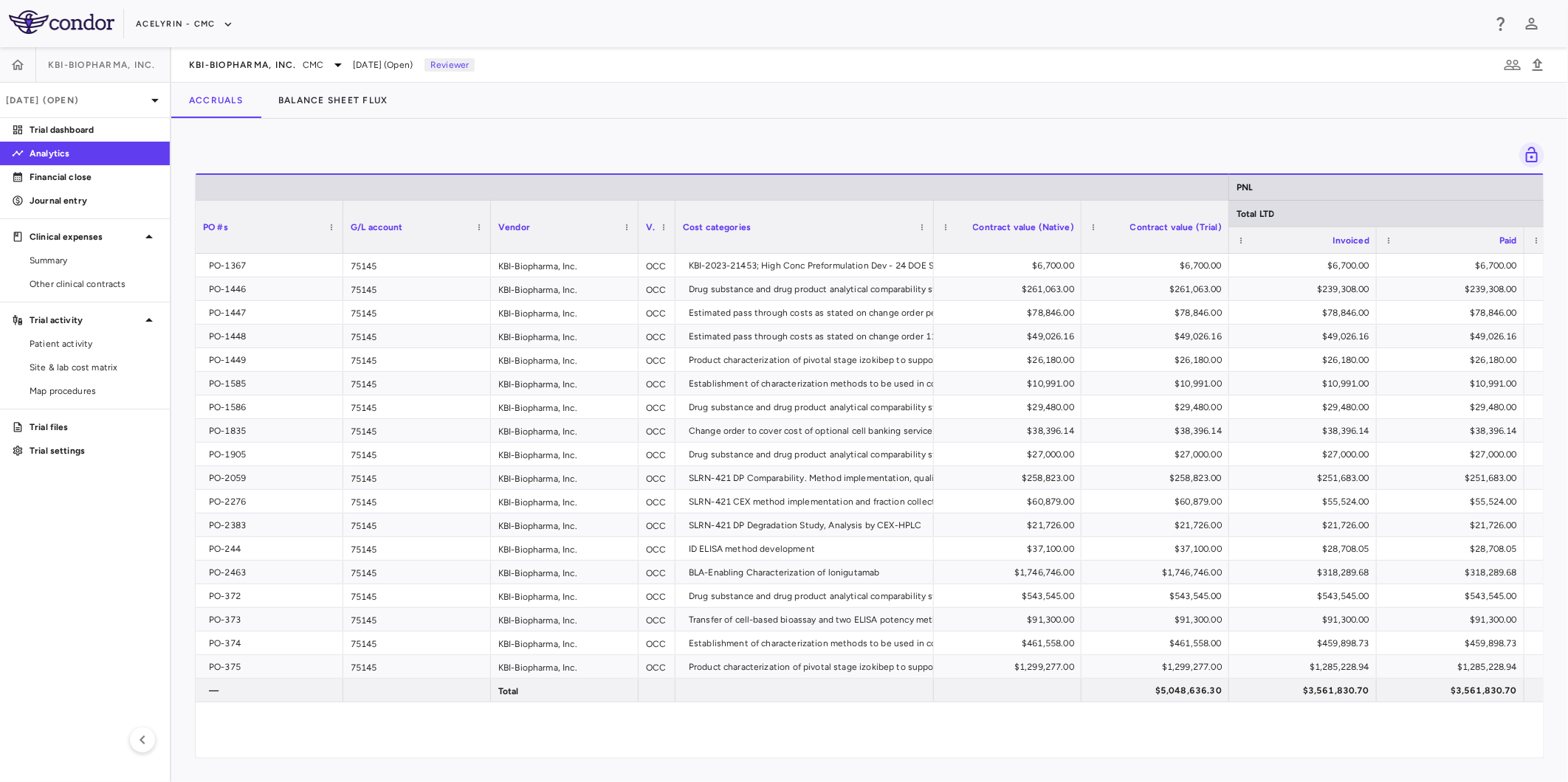
click at [823, 733] on div "PO-1367 75145 KBI-Biopharma, Inc. OCC KBI-2023-21453; High Conc Preformulation …" at bounding box center [869, 497] width 1348 height 487
drag, startPoint x: 799, startPoint y: 734, endPoint x: 333, endPoint y: 653, distance: 473.0
click at [785, 735] on div "PO-1367 75145 KBI-Biopharma, Inc. OCC KBI-2023-21453; High Conc Preformulation …" at bounding box center [869, 497] width 1348 height 487
click at [163, 576] on aside "KBI-Biopharma, Inc. Aug 2025 (Open) Trial dashboard Analytics Financial close J…" at bounding box center [85, 414] width 171 height 735
drag, startPoint x: 791, startPoint y: 739, endPoint x: 920, endPoint y: 730, distance: 129.3
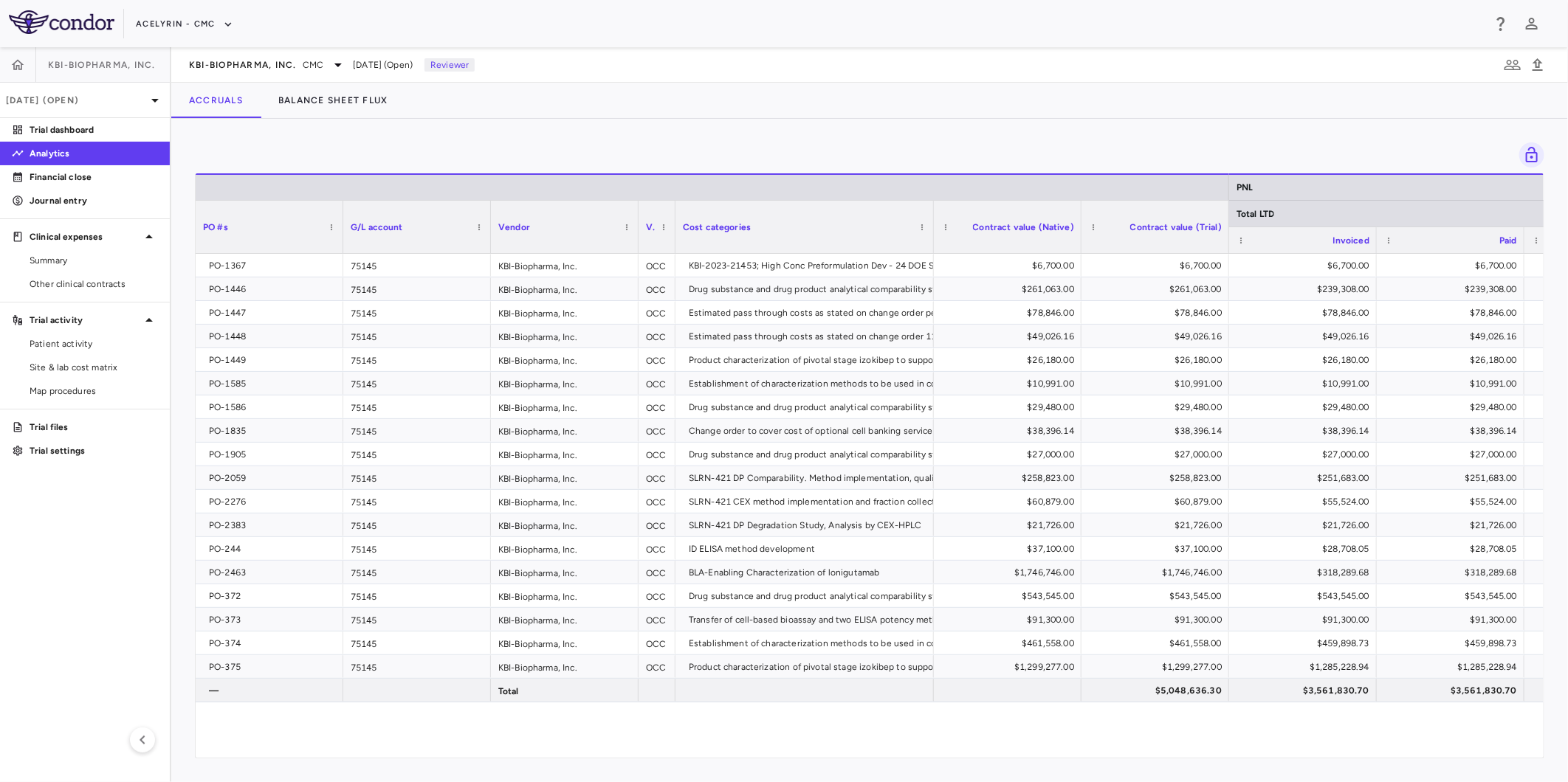
click at [801, 736] on div "PO-1367 75145 KBI-Biopharma, Inc. OCC KBI-2023-21453; High Conc Preformulation …" at bounding box center [869, 497] width 1348 height 487
click at [966, 729] on div "PO-1367 75145 KBI-Biopharma, Inc. OCC KBI-2023-21453; High Conc Preformulation …" at bounding box center [869, 497] width 1348 height 487
drag, startPoint x: 1098, startPoint y: 729, endPoint x: 813, endPoint y: 735, distance: 285.1
click at [1065, 731] on div "PO-1367 75145 KBI-Biopharma, Inc. OCC KBI-2023-21453; High Conc Preformulation …" at bounding box center [869, 497] width 1348 height 487
click at [814, 735] on div "PO-1367 75145 KBI-Biopharma, Inc. OCC KBI-2023-21453; High Conc Preformulation …" at bounding box center [869, 497] width 1348 height 487
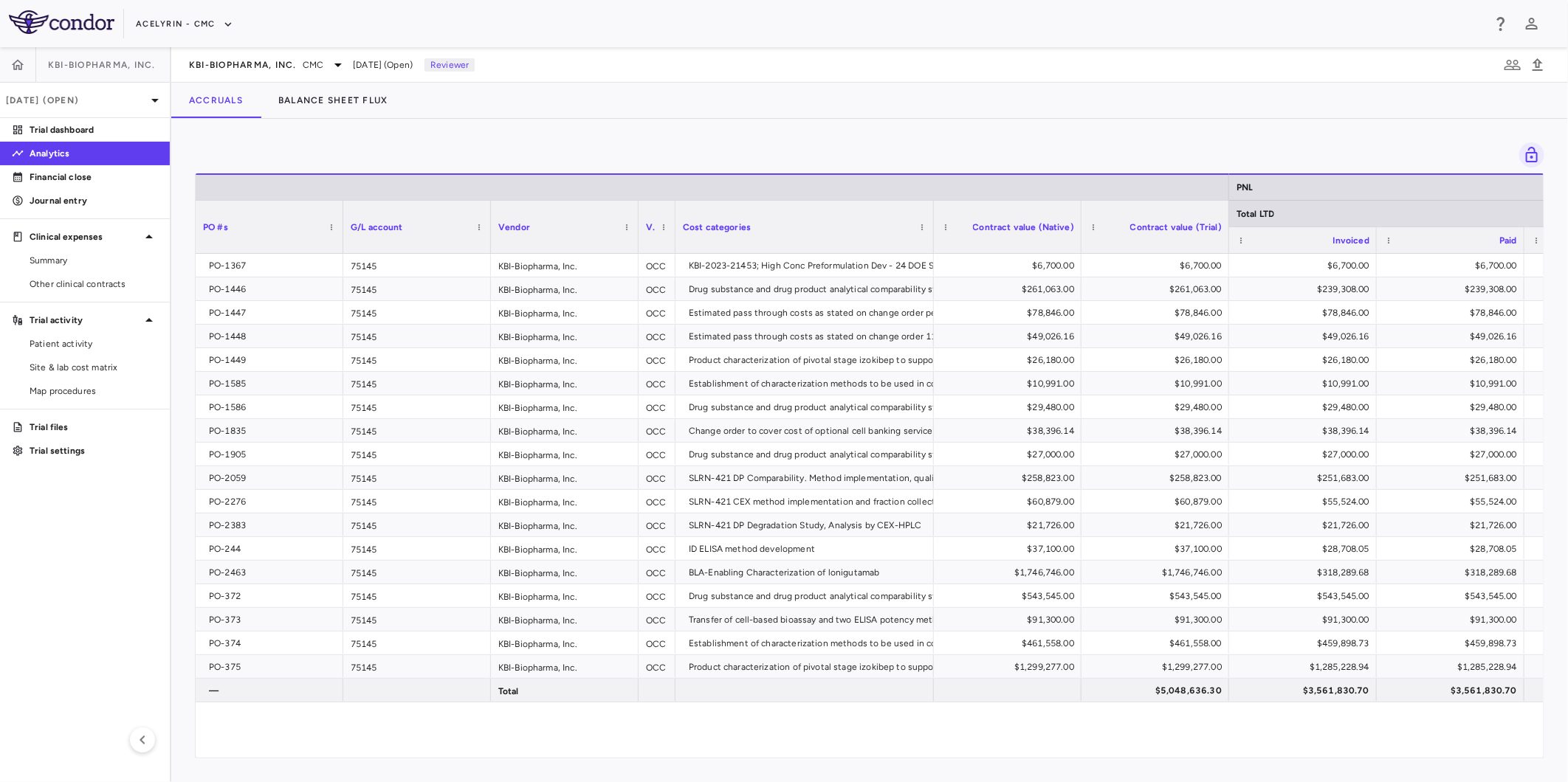
click at [25, 605] on aside "KBI-Biopharma, Inc. Aug 2025 (Open) Trial dashboard Analytics Financial close J…" at bounding box center [85, 414] width 171 height 735
drag, startPoint x: 888, startPoint y: 730, endPoint x: 918, endPoint y: 730, distance: 30.0
click at [899, 730] on div "PO-1367 75145 KBI-Biopharma, Inc. OCC KBI-2023-21453; High Conc Preformulation …" at bounding box center [869, 497] width 1348 height 487
click at [1018, 731] on div "PO-1367 75145 KBI-Biopharma, Inc. OCC KBI-2023-21453; High Conc Preformulation …" at bounding box center [869, 497] width 1348 height 487
drag, startPoint x: 1093, startPoint y: 731, endPoint x: 755, endPoint y: 727, distance: 338.0
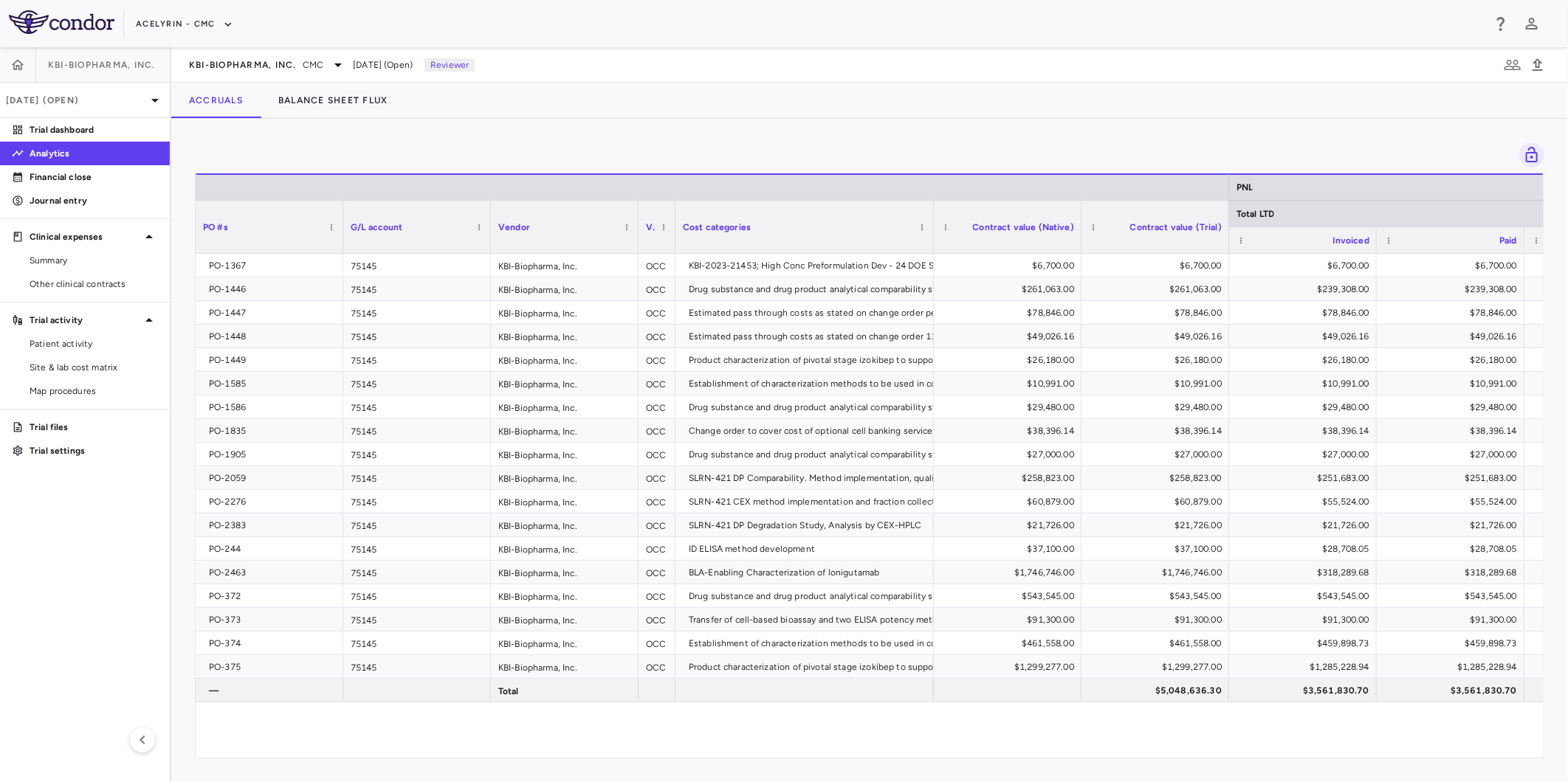
click at [1068, 731] on div "PO-1367 75145 KBI-Biopharma, Inc. OCC KBI-2023-21453; High Conc Preformulation …" at bounding box center [869, 497] width 1348 height 487
click at [755, 727] on div "PO-1367 75145 KBI-Biopharma, Inc. OCC KBI-2023-21453; High Conc Preformulation …" at bounding box center [869, 497] width 1348 height 487
drag, startPoint x: 0, startPoint y: 608, endPoint x: 85, endPoint y: 618, distance: 85.6
click at [0, 608] on html "Skip to sidebar Skip to main content Acelyrin - CMC KBI-Biopharma, Inc. Aug 202…" at bounding box center [784, 391] width 1568 height 782
drag, startPoint x: 812, startPoint y: 717, endPoint x: 970, endPoint y: 721, distance: 158.1
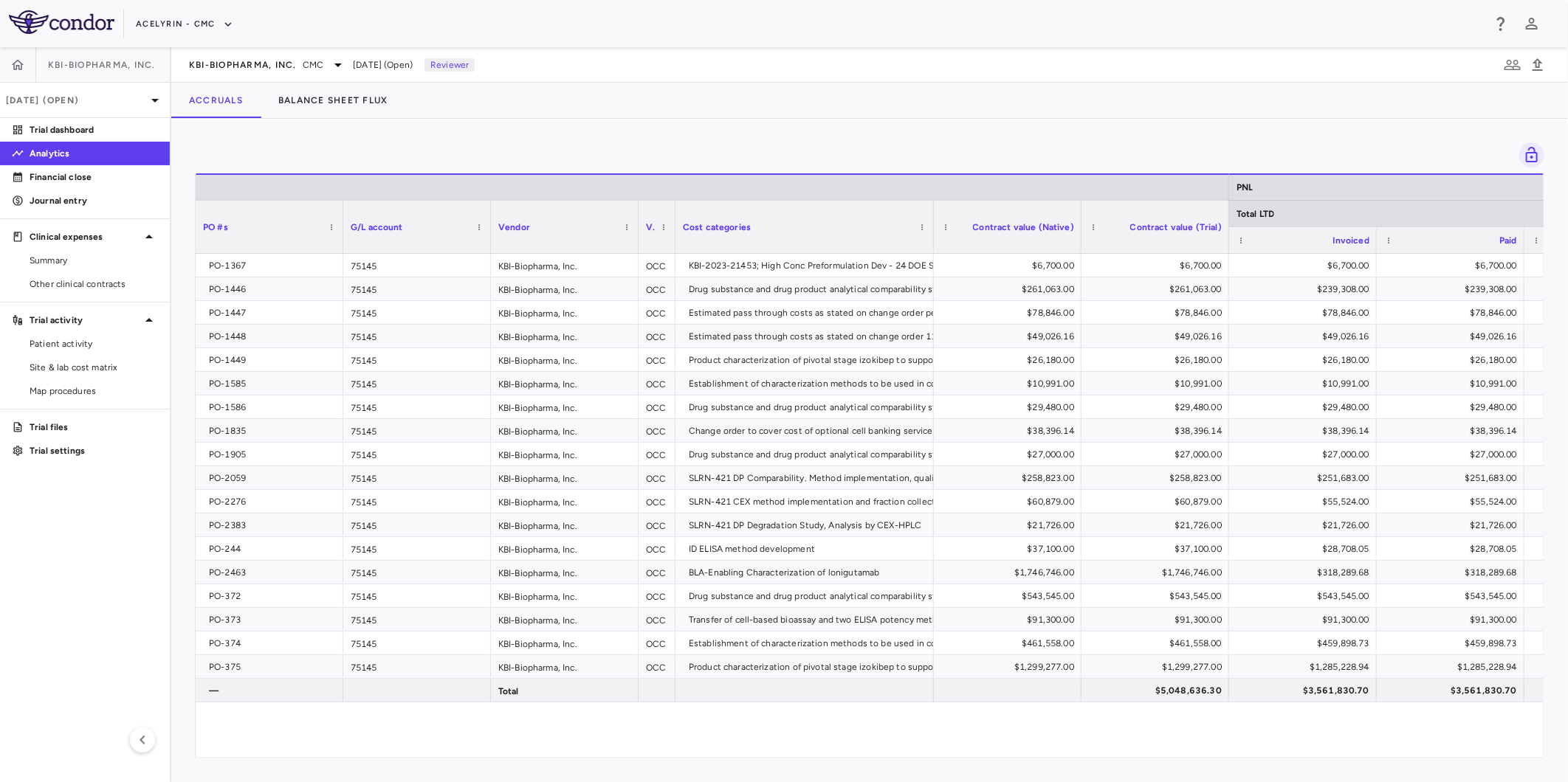
click at [835, 719] on div "PO-1367 75145 KBI-Biopharma, Inc. OCC KBI-2023-21453; High Conc Preformulation …" at bounding box center [869, 497] width 1348 height 487
drag, startPoint x: 970, startPoint y: 721, endPoint x: 1137, endPoint y: 721, distance: 167.0
click at [994, 721] on div "PO-1367 75145 KBI-Biopharma, Inc. OCC KBI-2023-21453; High Conc Preformulation …" at bounding box center [869, 497] width 1348 height 487
drag, startPoint x: 1137, startPoint y: 721, endPoint x: 1303, endPoint y: 720, distance: 166.0
click at [1149, 721] on div "PO-1367 75145 KBI-Biopharma, Inc. OCC KBI-2023-21453; High Conc Preformulation …" at bounding box center [869, 497] width 1348 height 487
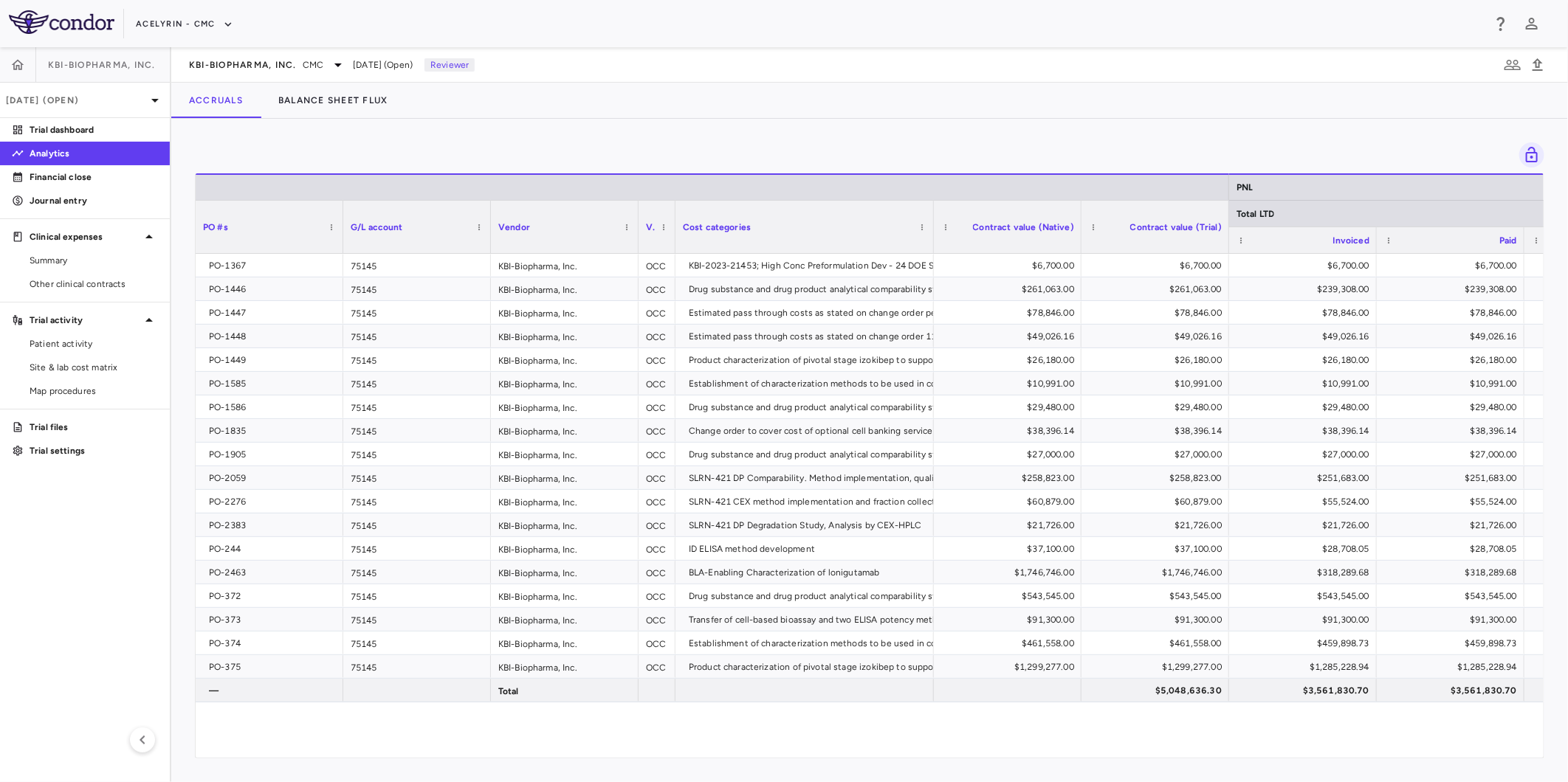
drag
click at [1257, 724] on div "PO-1367 75145 KBI-Biopharma, Inc. OCC KBI-2023-21453; High Conc Preformulation …" at bounding box center [869, 497] width 1348 height 487
click at [809, 729] on div "PO-1367 75145 KBI-Biopharma, Inc. OCC KBI-2023-21453; High Conc Preformulation …" at bounding box center [869, 497] width 1348 height 487
click at [0, 545] on html "Skip to sidebar Skip to main content Acelyrin - CMC KBI-Biopharma, Inc. Aug 202…" at bounding box center [784, 391] width 1568 height 782
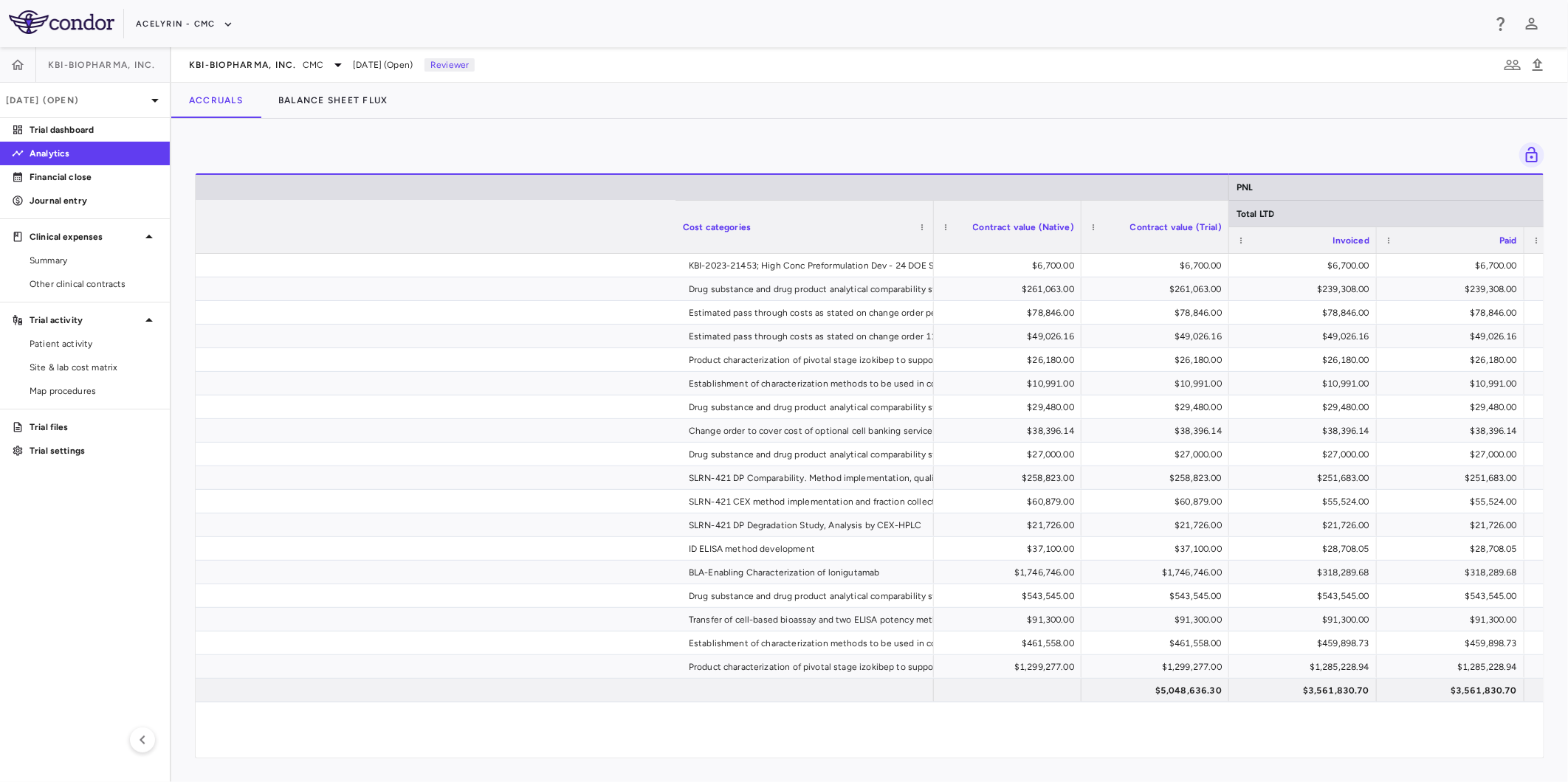
scroll to position [0, 1178]
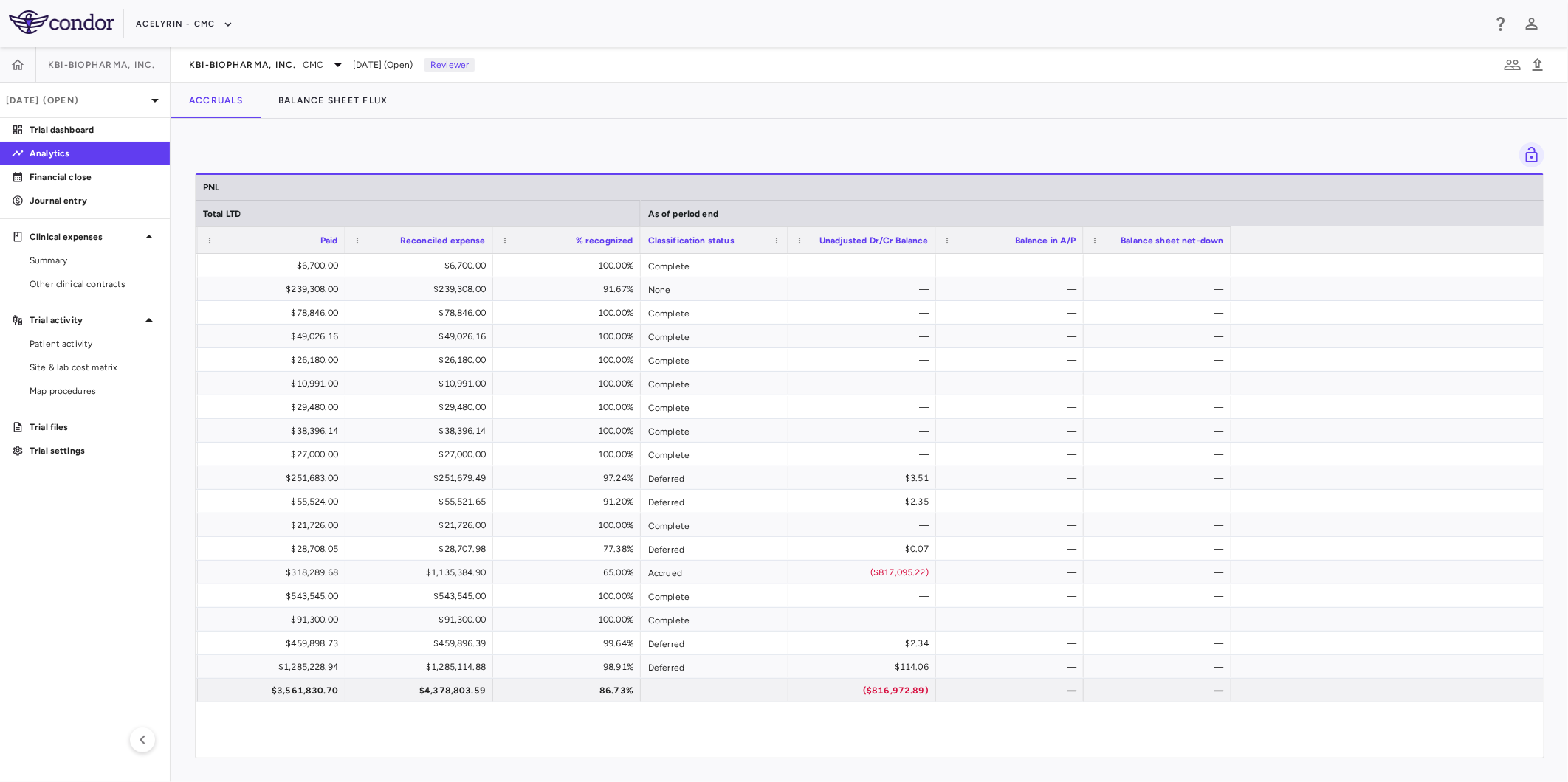
click at [1096, 724] on div "KBI-2023-21453; High Conc Preformulation Dev - 24 DOE Study invoice backlog; To…" at bounding box center [869, 497] width 1348 height 487
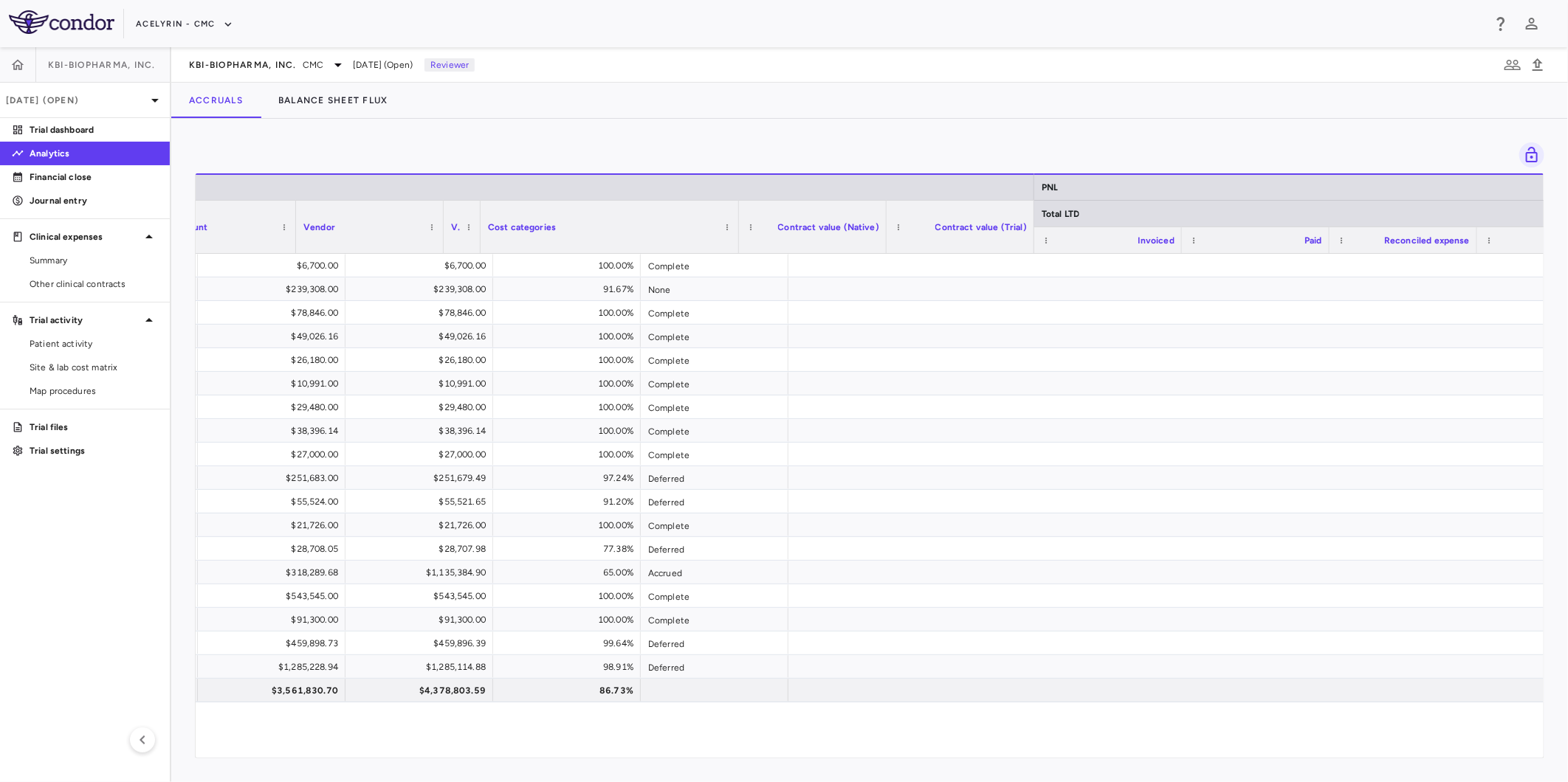
scroll to position [0, 0]
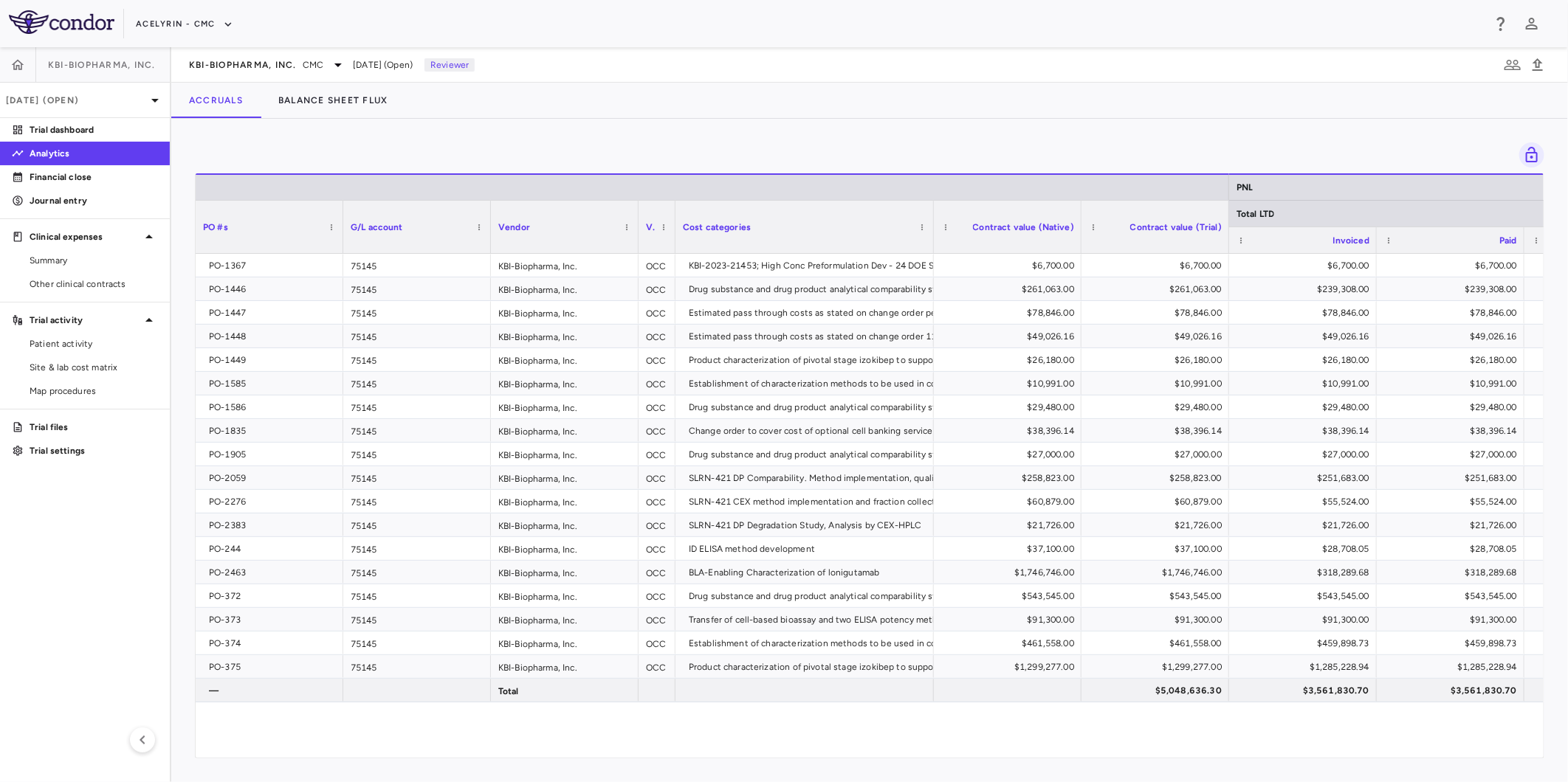
click at [1167, 718] on div "PO-1367 75145 KBI-Biopharma, Inc. OCC KBI-2023-21453; High Conc Preformulation …" at bounding box center [869, 497] width 1348 height 487
click at [1314, 720] on div "PO-1367 75145 KBI-Biopharma, Inc. OCC KBI-2023-21453; High Conc Preformulation …" at bounding box center [869, 497] width 1348 height 487
click at [1332, 721] on div "PO-1367 75145 KBI-Biopharma, Inc. OCC KBI-2023-21453; High Conc Preformulation …" at bounding box center [869, 497] width 1348 height 487
click at [1213, 729] on div "PO-1367 75145 KBI-Biopharma, Inc. OCC KBI-2023-21453; High Conc Preformulation …" at bounding box center [869, 497] width 1348 height 487
click at [1339, 732] on div "PO-1367 75145 KBI-Biopharma, Inc. OCC KBI-2023-21453; High Conc Preformulation …" at bounding box center [869, 497] width 1348 height 487
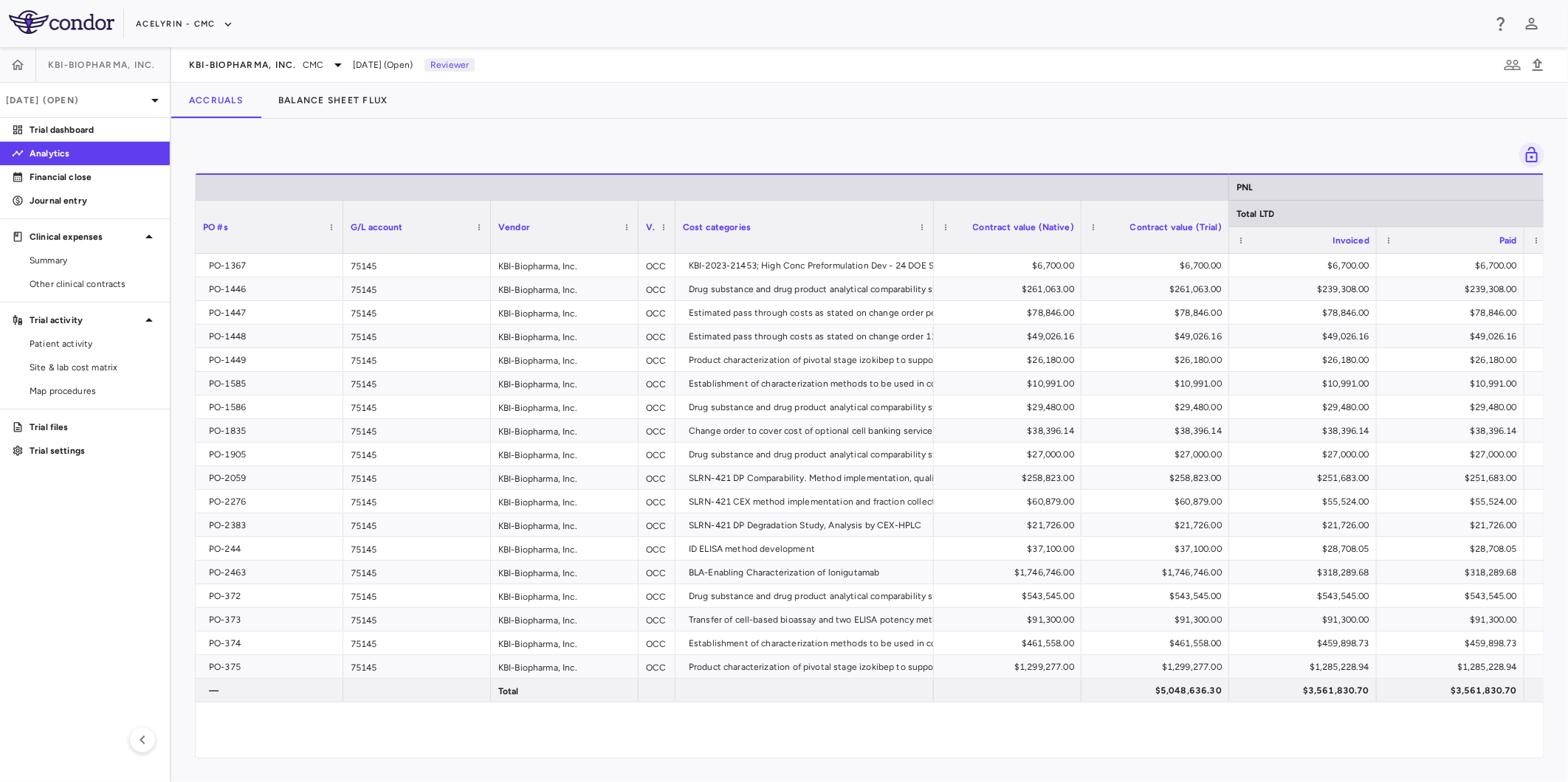
click at [1166, 729] on div "PO-1367 75145 KBI-Biopharma, Inc. OCC KBI-2023-21453; High Conc Preformulation …" at bounding box center [869, 497] width 1348 height 487
click at [938, 735] on div "PO-1367 75145 KBI-Biopharma, Inc. OCC KBI-2023-21453; High Conc Preformulation …" at bounding box center [869, 497] width 1348 height 487
click at [953, 721] on div "PO-1367 75145 KBI-Biopharma, Inc. OCC KBI-2023-21453; High Conc Preformulation …" at bounding box center [869, 497] width 1348 height 487
click at [1045, 713] on div "PO-1367 75145 KBI-Biopharma, Inc. OCC KBI-2023-21453; High Conc Preformulation …" at bounding box center [869, 497] width 1348 height 487
click at [743, 727] on div "PO-1367 75145 KBI-Biopharma, Inc. OCC KBI-2023-21453; High Conc Preformulation …" at bounding box center [869, 497] width 1348 height 487
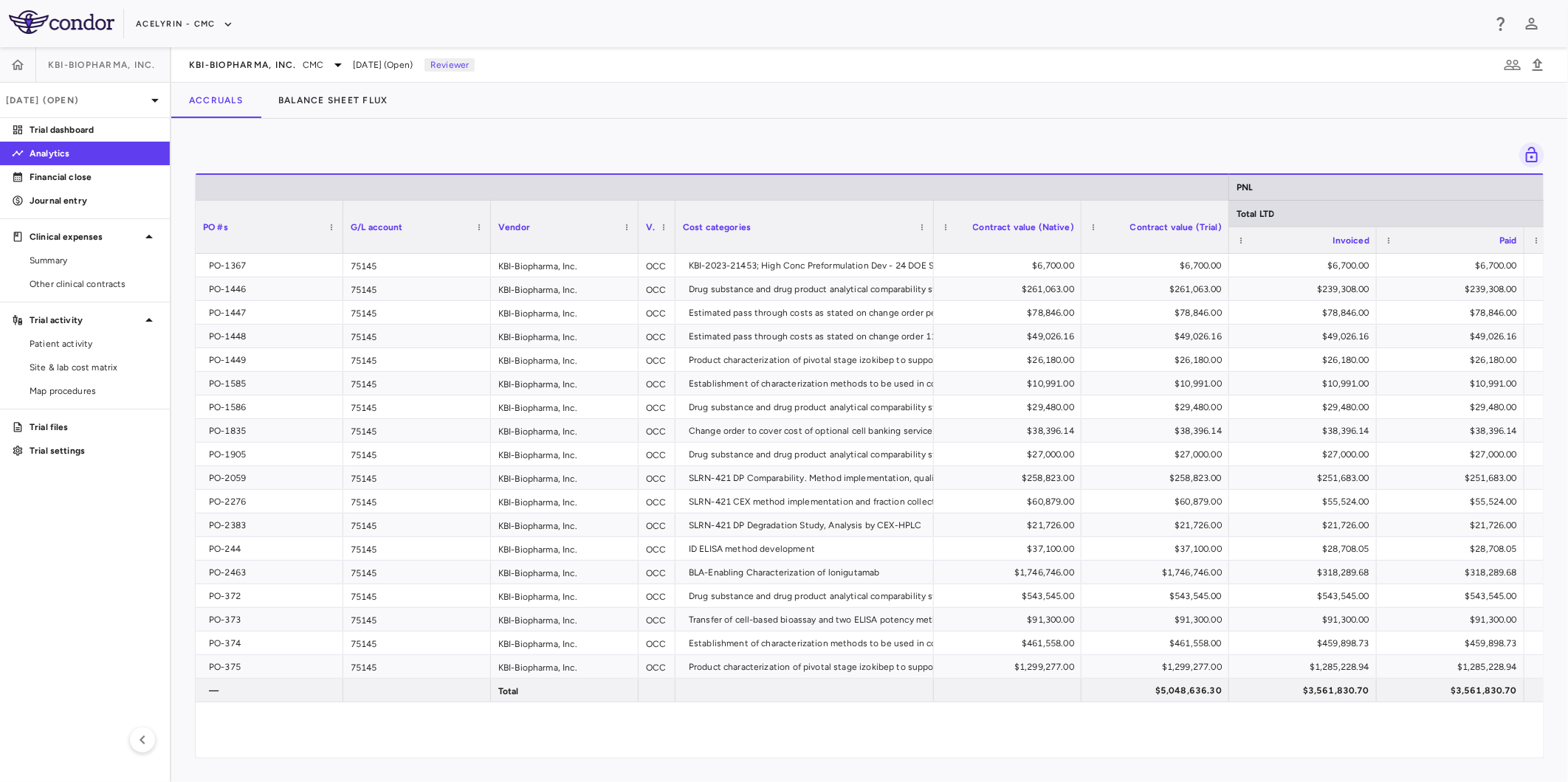
click at [90, 481] on aside "KBI-Biopharma, Inc. Aug 2025 (Open) Trial dashboard Analytics Financial close J…" at bounding box center [85, 414] width 171 height 735
click at [862, 150] on div at bounding box center [869, 154] width 1349 height 25
click at [1171, 126] on div "Drag here to set row groups Drag here to set column labels PNL Total LTD PO #s …" at bounding box center [869, 450] width 1396 height 663
click at [760, 126] on div "Drag here to set row groups Drag here to set column labels PNL Total LTD PO #s …" at bounding box center [869, 450] width 1396 height 663
click at [94, 614] on aside "KBI-Biopharma, Inc. Aug 2025 (Open) Trial dashboard Analytics Financial close J…" at bounding box center [85, 414] width 171 height 735
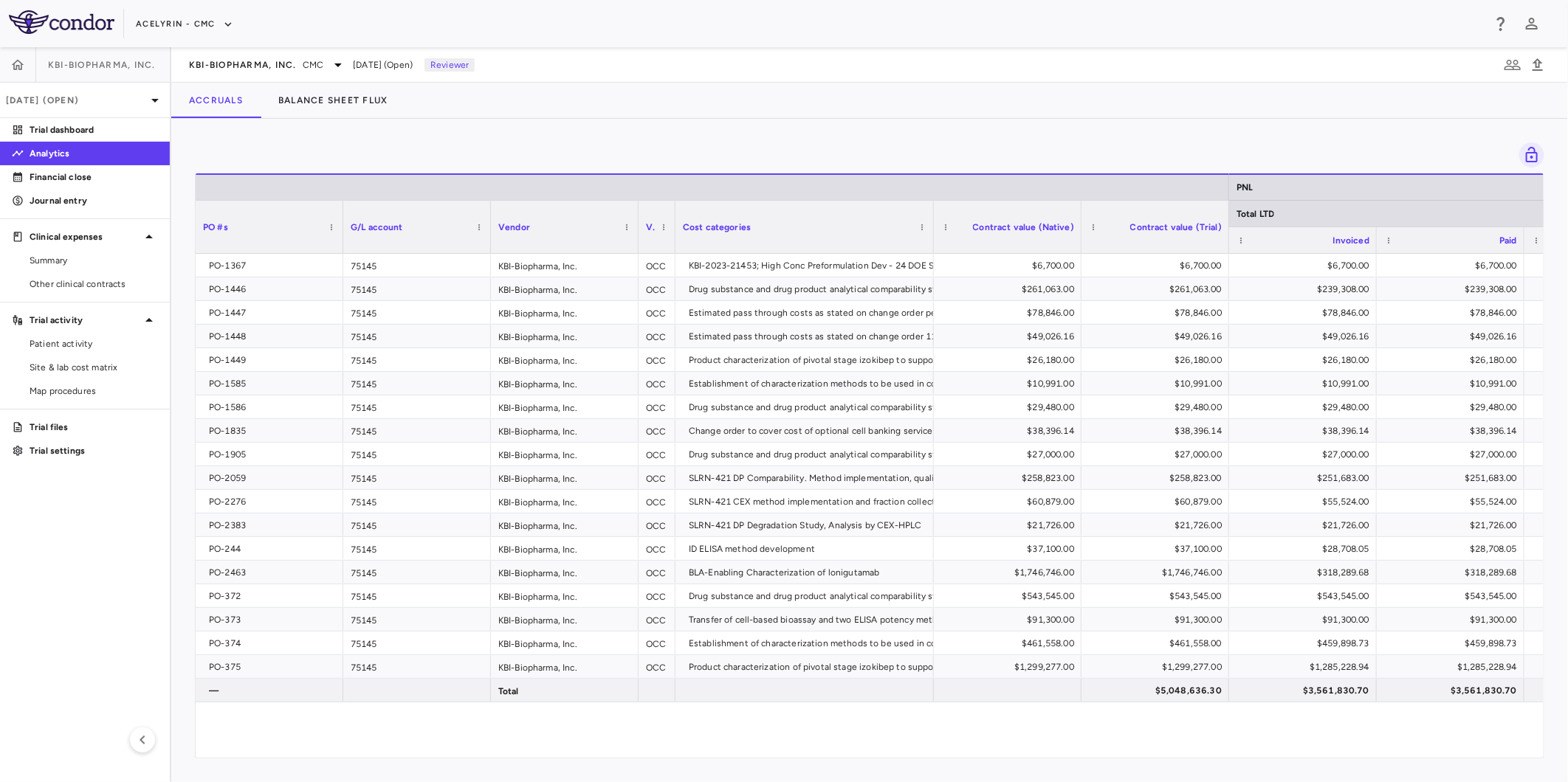
click at [840, 724] on div "PO-1367 75145 KBI-Biopharma, Inc. OCC KBI-2023-21453; High Conc Preformulation …" at bounding box center [869, 497] width 1348 height 487
click at [1060, 714] on div "PO-1367 75145 KBI-Biopharma, Inc. OCC KBI-2023-21453; High Conc Preformulation …" at bounding box center [869, 497] width 1348 height 487
click at [846, 714] on div "PO-1367 75145 KBI-Biopharma, Inc. OCC KBI-2023-21453; High Conc Preformulation …" at bounding box center [869, 497] width 1348 height 487
click at [32, 494] on aside "KBI-Biopharma, Inc. Aug 2025 (Open) Trial dashboard Analytics Financial close J…" at bounding box center [85, 414] width 171 height 735
click at [916, 145] on div at bounding box center [869, 154] width 1349 height 25
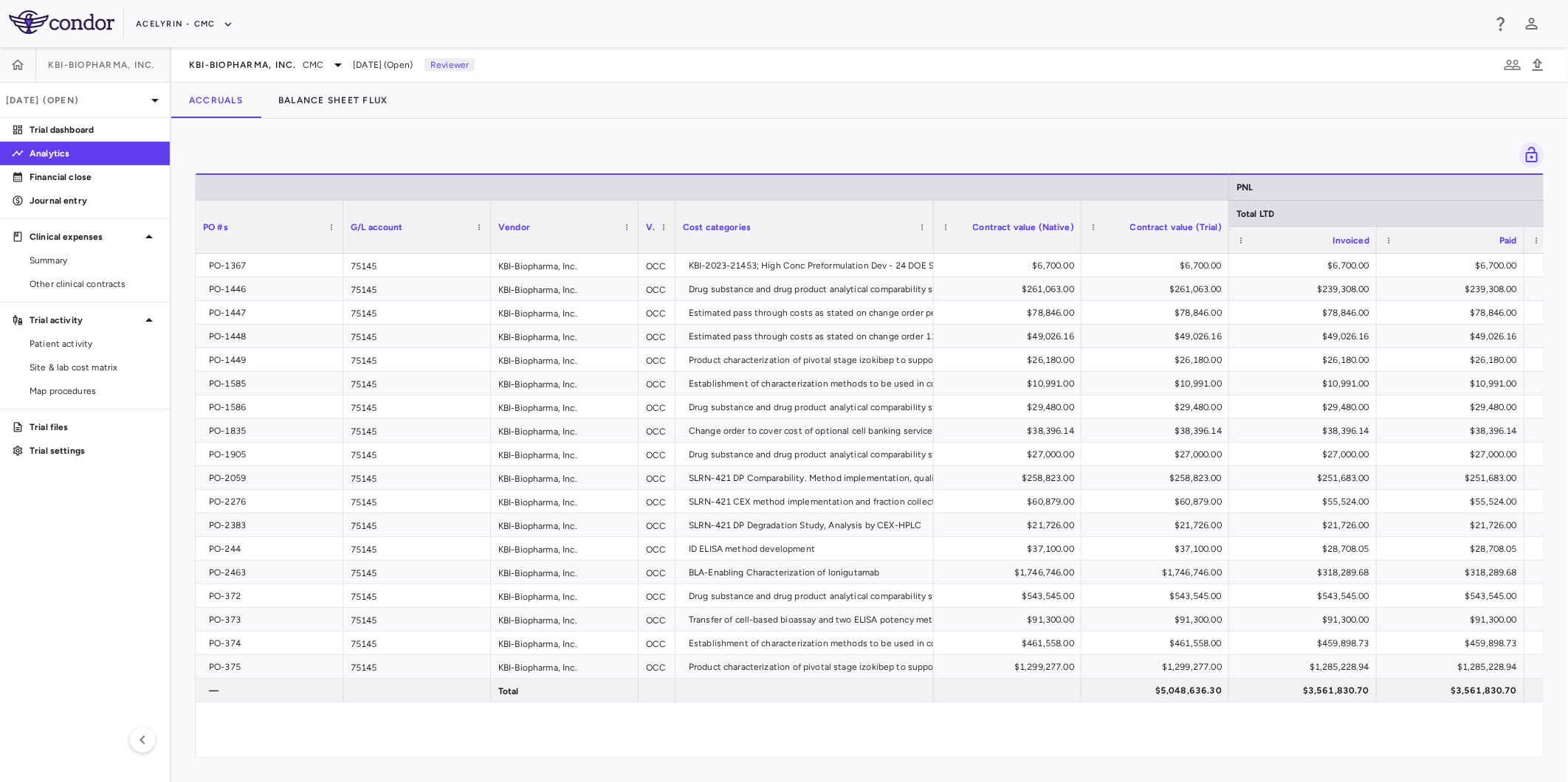
click at [1155, 137] on div "Drag here to set row groups Drag here to set column labels PNL Total LTD PO #s …" at bounding box center [869, 450] width 1396 height 663
click at [1371, 142] on div at bounding box center [869, 154] width 1349 height 25
click at [899, 131] on div "Drag here to set row groups Drag here to set column labels PNL Total LTD PO #s …" at bounding box center [869, 450] width 1396 height 663
click at [131, 540] on aside "KBI-Biopharma, Inc. Aug 2025 (Open) Trial dashboard Analytics Financial close J…" at bounding box center [85, 414] width 171 height 735
click at [840, 727] on div "PO-1367 75145 KBI-Biopharma, Inc. OCC KBI-2023-21453; High Conc Preformulation …" at bounding box center [869, 497] width 1348 height 487
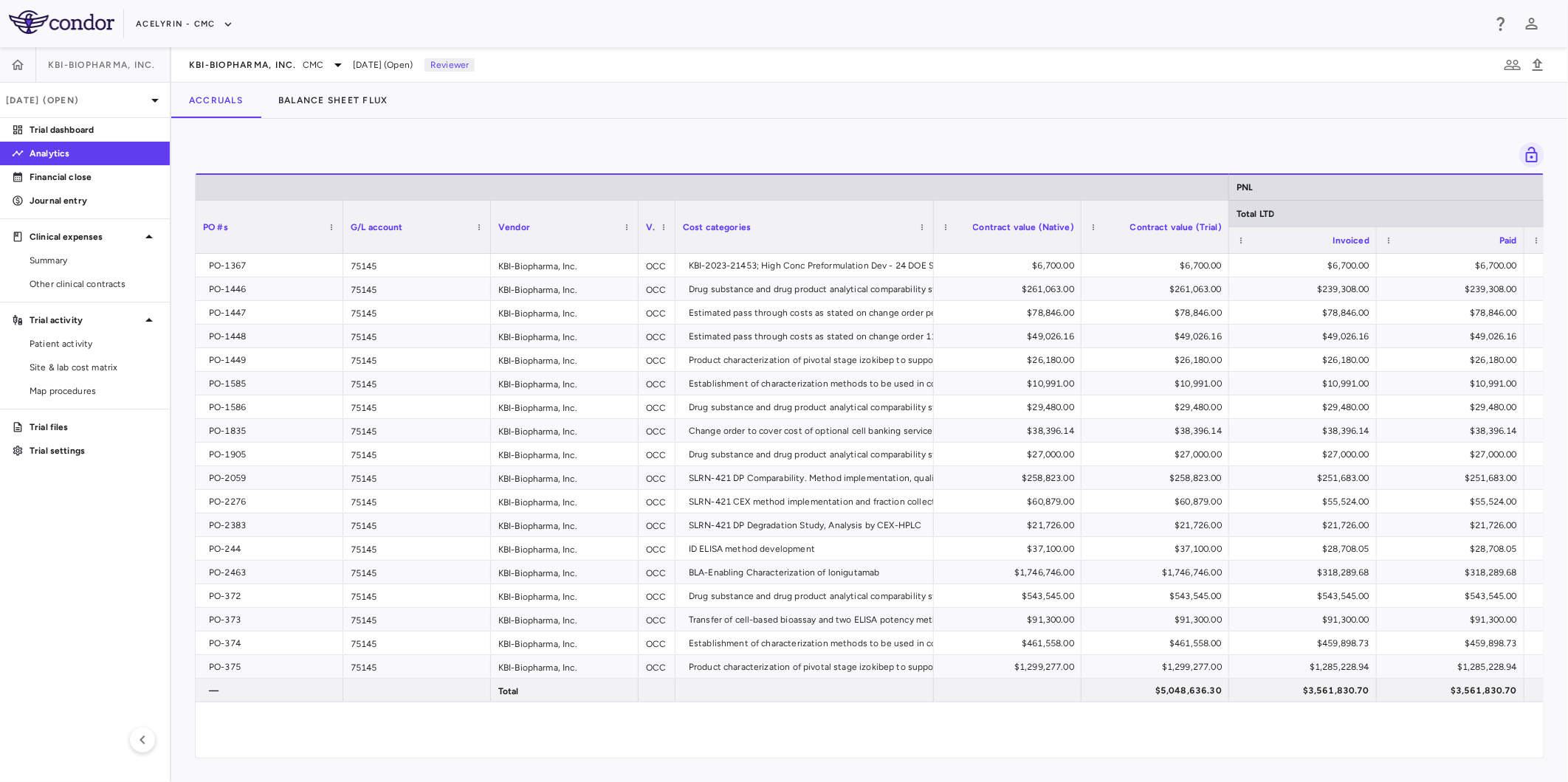
click at [1041, 730] on div "PO-1367 75145 KBI-Biopharma, Inc. OCC KBI-2023-21453; High Conc Preformulation …" at bounding box center [869, 497] width 1348 height 487
click at [1134, 735] on div "PNL Total LTD PO #s G/L account Vendor" at bounding box center [869, 465] width 1348 height 584
click at [843, 721] on div "PO-1367 75145 KBI-Biopharma, Inc. OCC KBI-2023-21453; High Conc Preformulation …" at bounding box center [869, 497] width 1348 height 487
click at [764, 721] on div "PO-1367 75145 KBI-Biopharma, Inc. OCC KBI-2023-21453; High Conc Preformulation …" at bounding box center [869, 497] width 1348 height 487
click at [106, 594] on aside "KBI-Biopharma, Inc. Aug 2025 (Open) Trial dashboard Analytics Financial close J…" at bounding box center [85, 414] width 171 height 735
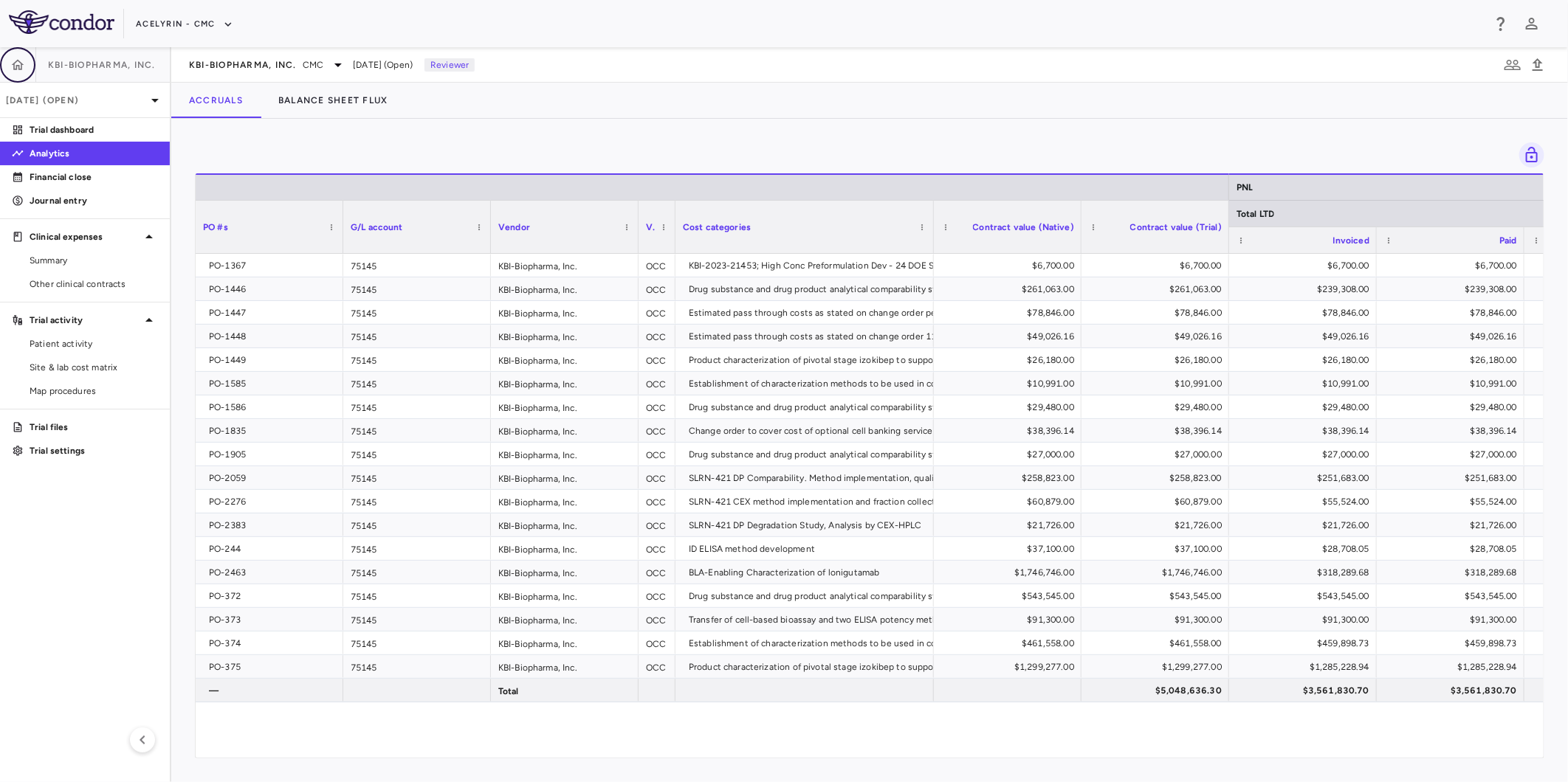
click at [12, 64] on icon "button" at bounding box center [18, 65] width 15 height 15
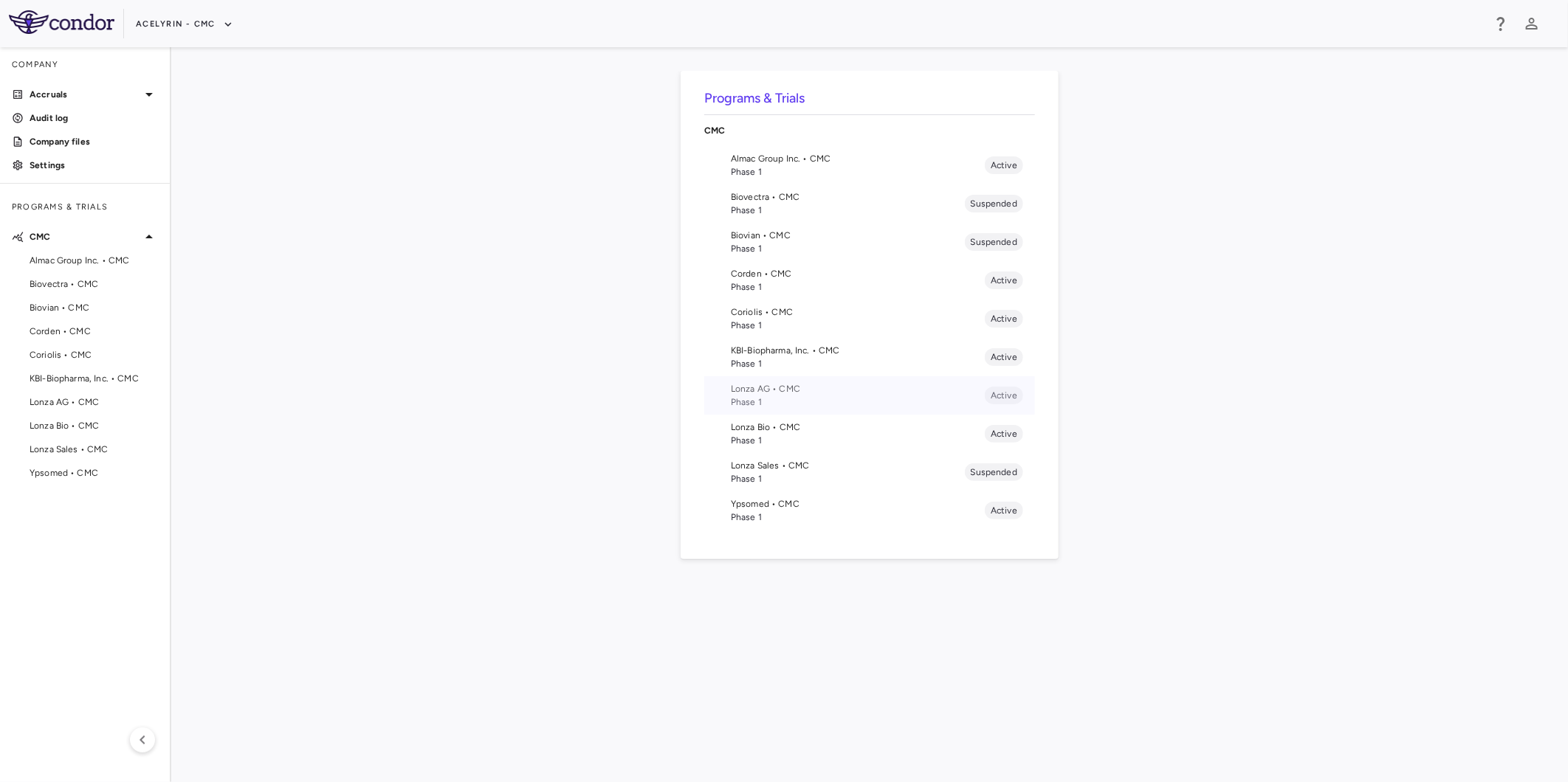
click at [762, 399] on span "Phase 1" at bounding box center [857, 402] width 254 height 13
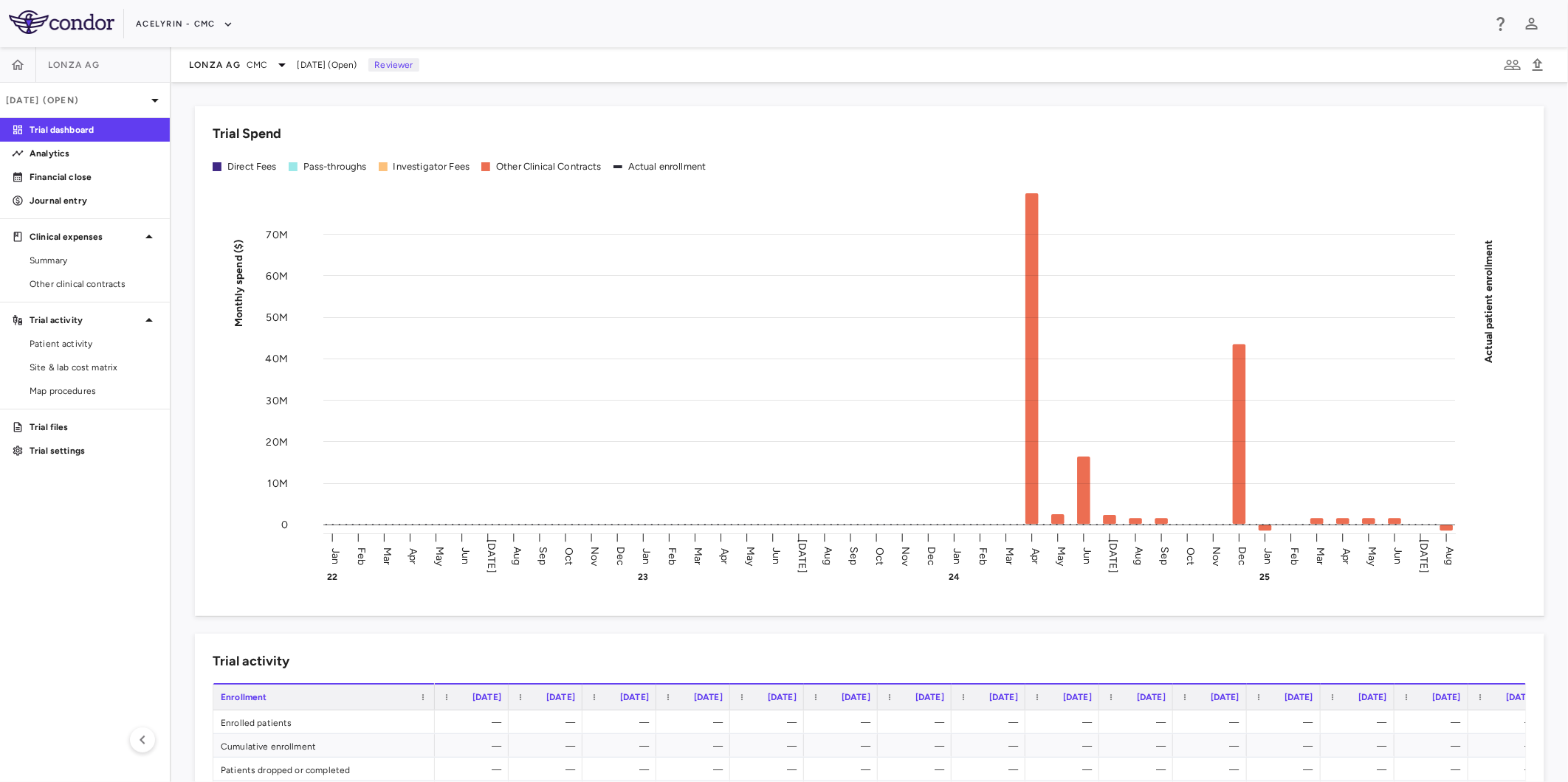
click at [90, 559] on aside "Lonza AG Aug 2025 (Open) Trial dashboard Analytics Financial close Journal entr…" at bounding box center [85, 414] width 171 height 735
drag, startPoint x: 723, startPoint y: 31, endPoint x: 916, endPoint y: 23, distance: 193.2
click at [724, 30] on div "Acelyrin - CMC" at bounding box center [809, 24] width 1346 height 25
click at [940, 25] on div "Acelyrin - CMC" at bounding box center [809, 24] width 1346 height 25
click at [777, 30] on div "Acelyrin - CMC" at bounding box center [809, 24] width 1346 height 25
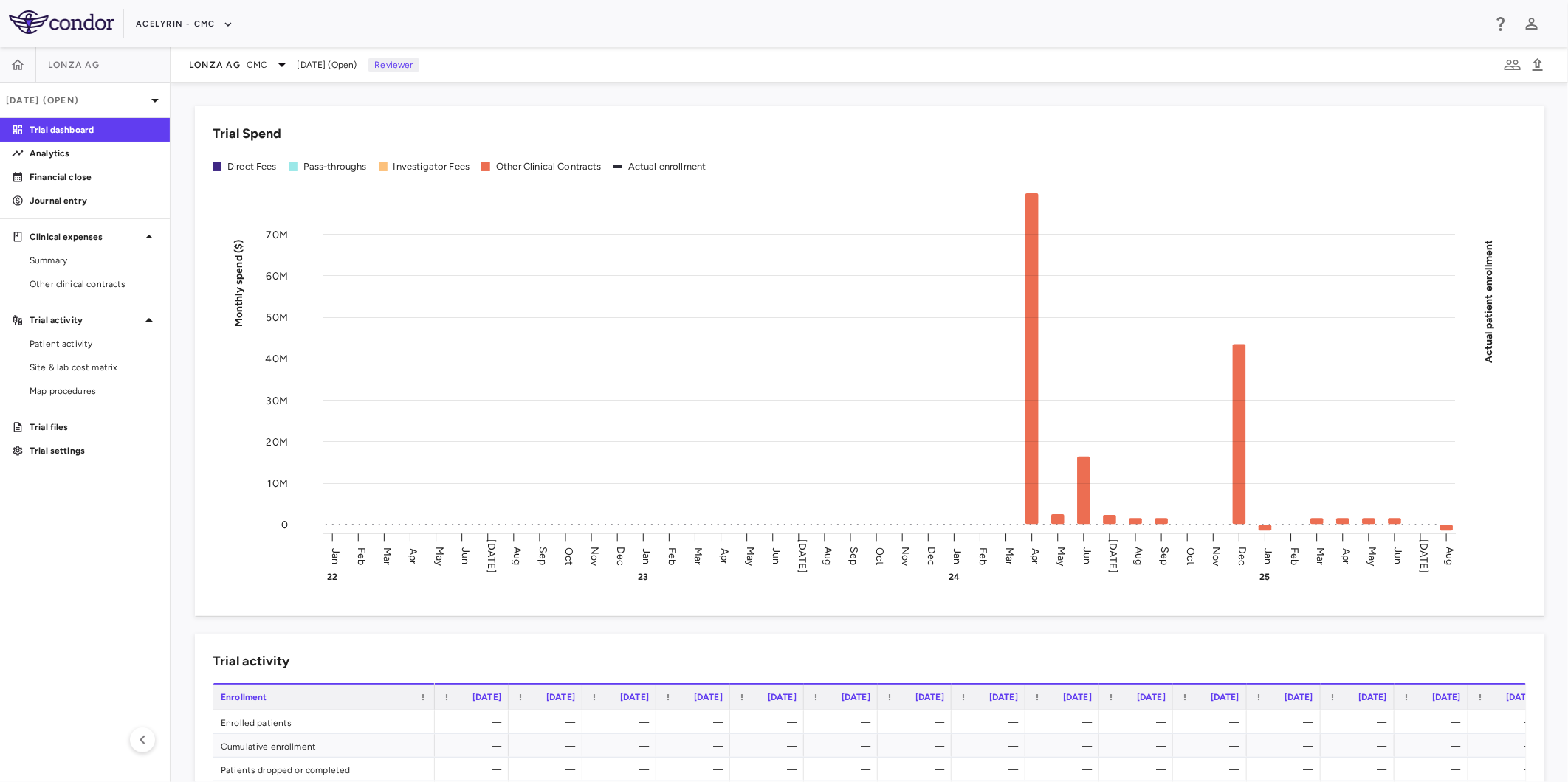
click at [39, 612] on aside "Lonza AG Aug 2025 (Open) Trial dashboard Analytics Financial close Journal entr…" at bounding box center [85, 414] width 171 height 735
drag, startPoint x: 777, startPoint y: 20, endPoint x: 881, endPoint y: 19, distance: 104.0
click at [791, 21] on div "Acelyrin - CMC" at bounding box center [809, 24] width 1346 height 25
drag, startPoint x: 953, startPoint y: 18, endPoint x: 835, endPoint y: 22, distance: 118.1
click at [938, 18] on div "Acelyrin - CMC" at bounding box center [809, 24] width 1346 height 25
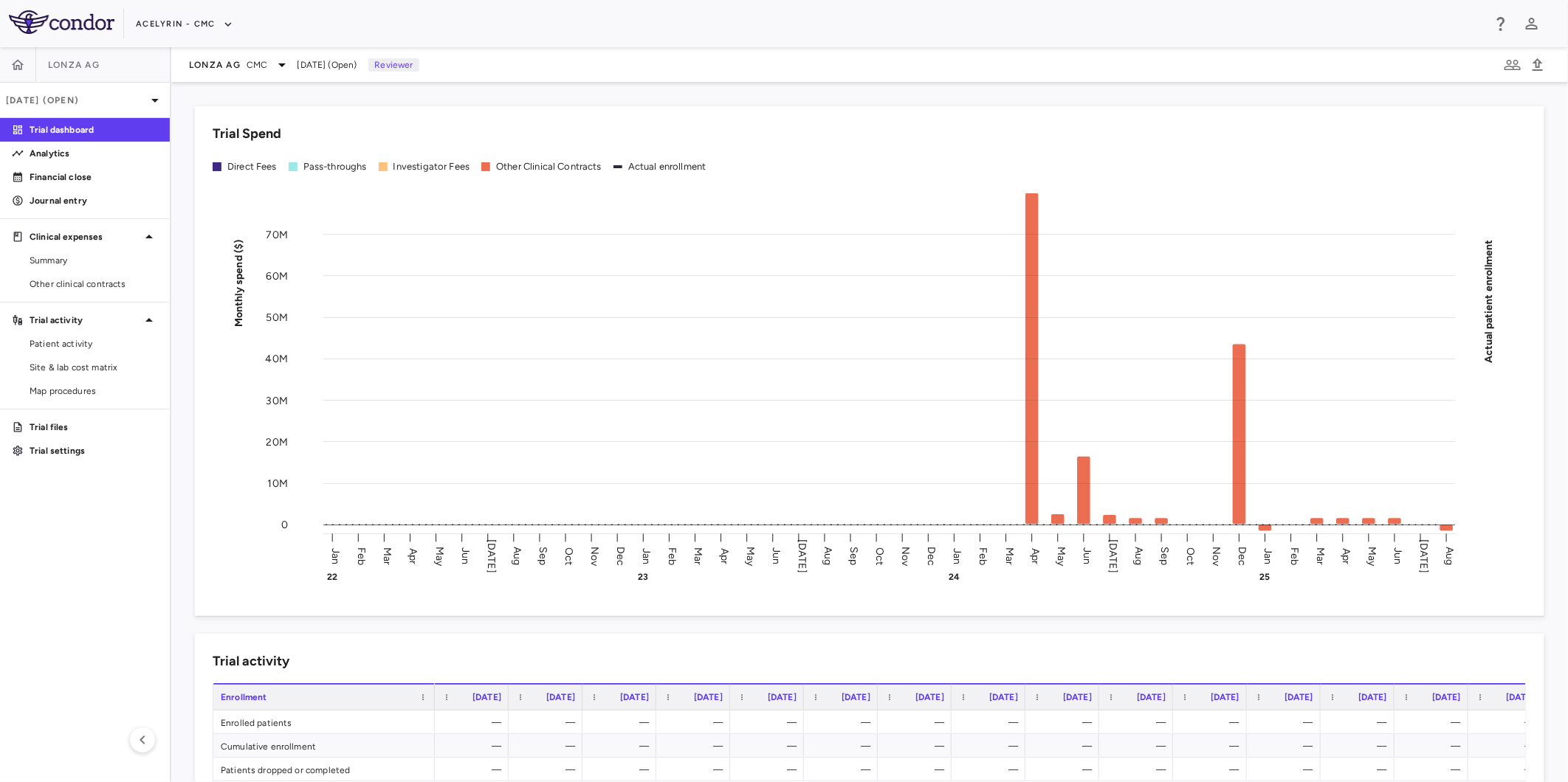
drag, startPoint x: 835, startPoint y: 22, endPoint x: 164, endPoint y: 472, distance: 807.9
click at [834, 25] on div "Acelyrin - CMC" at bounding box center [809, 24] width 1346 height 25
click at [70, 512] on aside "Lonza AG Aug 2025 (Open) Trial dashboard Analytics Financial close Journal entr…" at bounding box center [85, 414] width 171 height 735
click at [120, 564] on aside "Lonza AG Aug 2025 (Open) Trial dashboard Analytics Financial close Journal entr…" at bounding box center [85, 414] width 171 height 735
drag, startPoint x: 629, startPoint y: 30, endPoint x: 764, endPoint y: 30, distance: 135.0
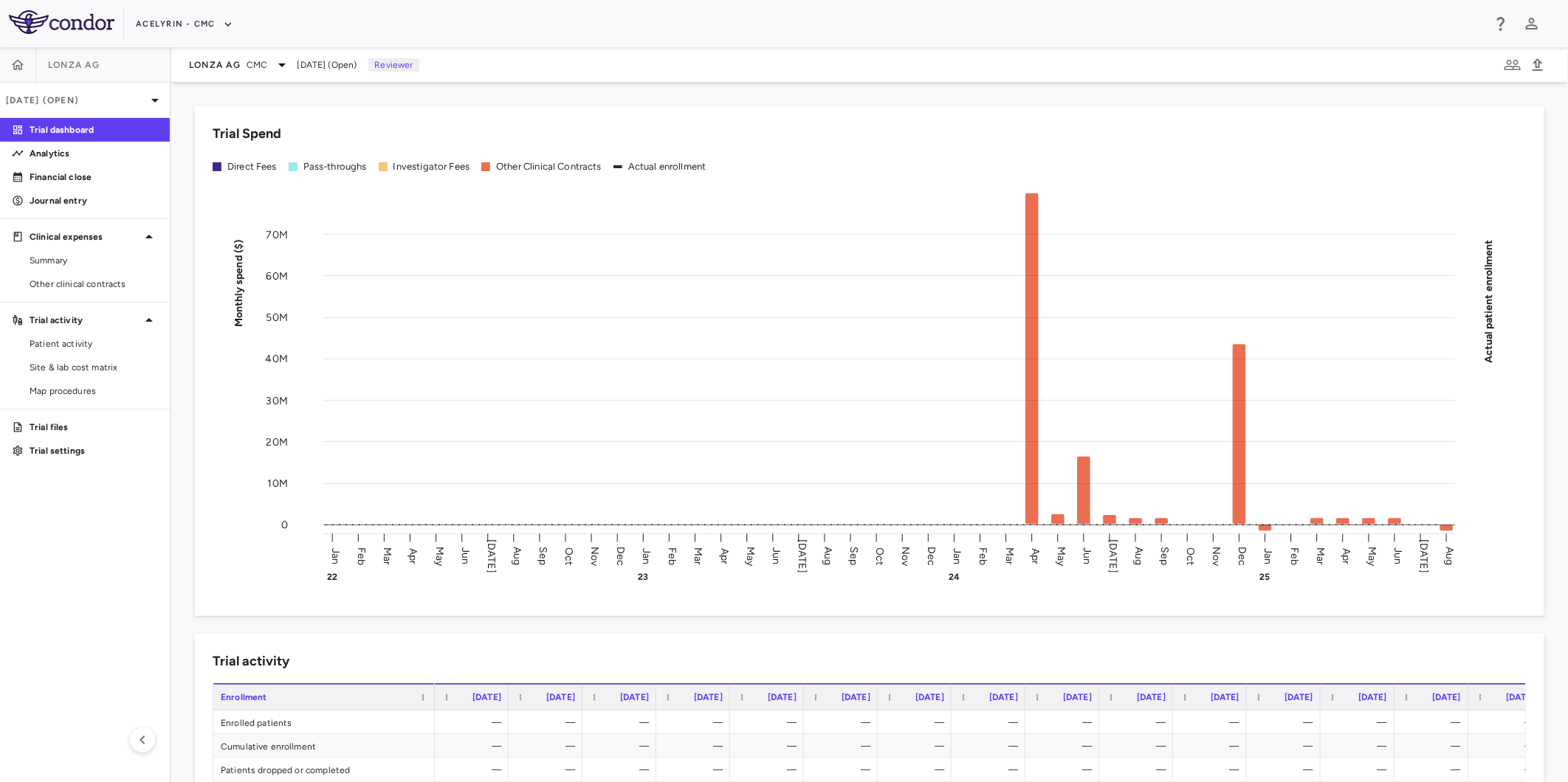
click at [630, 30] on div "Acelyrin - CMC" at bounding box center [809, 24] width 1346 height 25
drag, startPoint x: 882, startPoint y: 25, endPoint x: 716, endPoint y: 30, distance: 166.1
click at [874, 25] on div "Acelyrin - CMC" at bounding box center [809, 24] width 1346 height 25
click at [667, 30] on div "Acelyrin - CMC" at bounding box center [809, 24] width 1346 height 25
click at [127, 549] on aside "Lonza AG Aug 2025 (Open) Trial dashboard Analytics Financial close Journal entr…" at bounding box center [85, 414] width 171 height 735
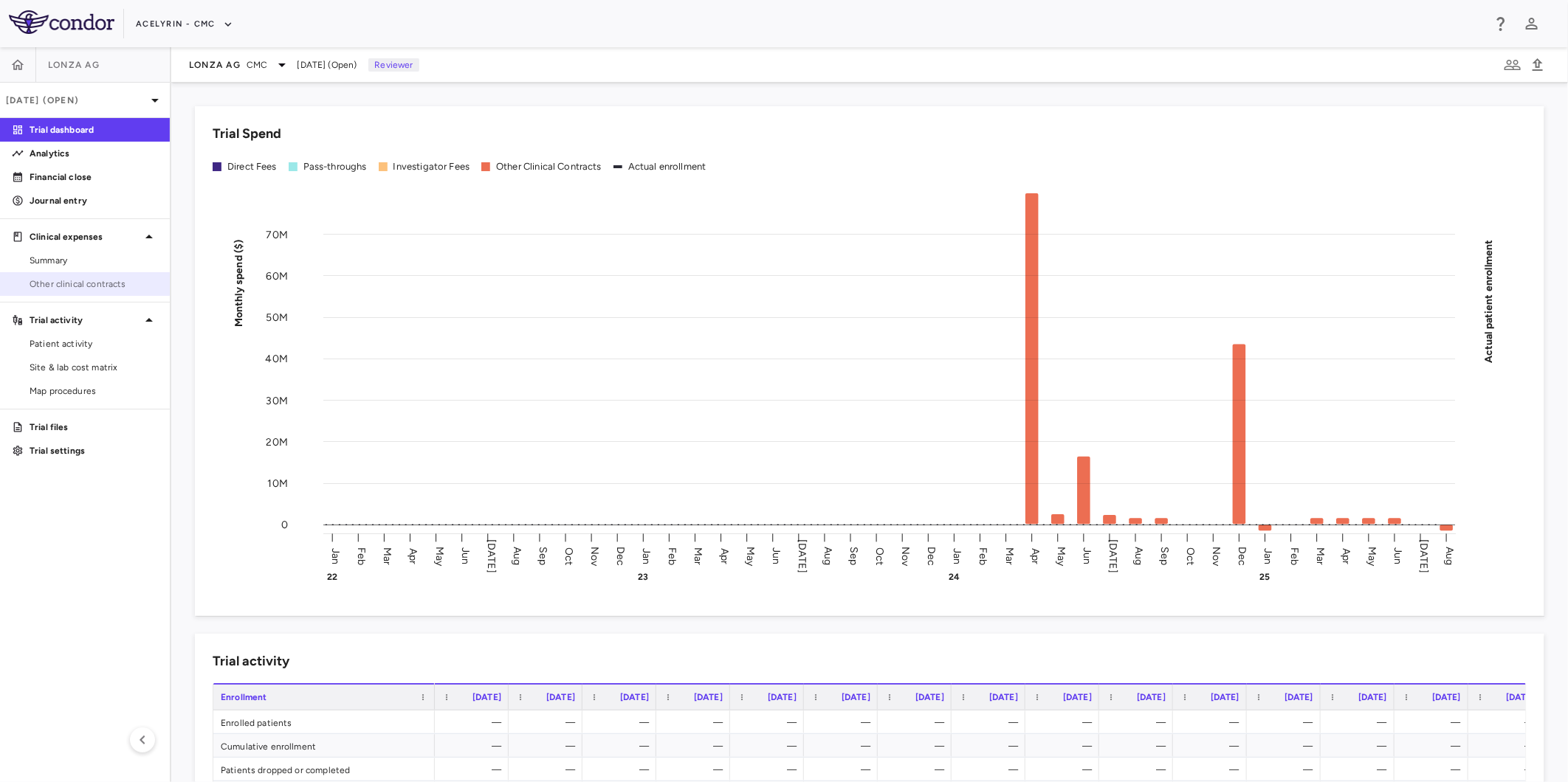
click at [69, 276] on link "Other clinical contracts" at bounding box center [85, 283] width 170 height 22
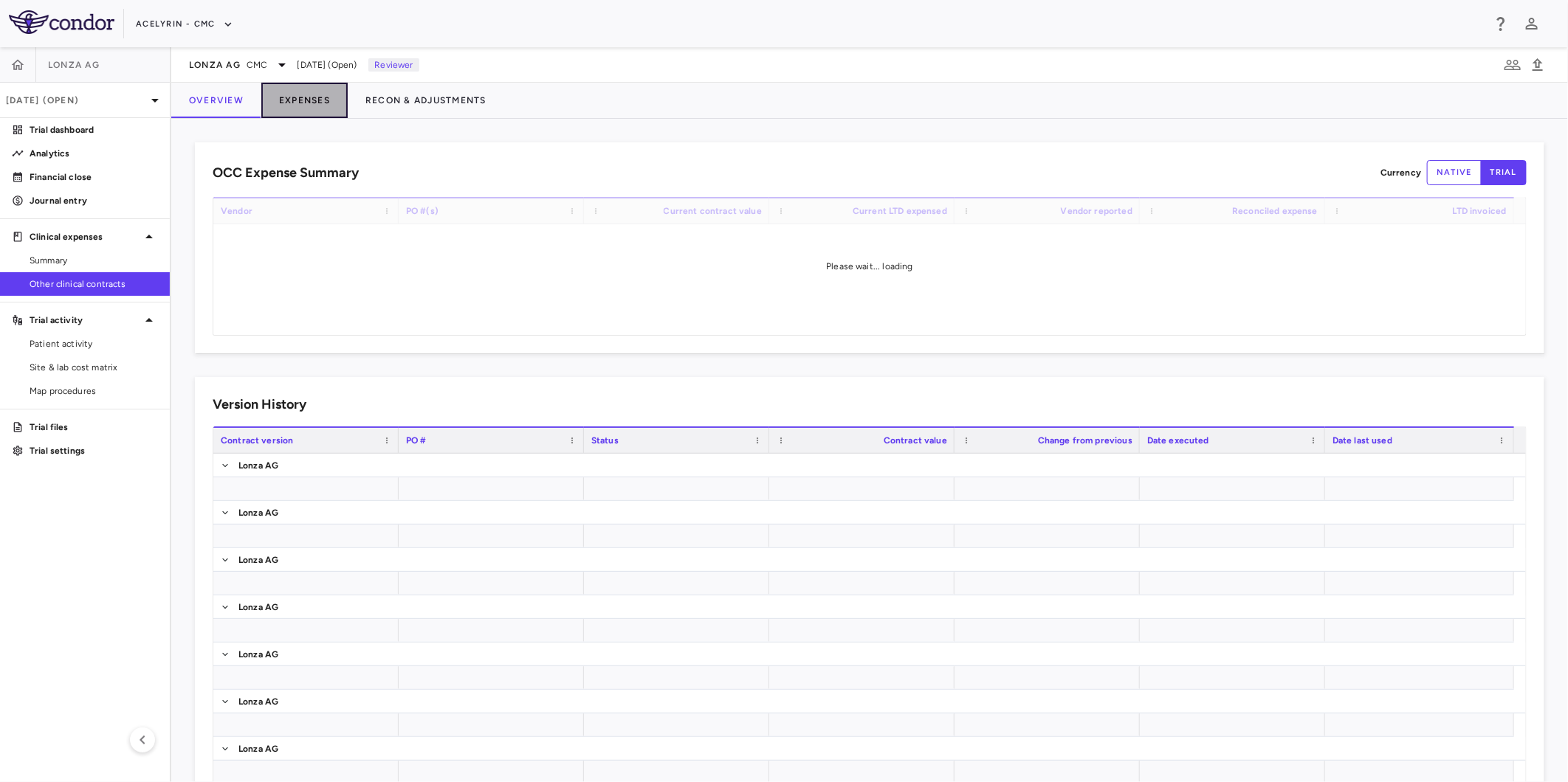
click at [293, 100] on button "Expenses" at bounding box center [304, 100] width 86 height 35
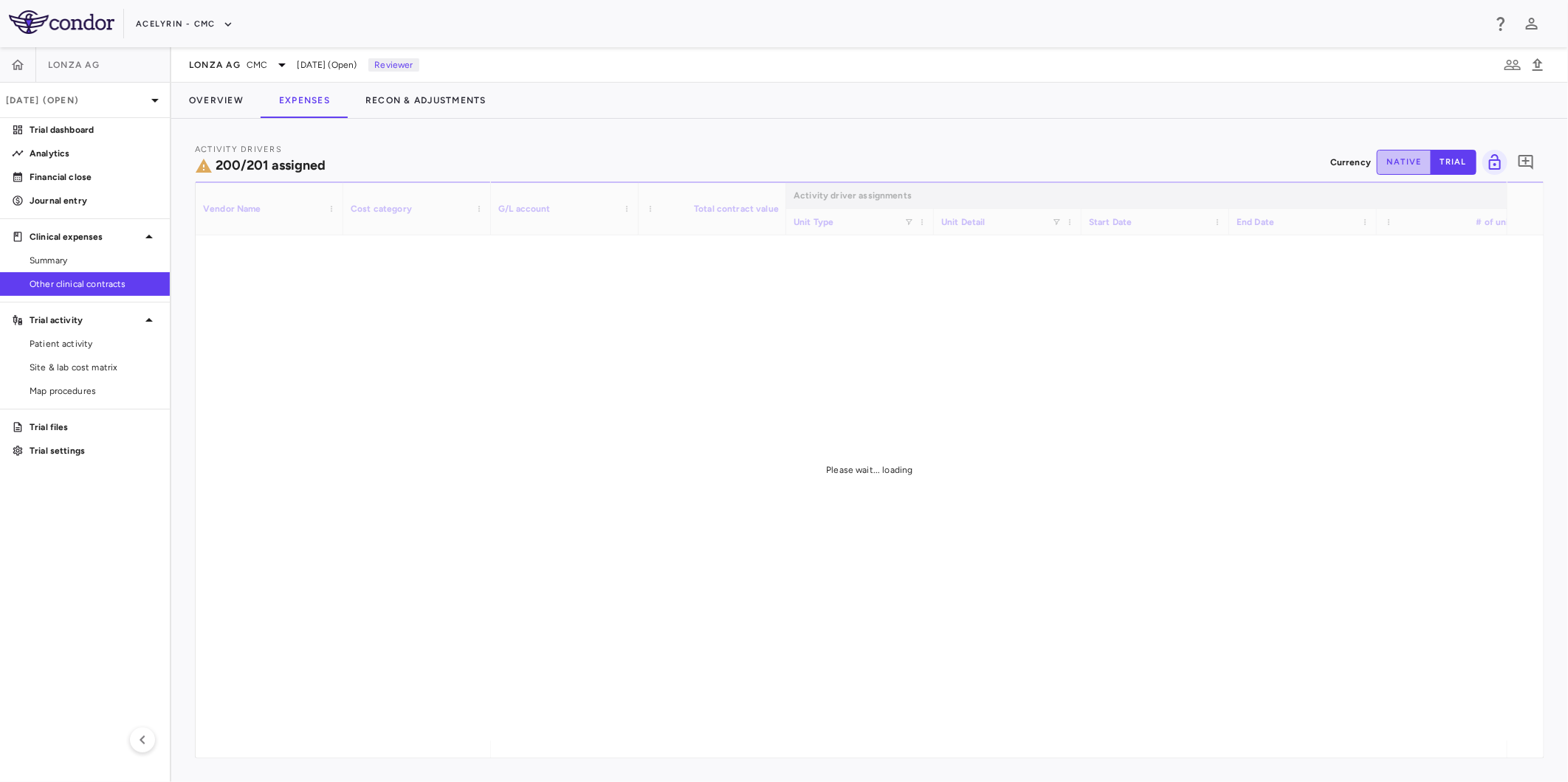
click at [1401, 164] on button "native" at bounding box center [1404, 162] width 54 height 25
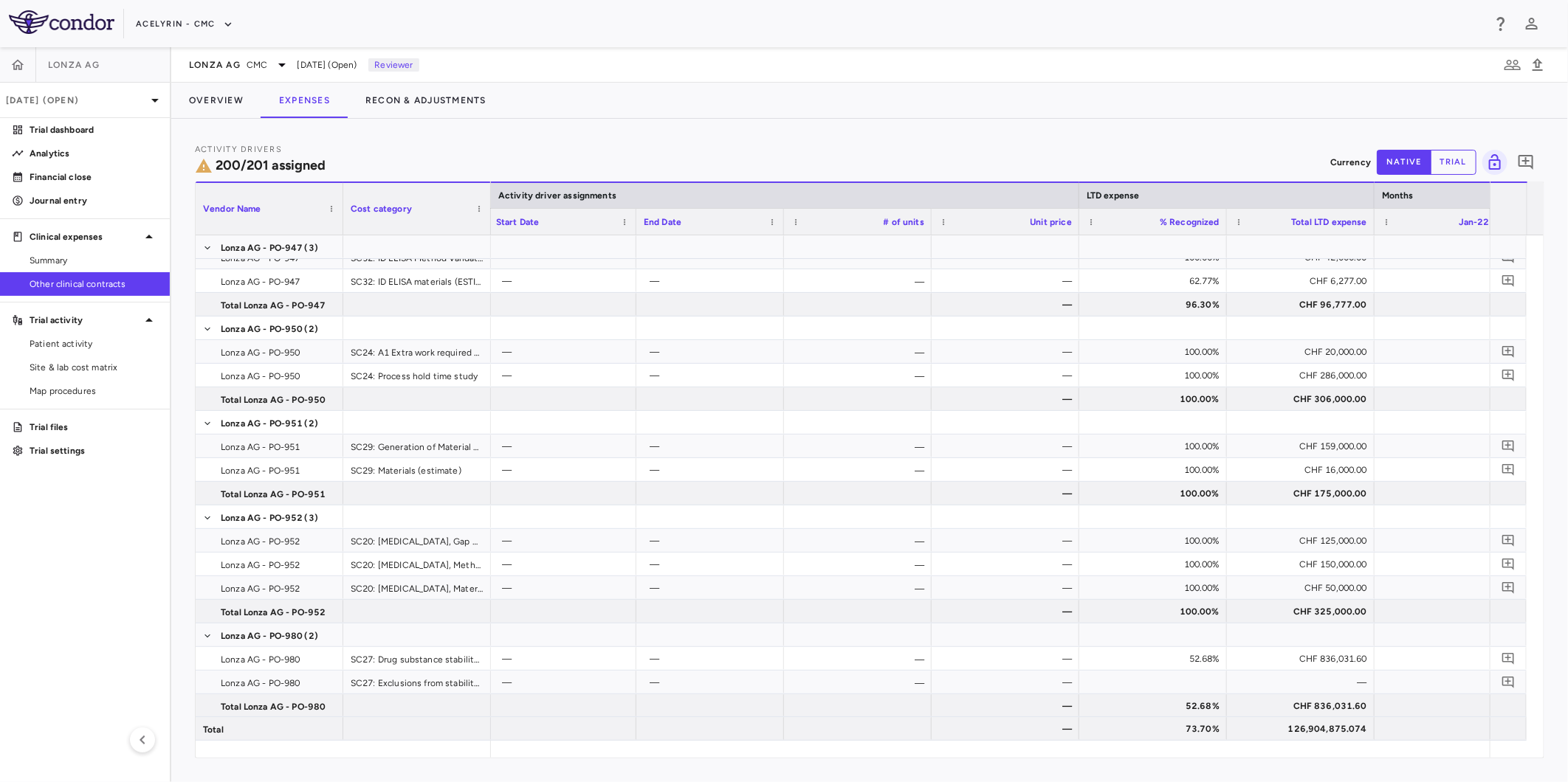
scroll to position [0, 666]
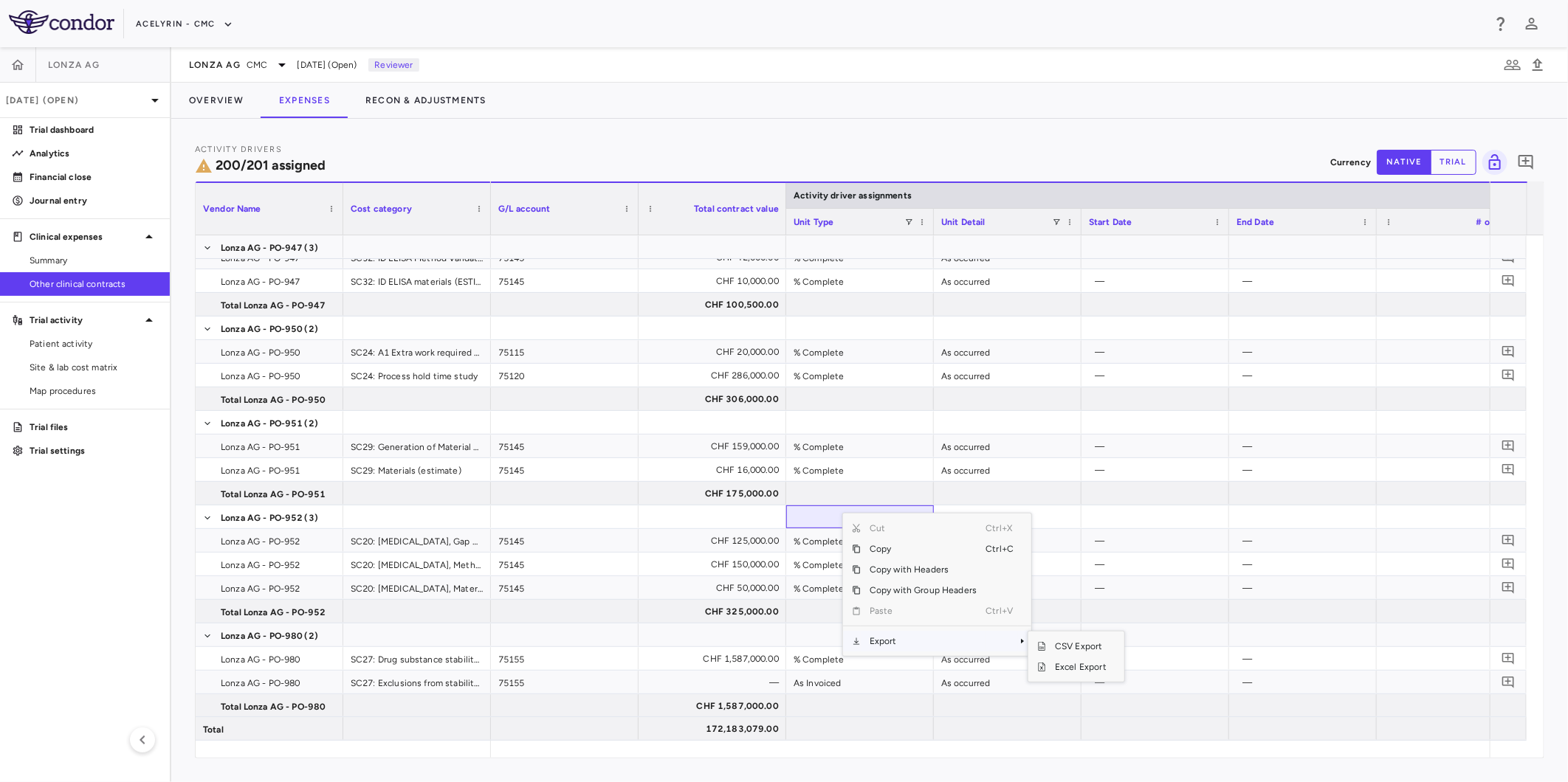
click at [898, 638] on span "Export" at bounding box center [923, 641] width 125 height 21
click at [1077, 665] on span "Excel Export" at bounding box center [1081, 666] width 69 height 21
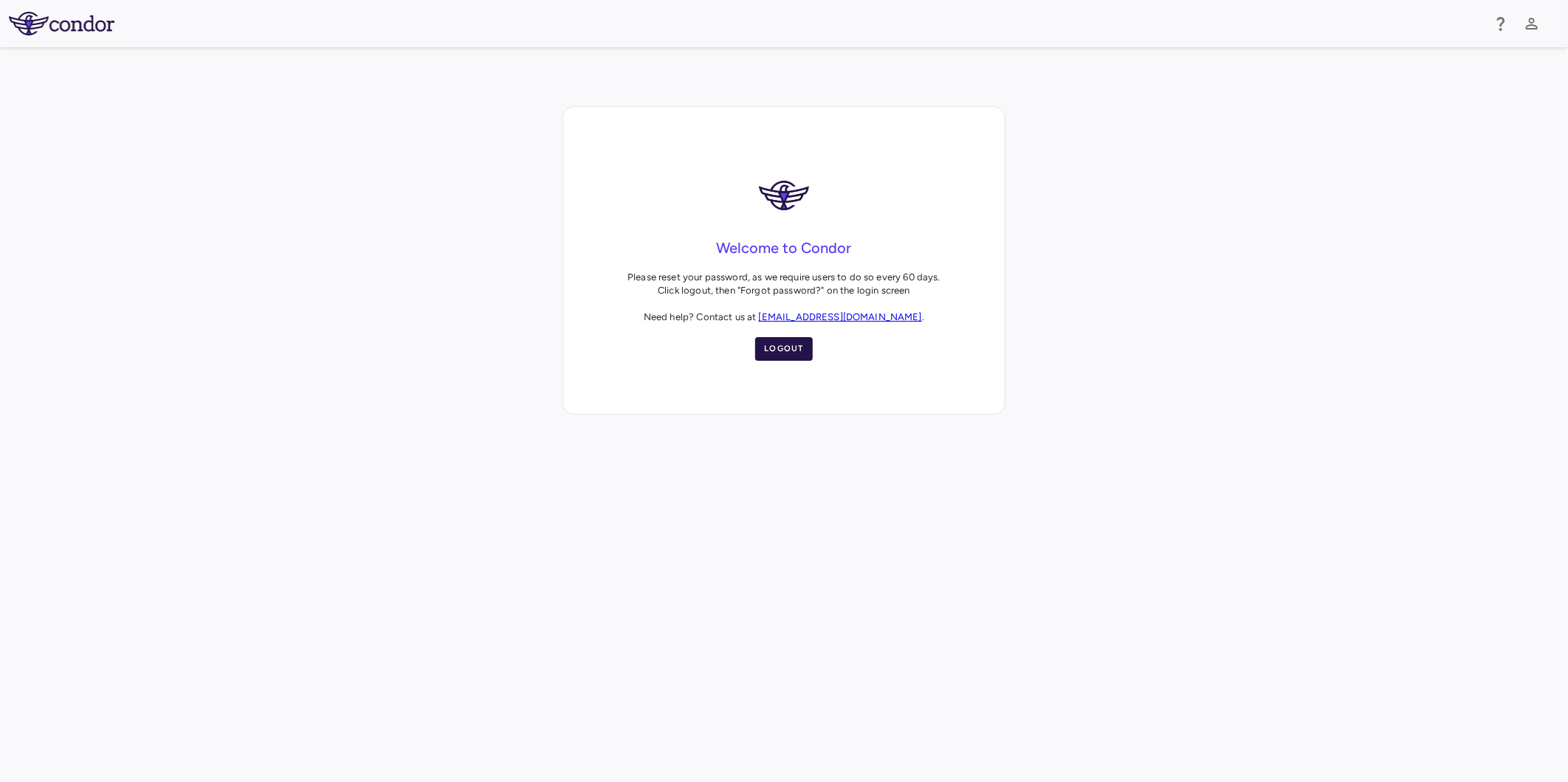
click at [780, 344] on button "Logout" at bounding box center [784, 348] width 58 height 24
click at [794, 347] on button "Logout" at bounding box center [784, 348] width 58 height 24
